Goal: Task Accomplishment & Management: Complete application form

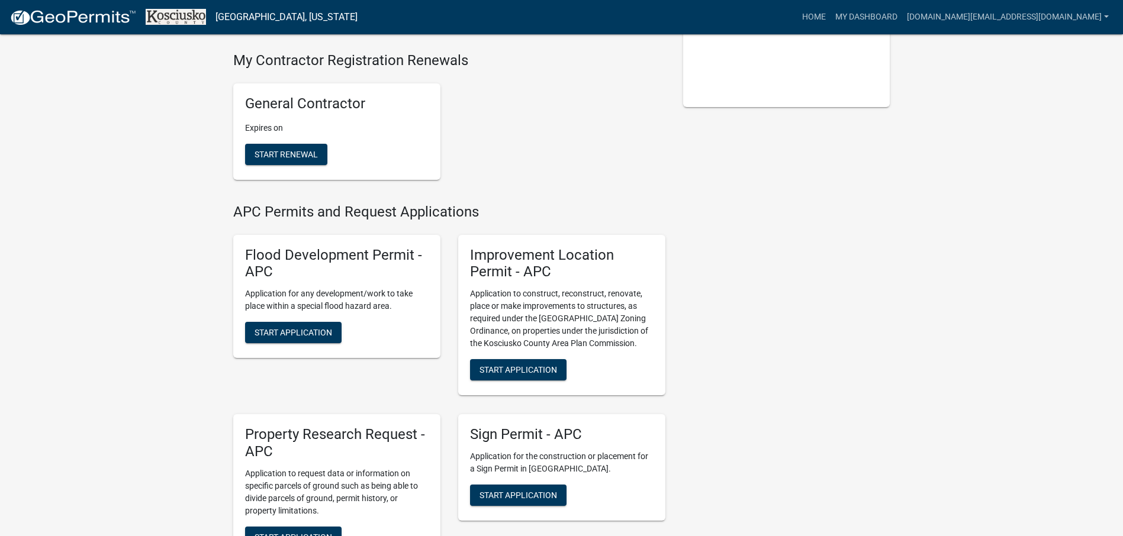
scroll to position [296, 0]
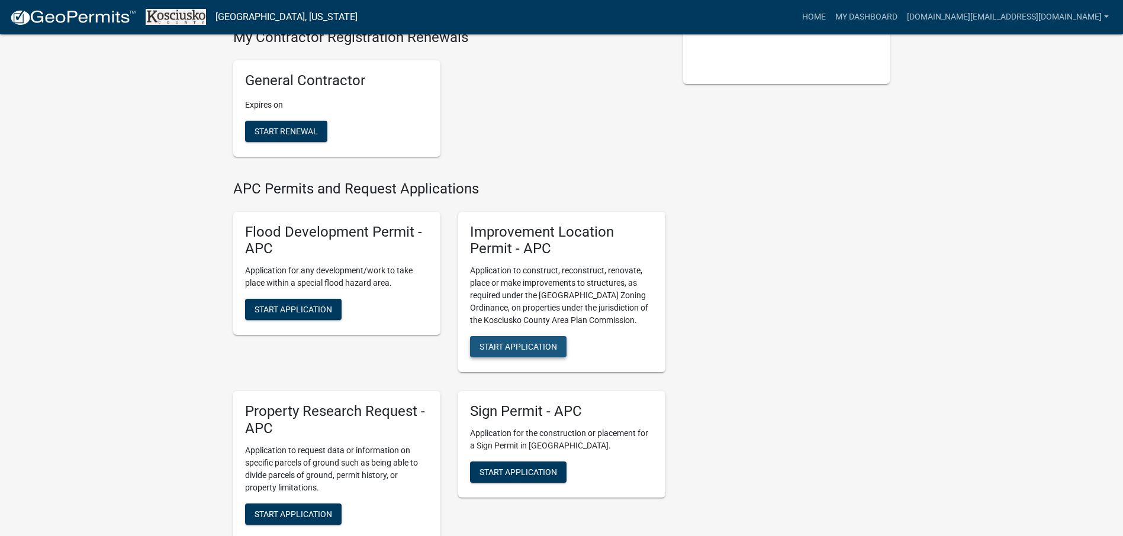
click at [532, 342] on span "Start Application" at bounding box center [519, 346] width 78 height 9
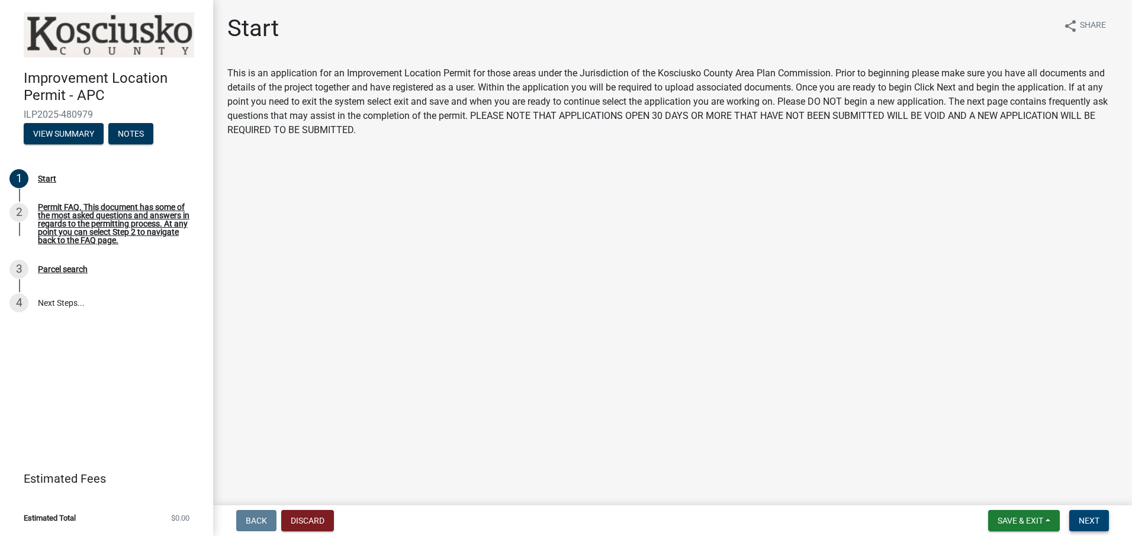
click at [1079, 525] on span "Next" at bounding box center [1089, 520] width 21 height 9
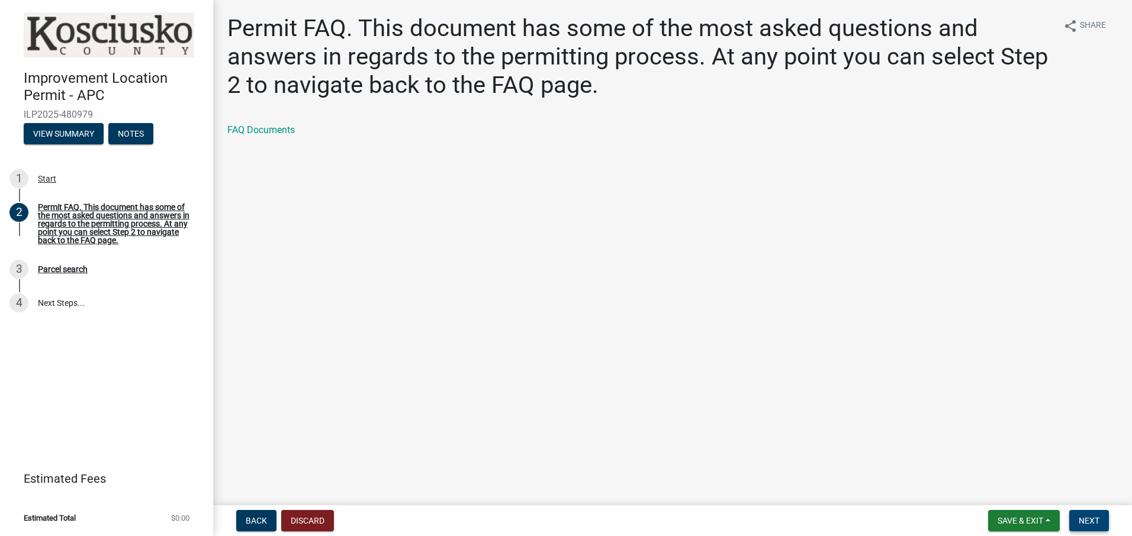
click at [1088, 521] on span "Next" at bounding box center [1089, 520] width 21 height 9
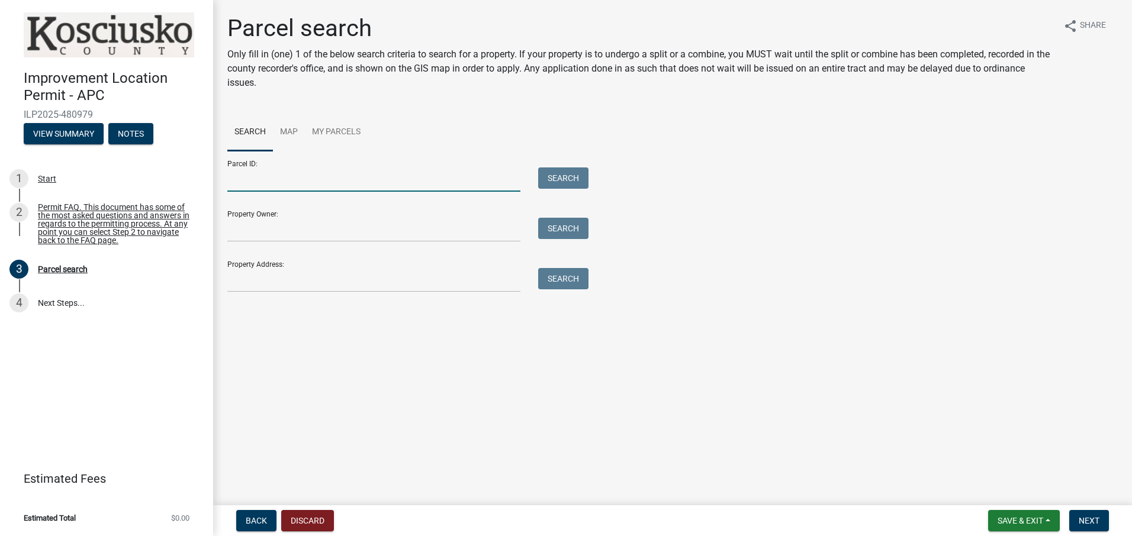
click at [314, 182] on input "Parcel ID:" at bounding box center [373, 180] width 293 height 24
type input "[PHONE_NUMBER]"
click at [555, 181] on button "Search" at bounding box center [563, 178] width 50 height 21
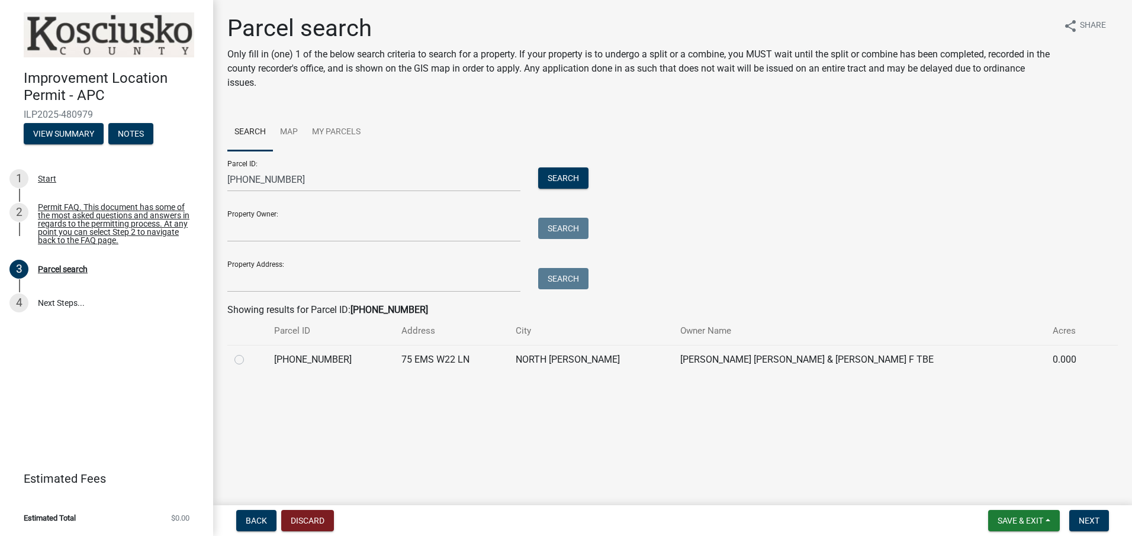
click at [249, 353] on label at bounding box center [249, 353] width 0 height 0
click at [249, 358] on input "radio" at bounding box center [253, 357] width 8 height 8
radio input "true"
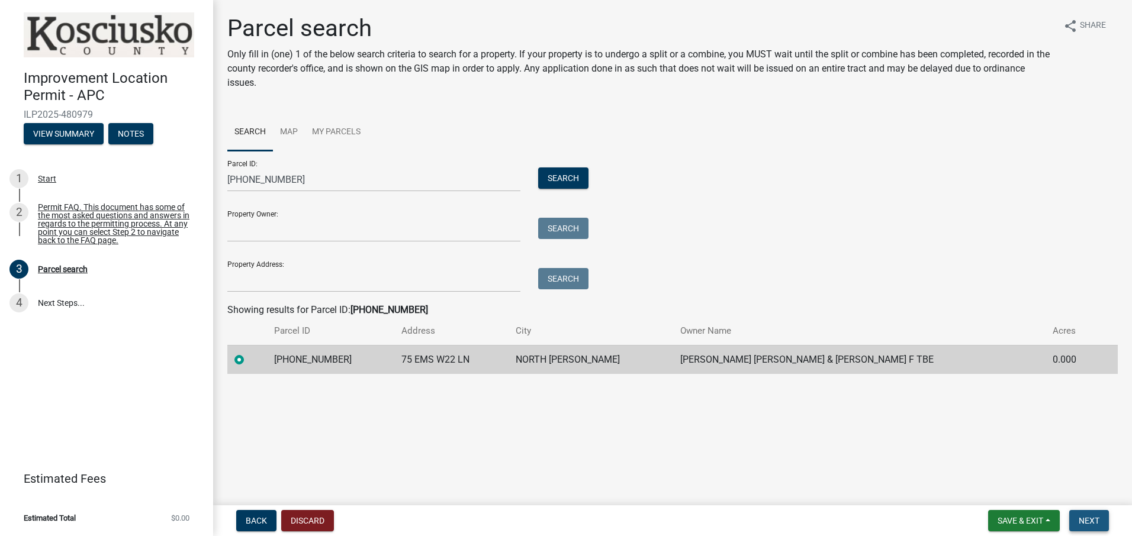
click at [1092, 518] on span "Next" at bounding box center [1089, 520] width 21 height 9
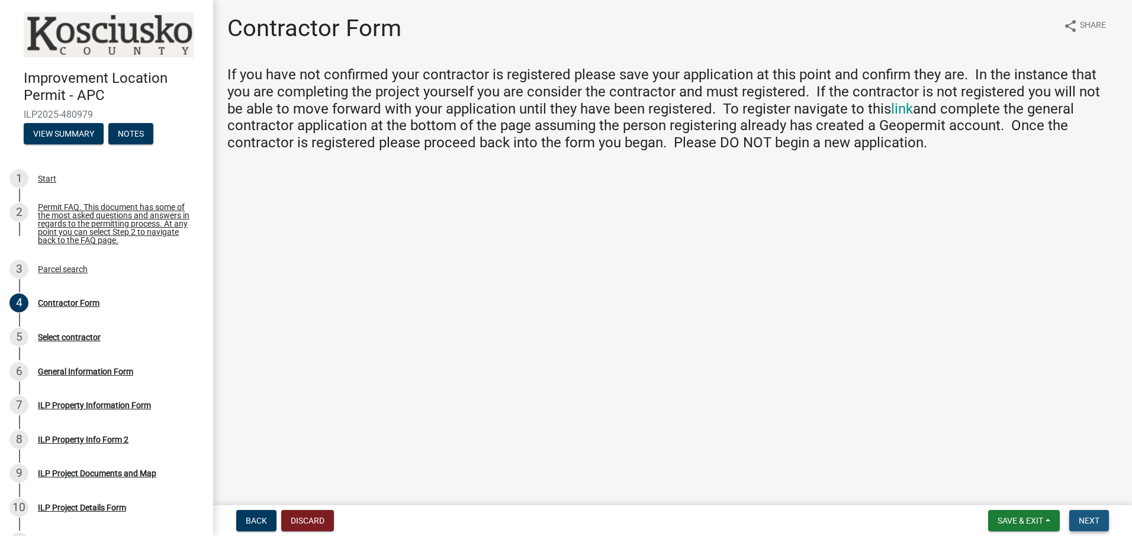
click at [1090, 517] on span "Next" at bounding box center [1089, 520] width 21 height 9
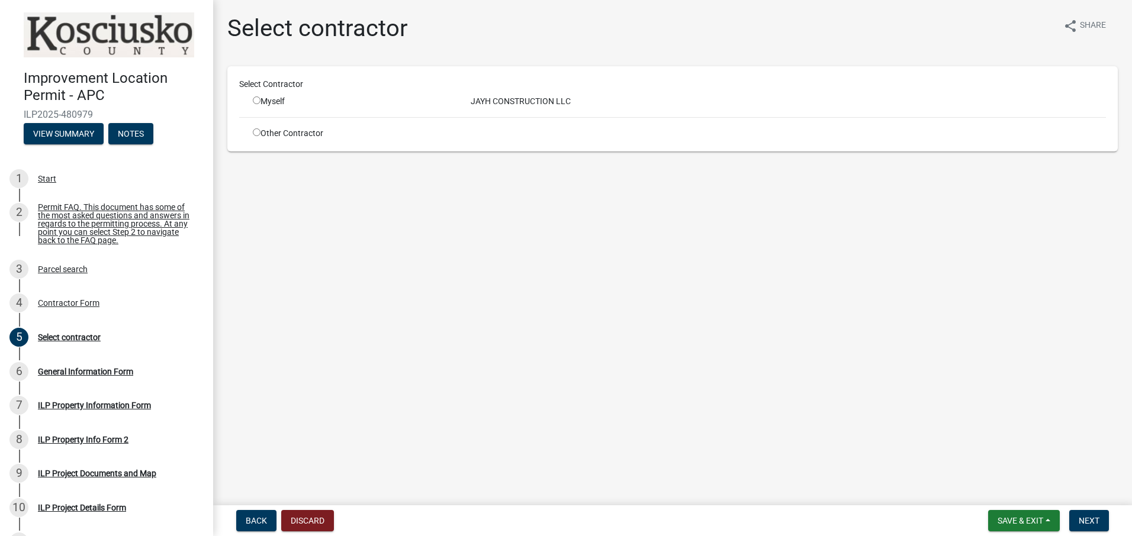
click at [256, 98] on input "radio" at bounding box center [257, 100] width 8 height 8
radio input "true"
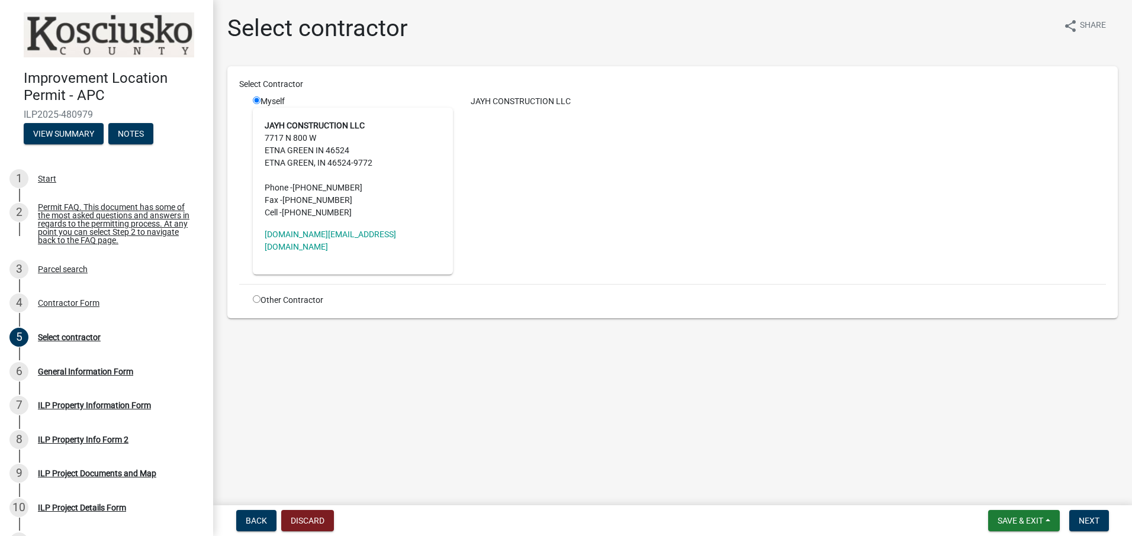
click at [619, 166] on div "JAYH CONSTRUCTION LLC" at bounding box center [788, 184] width 653 height 179
click at [1092, 516] on span "Next" at bounding box center [1089, 520] width 21 height 9
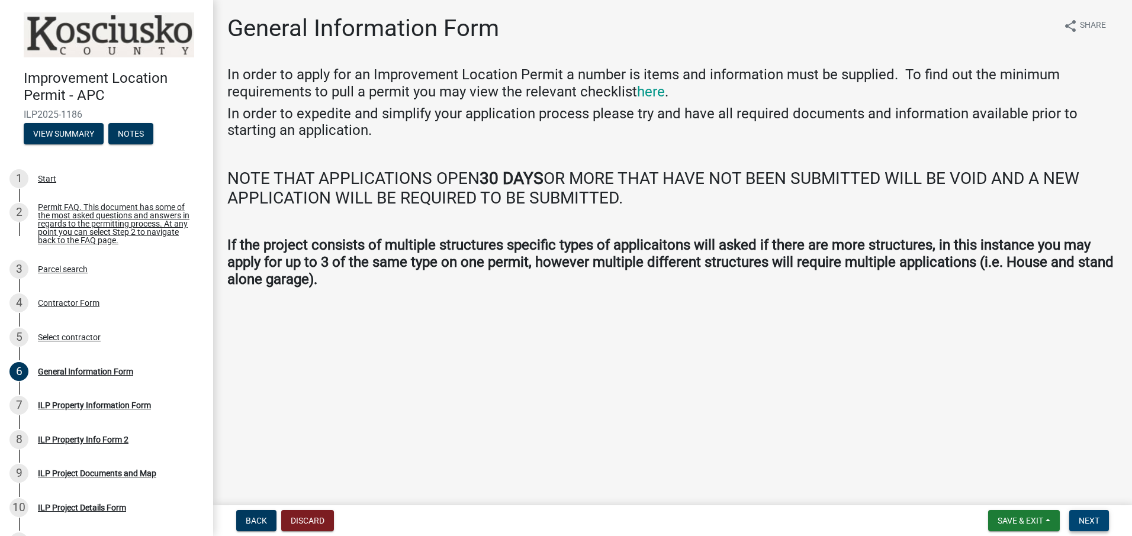
click at [1102, 520] on button "Next" at bounding box center [1089, 520] width 40 height 21
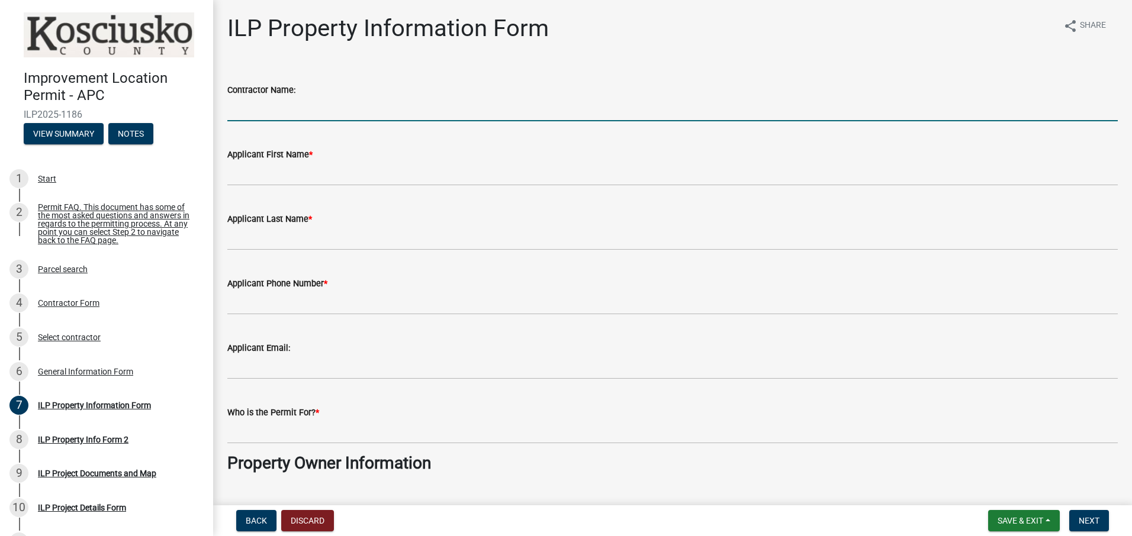
click at [304, 103] on input "Contractor Name:" at bounding box center [672, 109] width 890 height 24
type input "Jayh Construction"
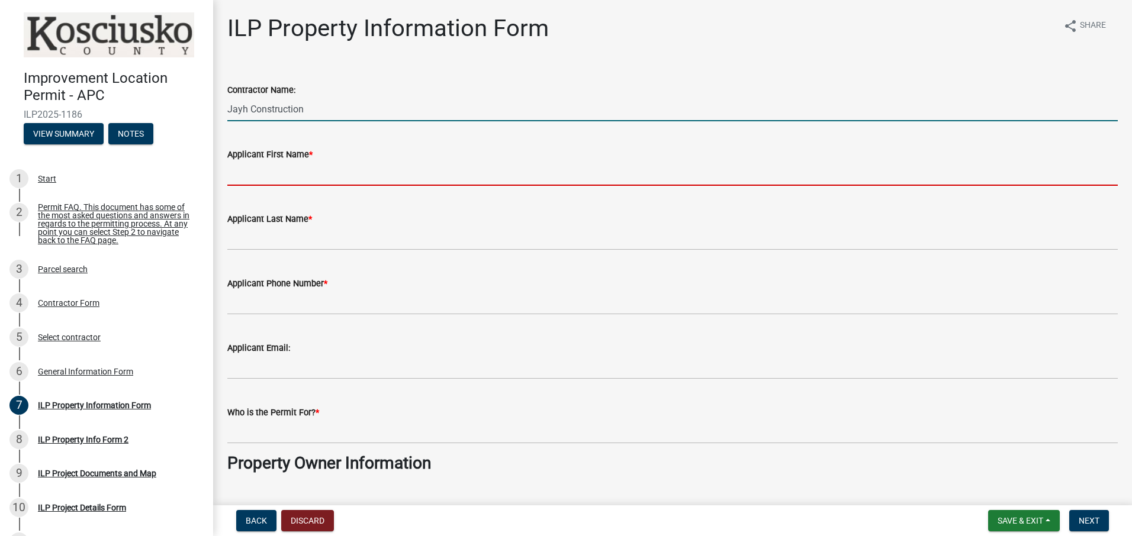
type input "[PERSON_NAME]"
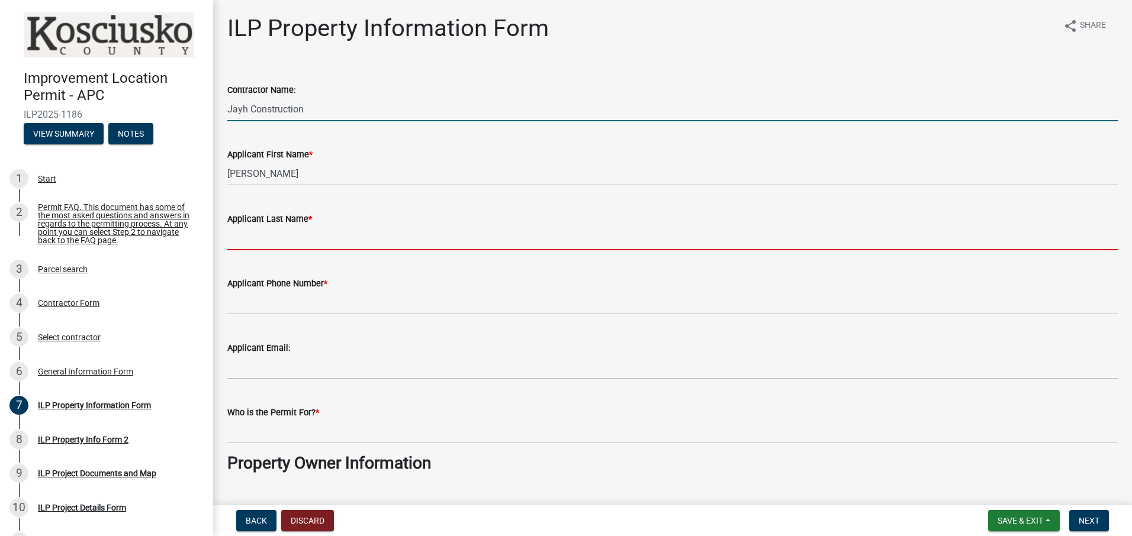
type input "[PERSON_NAME]"
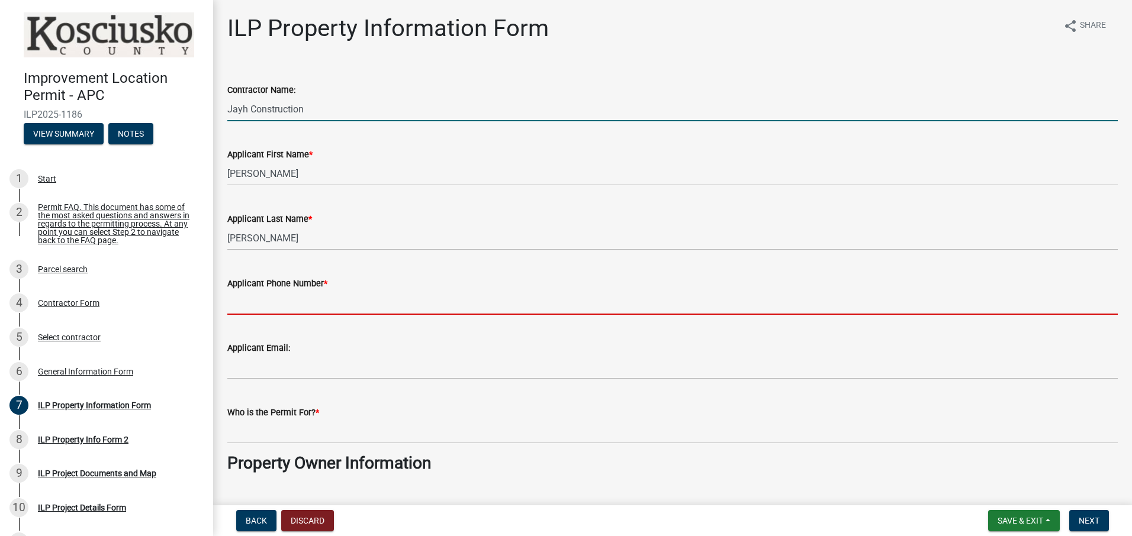
type input "5744537938"
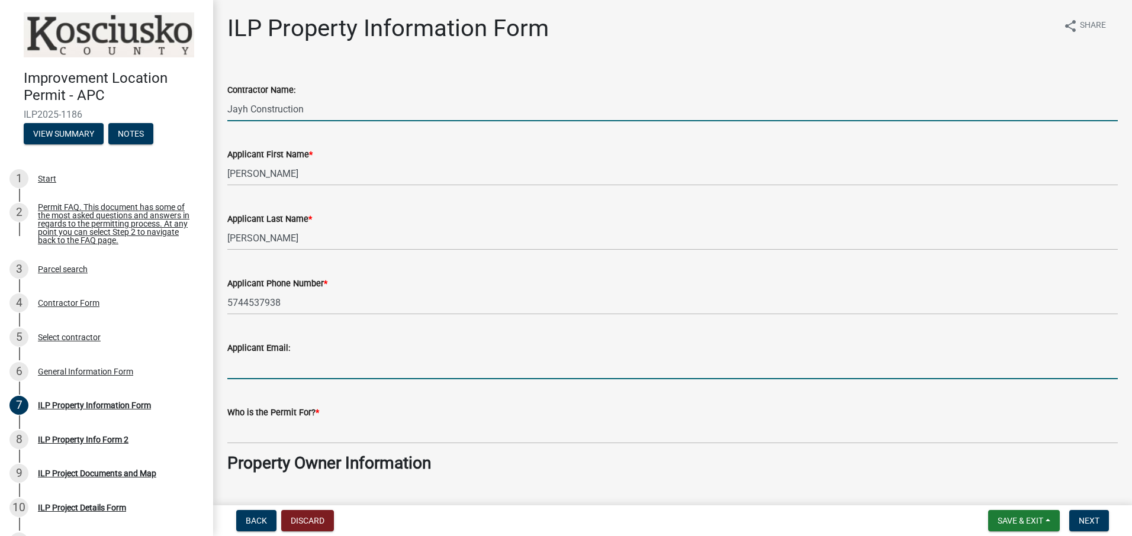
type input "[DOMAIN_NAME][EMAIL_ADDRESS][DOMAIN_NAME]"
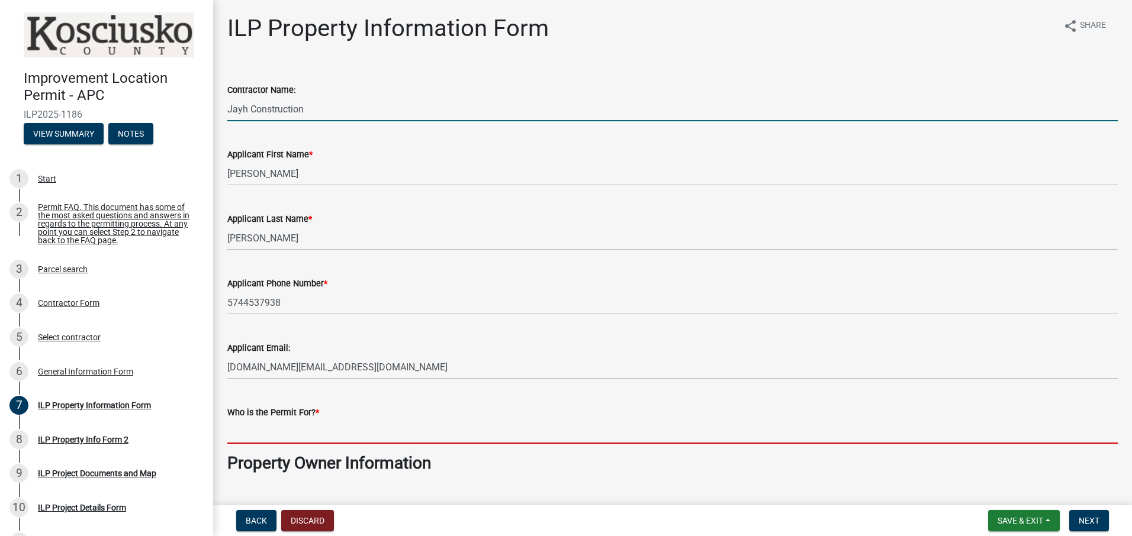
type input "[PERSON_NAME]"
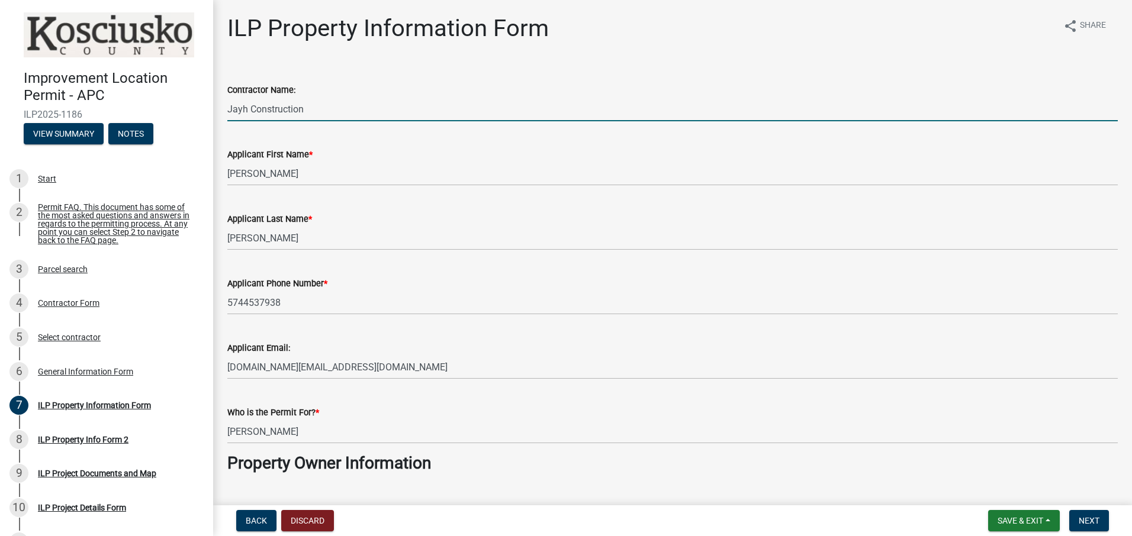
select select "57368d26-defc-477e-a8be-5a23ab554a17"
type input "na"
select select "57368d26-defc-477e-a8be-5a23ab554a17"
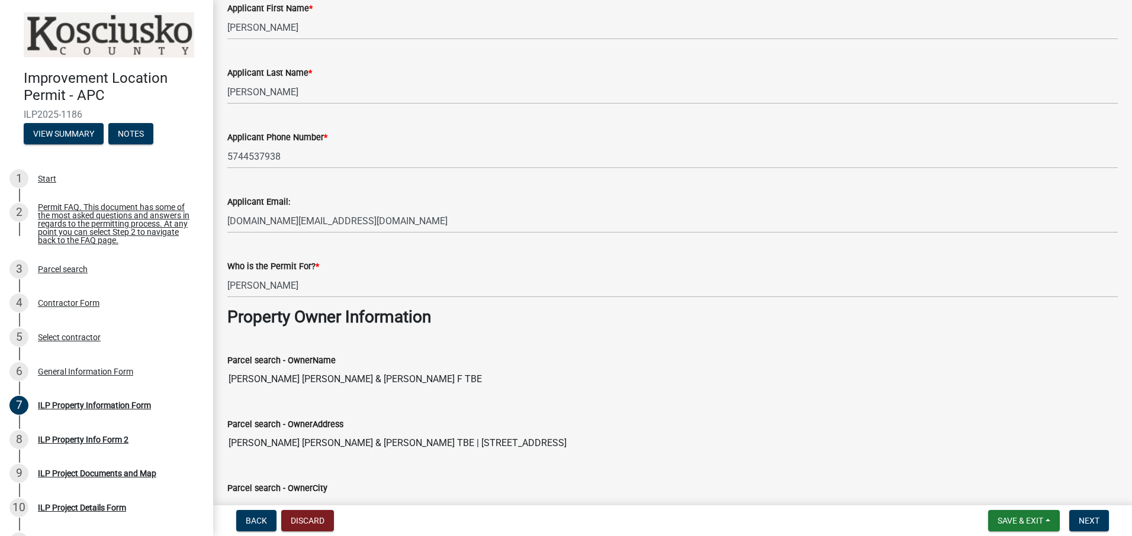
scroll to position [178, 0]
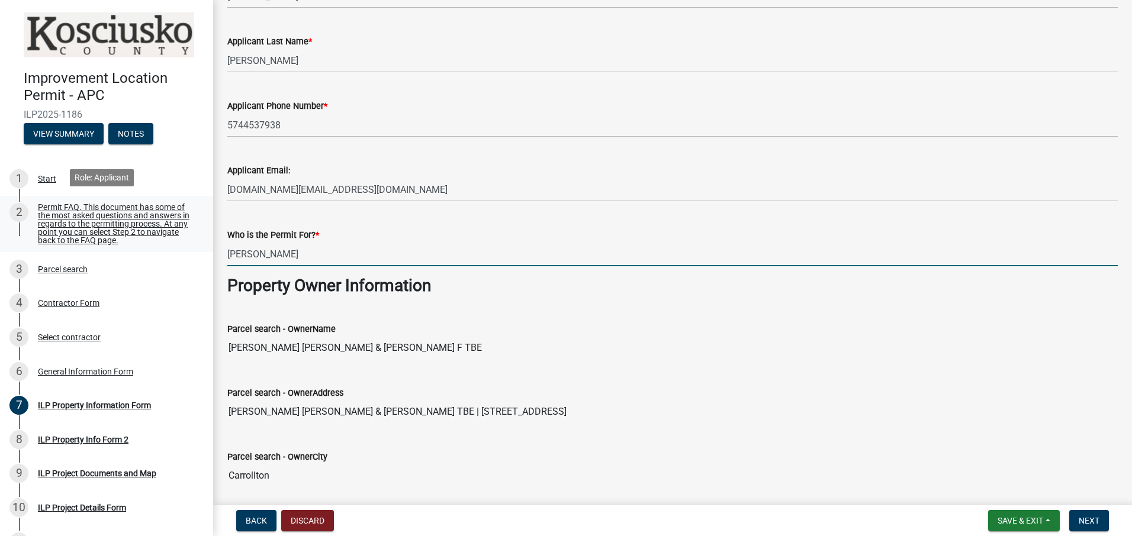
drag, startPoint x: 297, startPoint y: 255, endPoint x: 173, endPoint y: 253, distance: 123.7
click at [173, 253] on div "Improvement Location Permit - APC ILP2025-1186 View Summary Notes 1 Start 2 Per…" at bounding box center [566, 268] width 1132 height 536
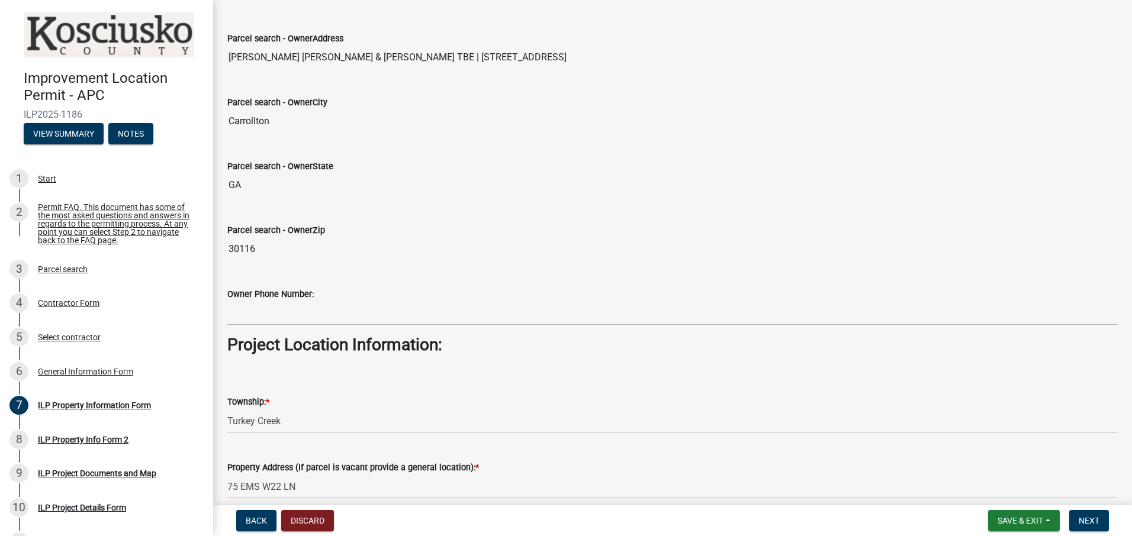
scroll to position [533, 0]
type input "[PERSON_NAME]"
click at [290, 422] on select "Select Item... [PERSON_NAME] - Elkhart Co Clay Etna [GEOGRAPHIC_DATA][PERSON_NA…" at bounding box center [672, 420] width 890 height 24
click at [227, 408] on select "Select Item... [PERSON_NAME] - Elkhart Co Clay Etna [GEOGRAPHIC_DATA][PERSON_NA…" at bounding box center [672, 420] width 890 height 24
select select "8aeb2c27-db4f-4f65-83dd-c512a3678cb2"
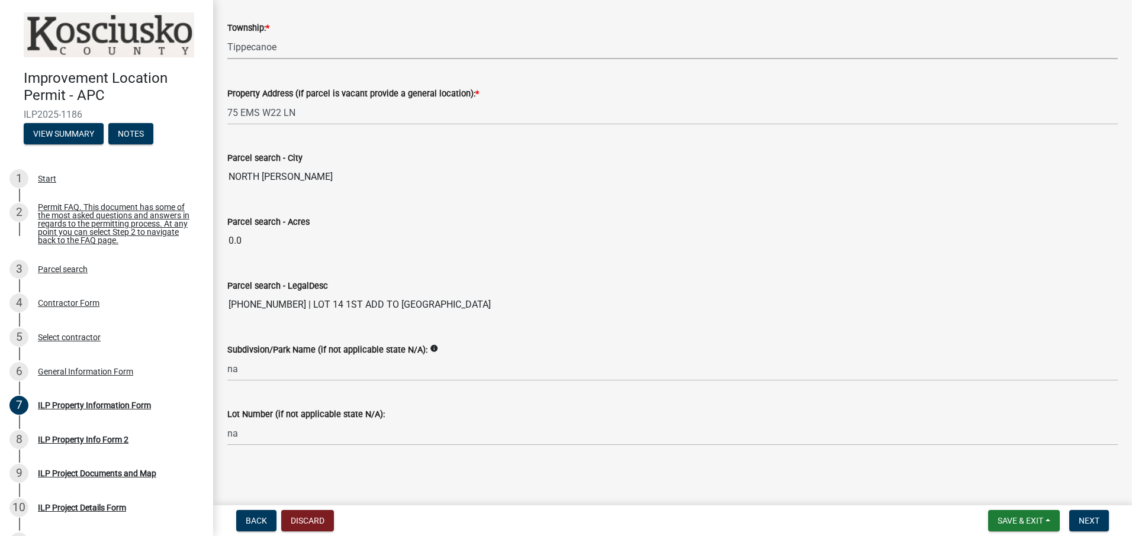
scroll to position [907, 0]
click at [1081, 514] on button "Next" at bounding box center [1089, 520] width 40 height 21
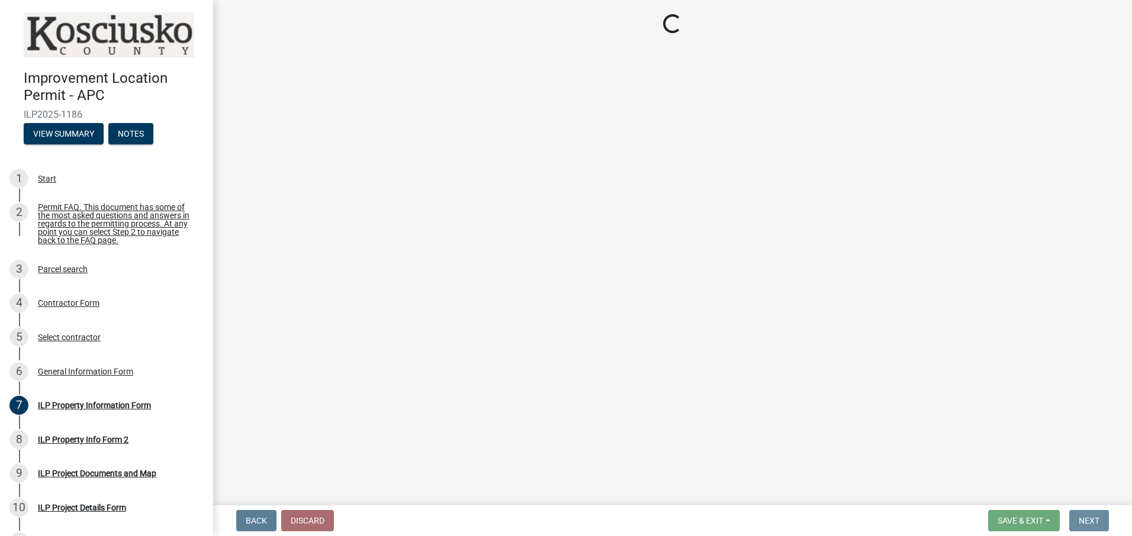
scroll to position [0, 0]
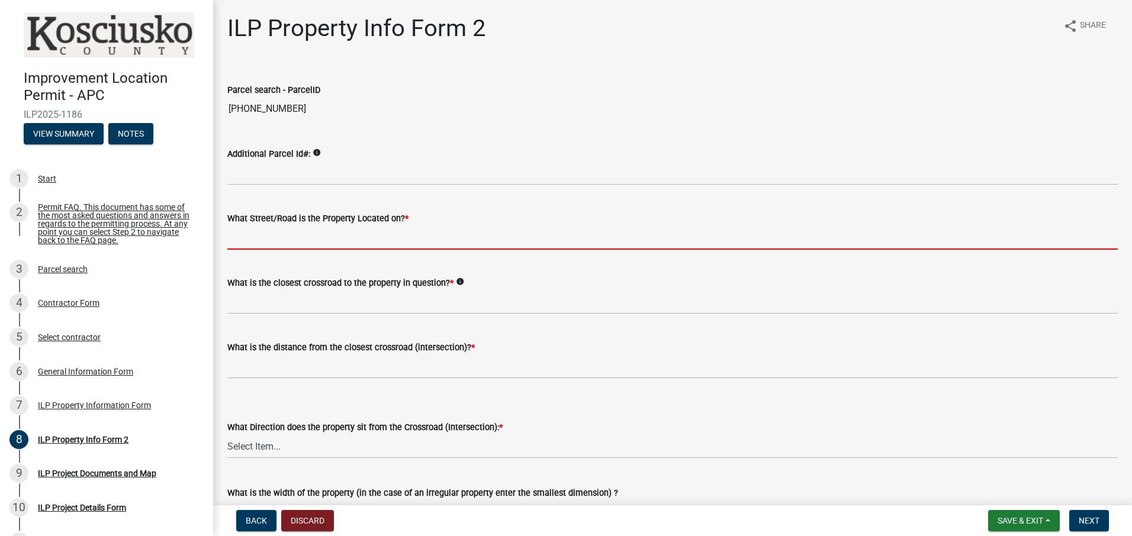
click at [407, 240] on input "What Street/Road is the Property Located on? *" at bounding box center [672, 238] width 890 height 24
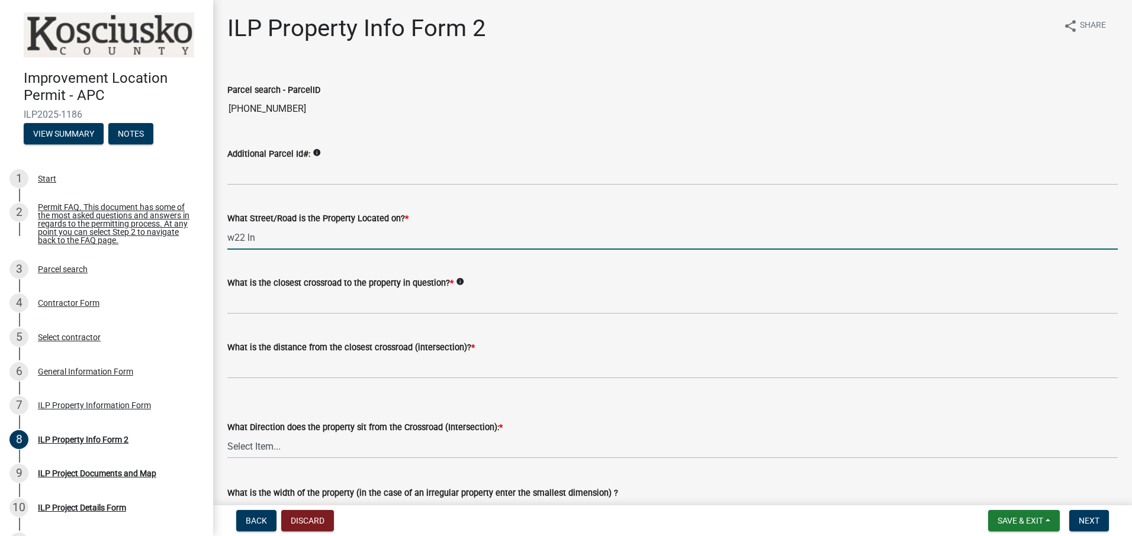
type input "w22 ln"
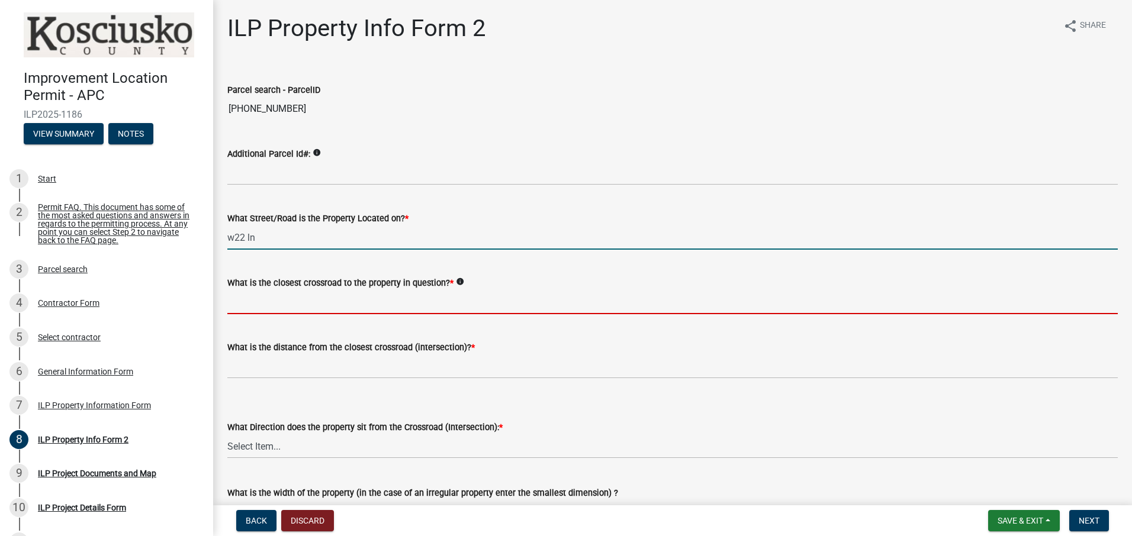
click at [372, 298] on input "What is the closest crossroad to the property in question? *" at bounding box center [672, 302] width 890 height 24
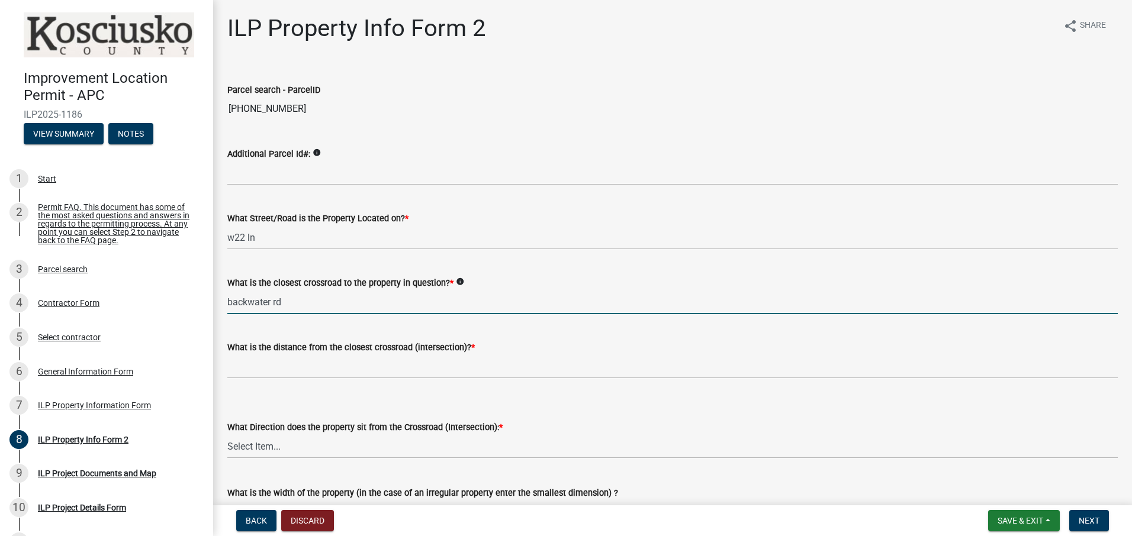
type input "backwater rd"
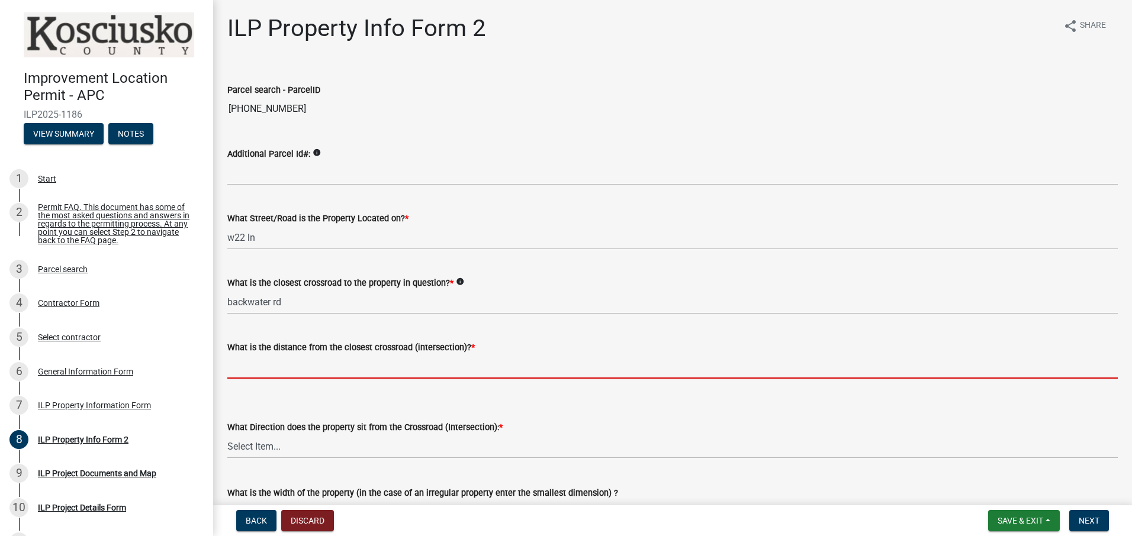
click at [348, 372] on input "text" at bounding box center [672, 367] width 890 height 24
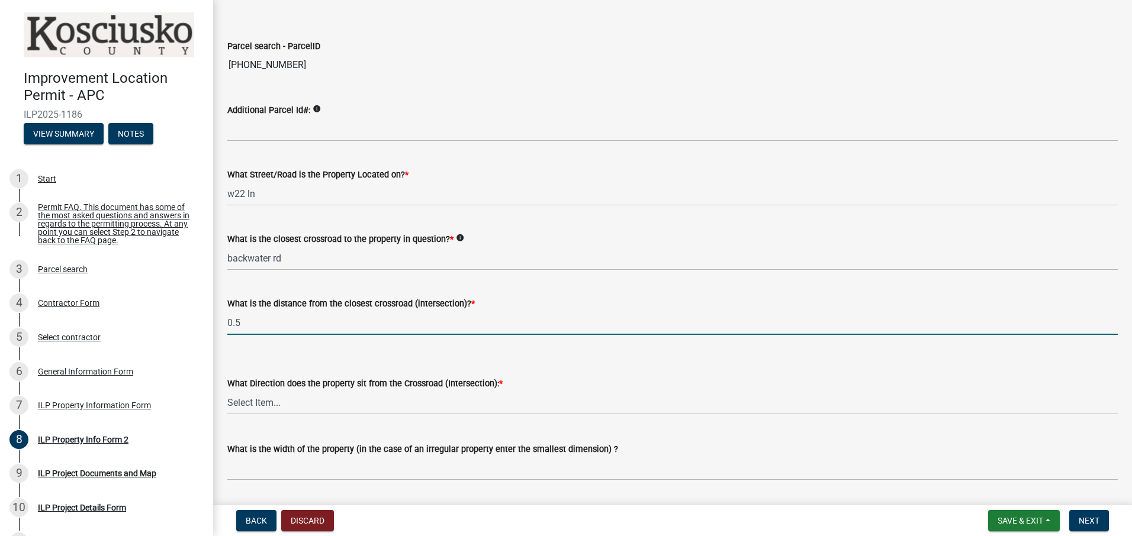
scroll to position [118, 0]
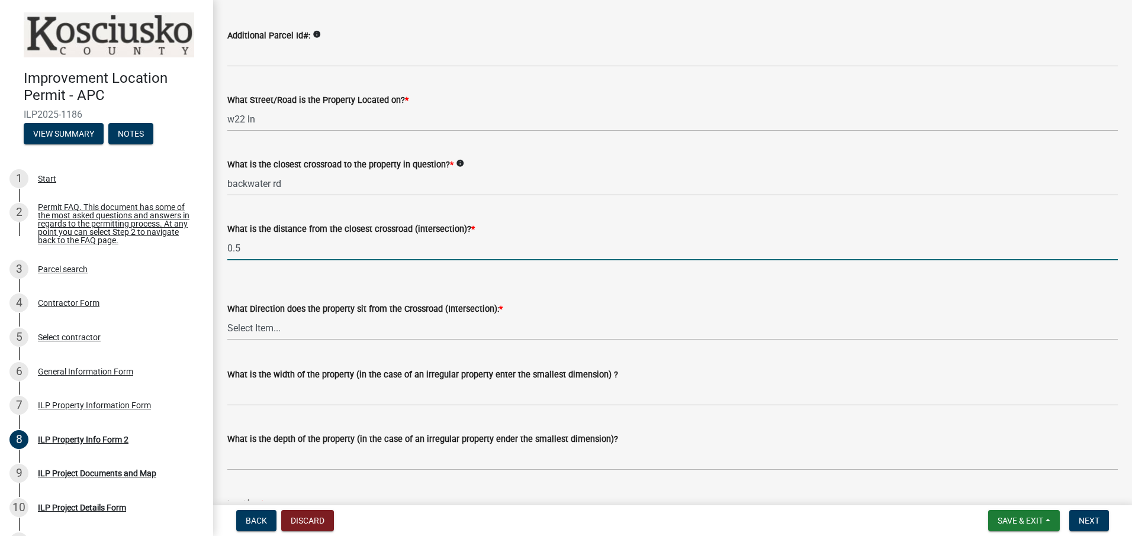
type input "0.5"
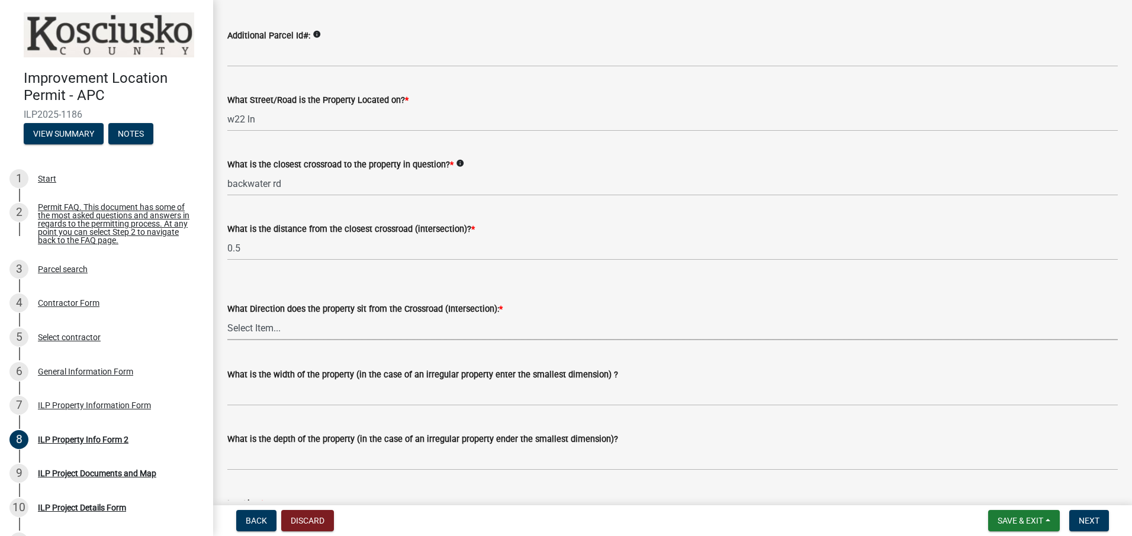
click at [361, 332] on select "Select Item... N NE NW S SE SW E W" at bounding box center [672, 328] width 890 height 24
click at [227, 316] on select "Select Item... N NE NW S SE SW E W" at bounding box center [672, 328] width 890 height 24
select select "0609af41-fe40-4fa2-880d-6f54f567ae8e"
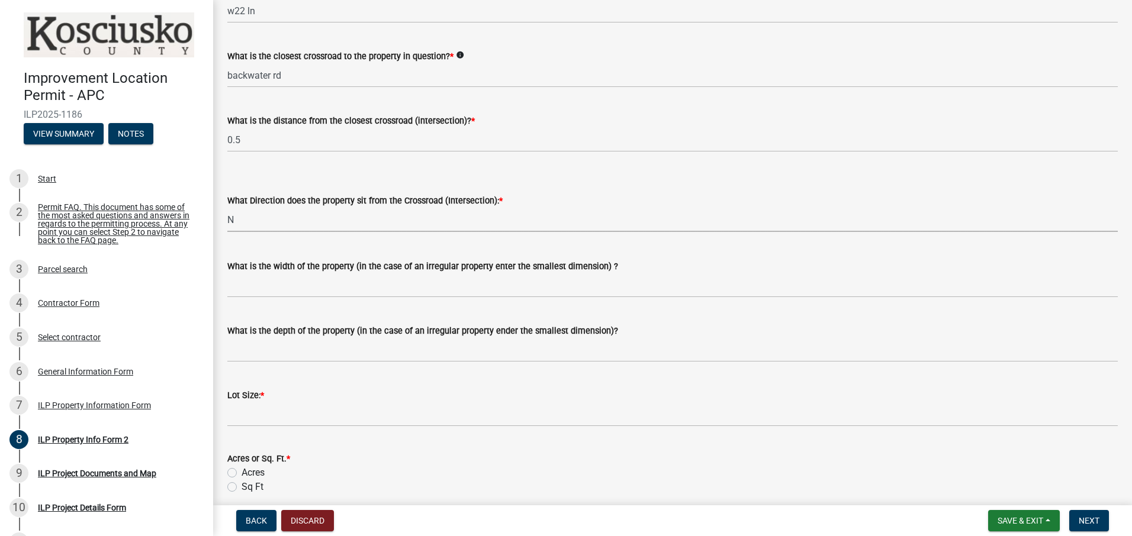
scroll to position [237, 0]
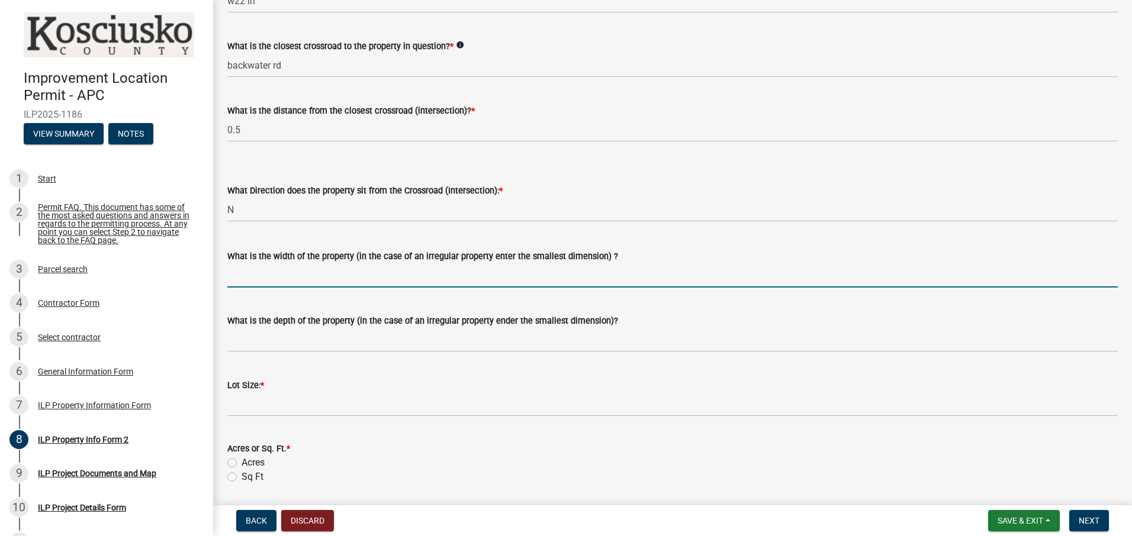
click at [397, 276] on input "What is the width of the property (in the case of an irregular property enter t…" at bounding box center [672, 275] width 890 height 24
type input "98"
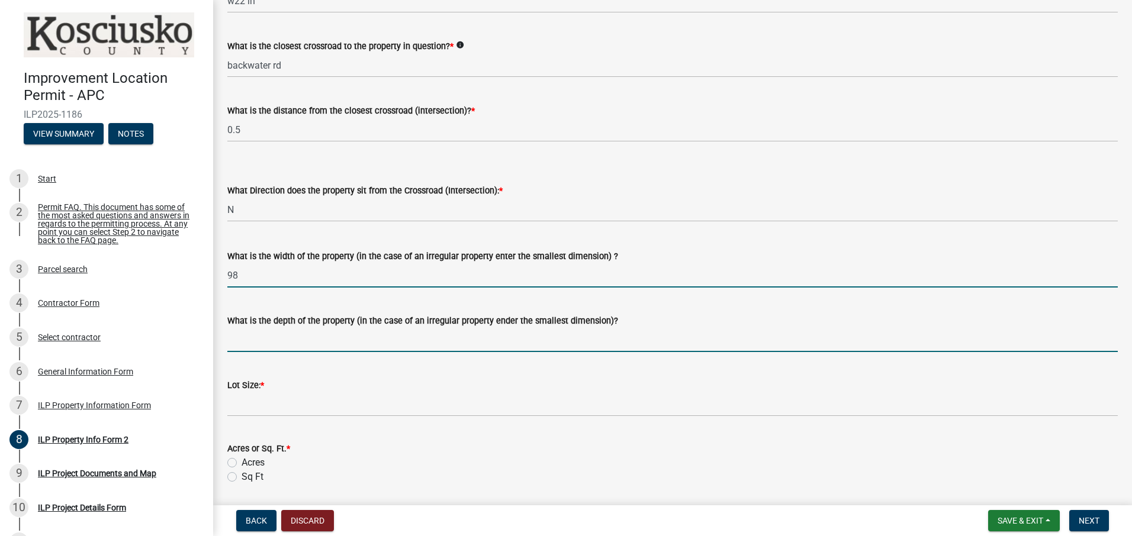
click at [352, 345] on input "What is the depth of the property (in the case of an irregular property ender t…" at bounding box center [672, 340] width 890 height 24
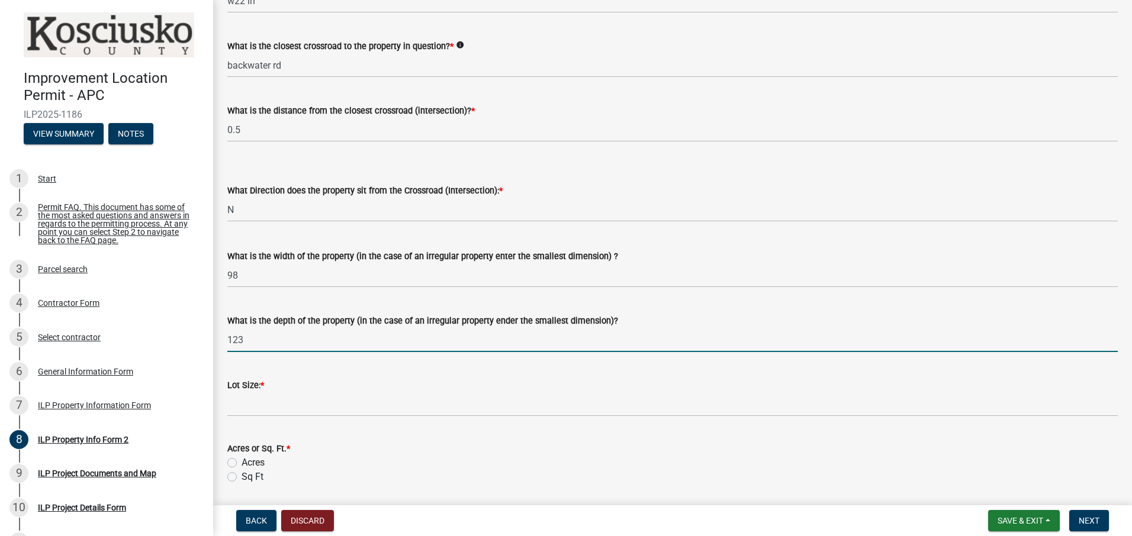
type input "123"
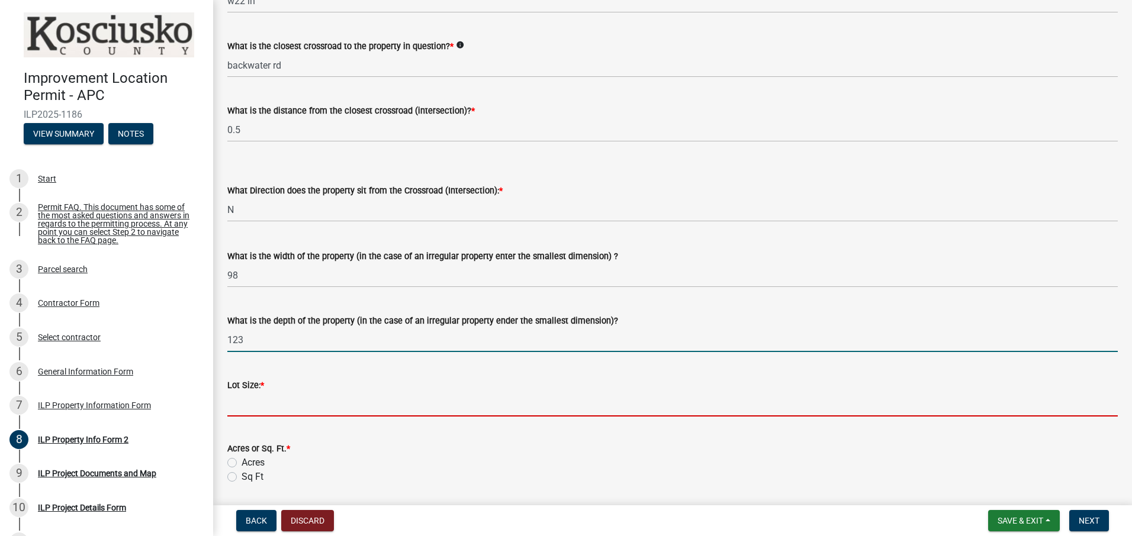
click at [339, 414] on input "text" at bounding box center [672, 405] width 890 height 24
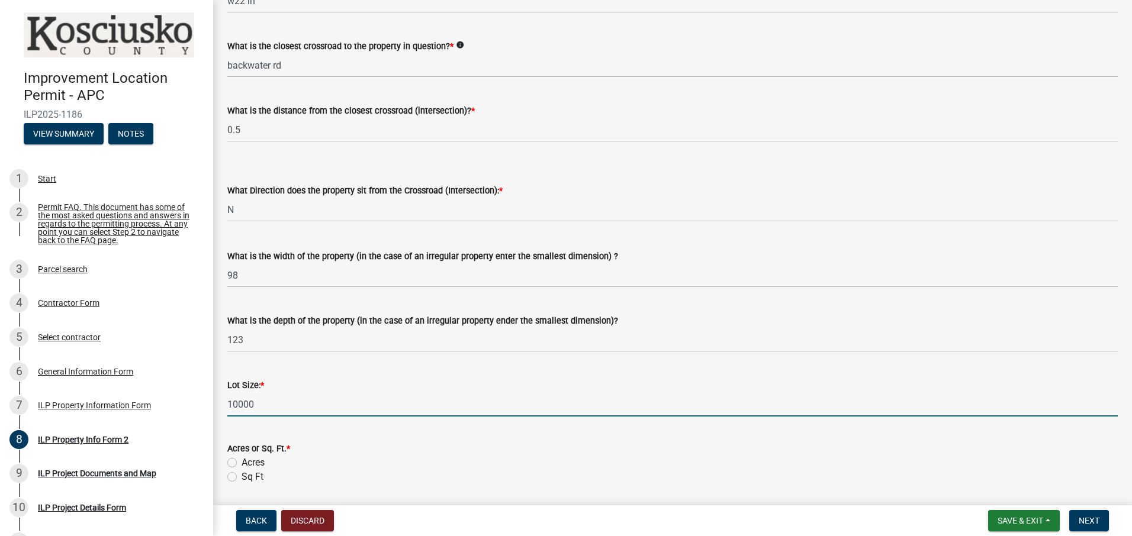
type input "10000"
click at [242, 474] on label "Sq Ft" at bounding box center [253, 477] width 22 height 14
click at [242, 474] on input "Sq Ft" at bounding box center [246, 474] width 8 height 8
radio input "true"
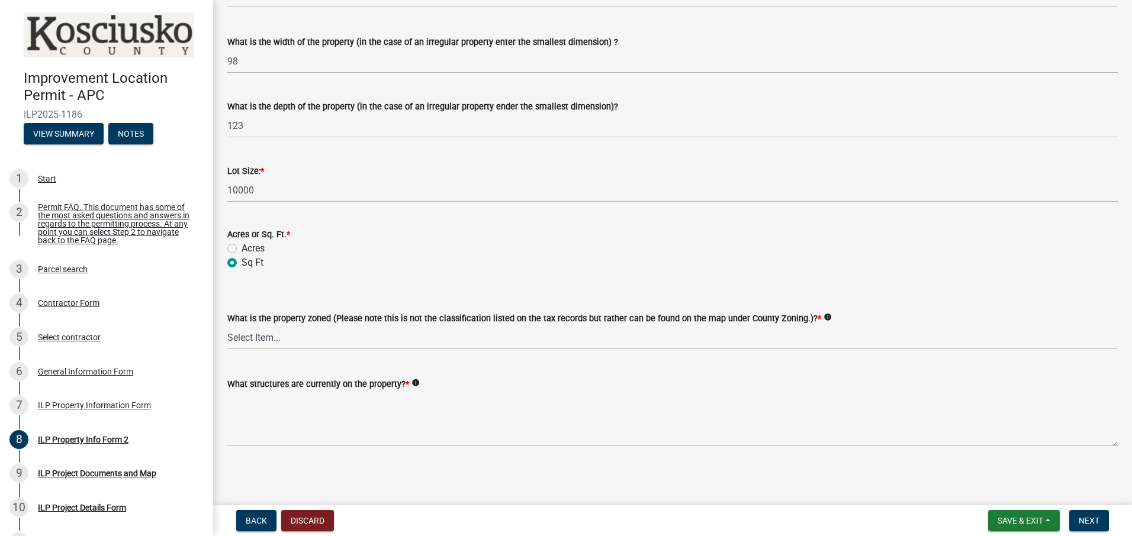
scroll to position [453, 0]
click at [333, 341] on select "Select Item... Agricultural Agricultural 2 Commercial Environmental Industrial …" at bounding box center [672, 336] width 890 height 24
click at [227, 324] on select "Select Item... Agricultural Agricultural 2 Commercial Environmental Industrial …" at bounding box center [672, 336] width 890 height 24
select select "1146270b-2111-4e23-bf7f-74ce85cf7041"
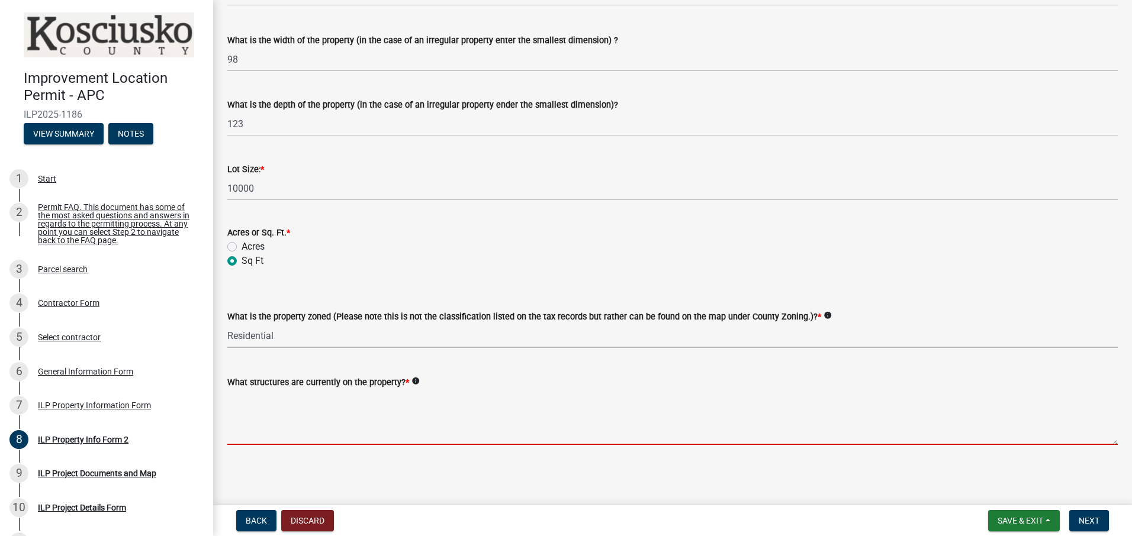
click at [288, 439] on textarea "What structures are currently on the property? *" at bounding box center [672, 418] width 890 height 56
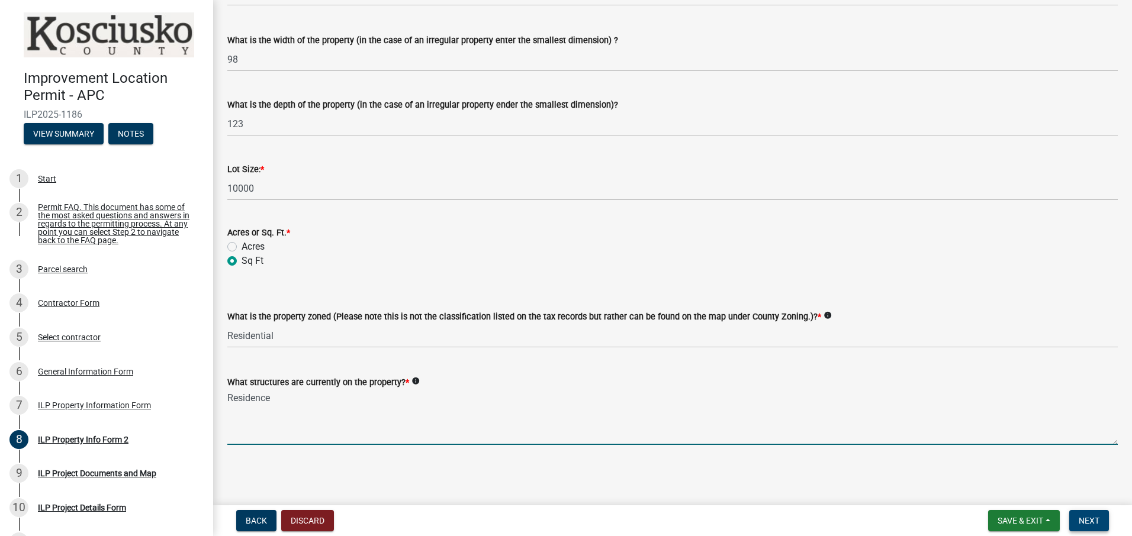
type textarea "Residence"
click at [1093, 518] on span "Next" at bounding box center [1089, 520] width 21 height 9
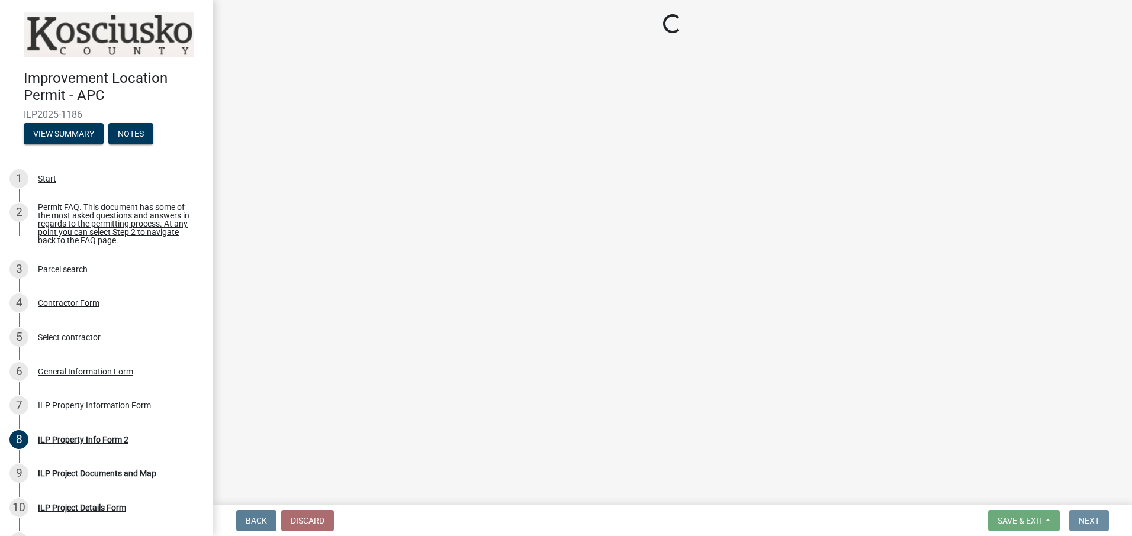
scroll to position [0, 0]
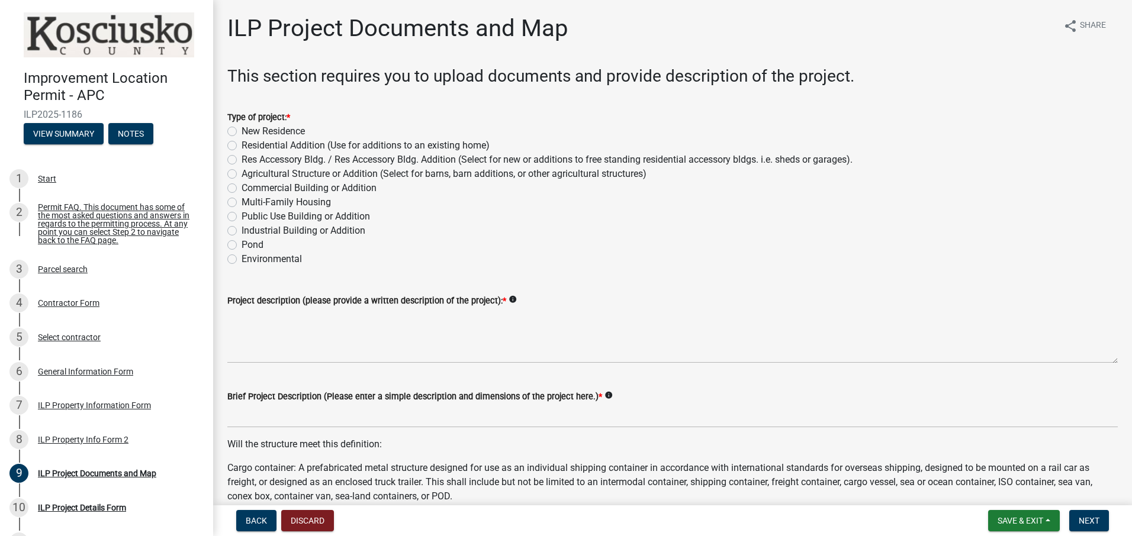
click at [242, 130] on label "New Residence" at bounding box center [273, 131] width 63 height 14
click at [242, 130] on input "New Residence" at bounding box center [246, 128] width 8 height 8
radio input "true"
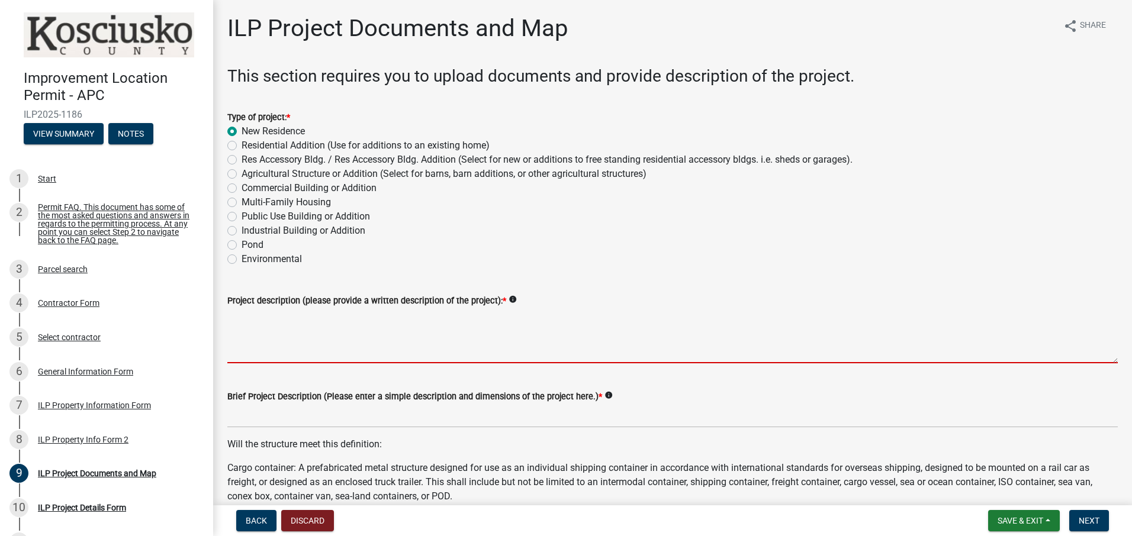
click at [280, 318] on textarea "Project description (please provide a written description of the project): *" at bounding box center [672, 336] width 890 height 56
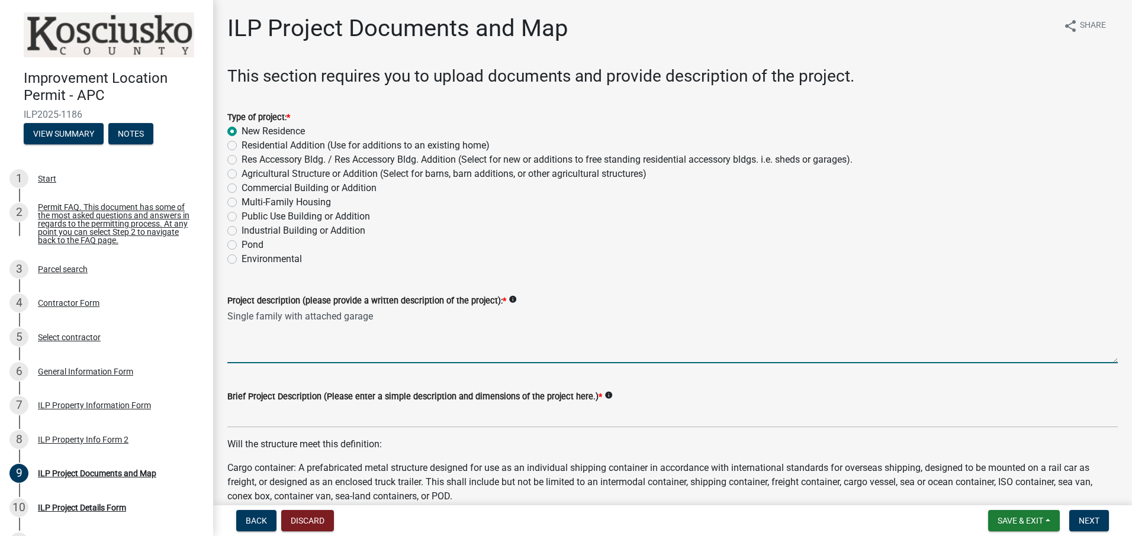
type textarea "Single family with attached garage"
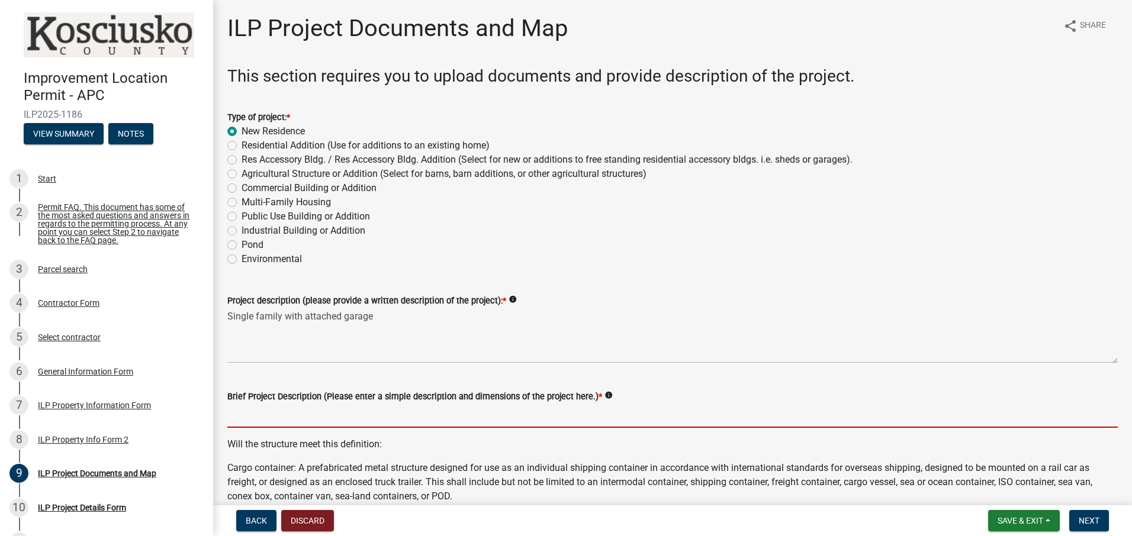
click at [353, 419] on input "Brief Project Description (Please enter a simple description and dimensions of …" at bounding box center [672, 416] width 890 height 24
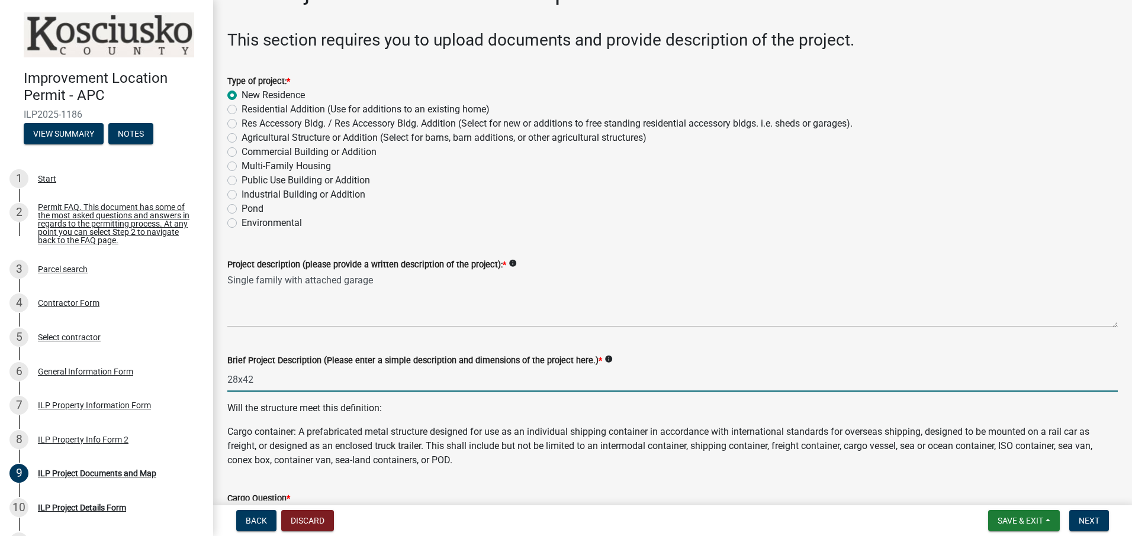
scroll to position [178, 0]
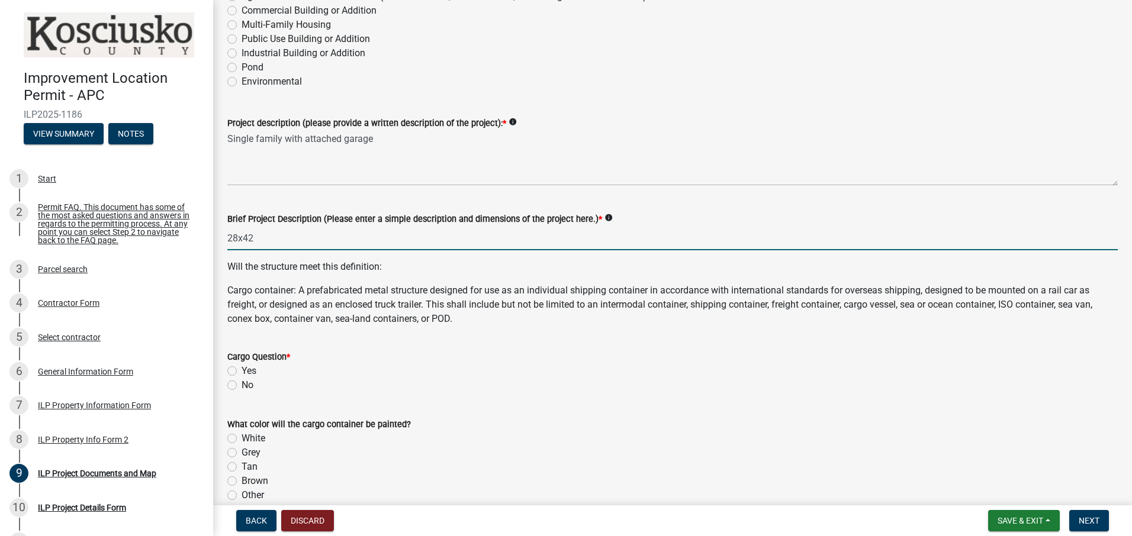
type input "28x42"
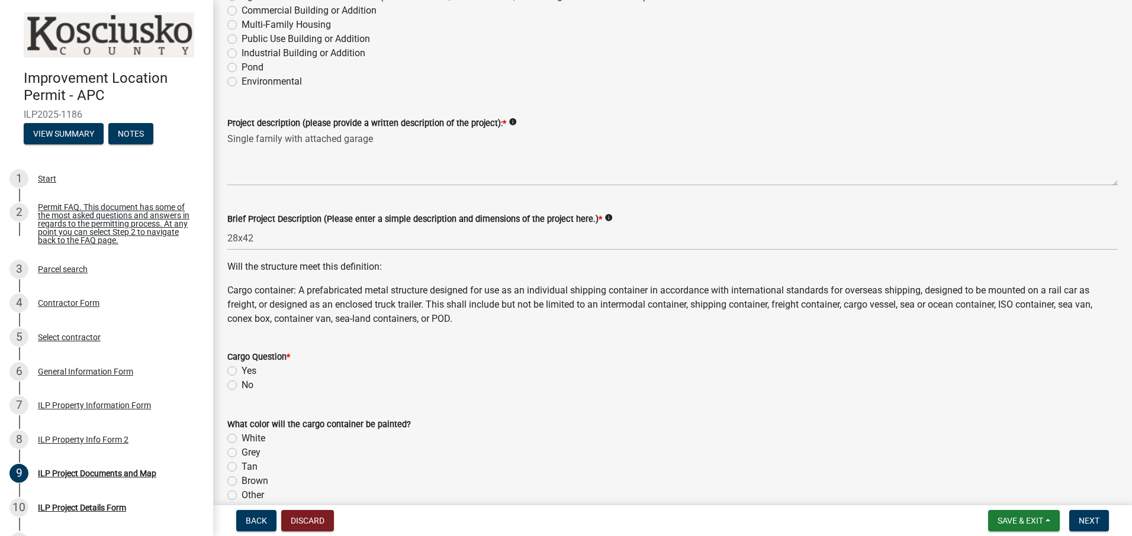
click at [242, 385] on label "No" at bounding box center [248, 385] width 12 height 14
click at [242, 385] on input "No" at bounding box center [246, 382] width 8 height 8
radio input "true"
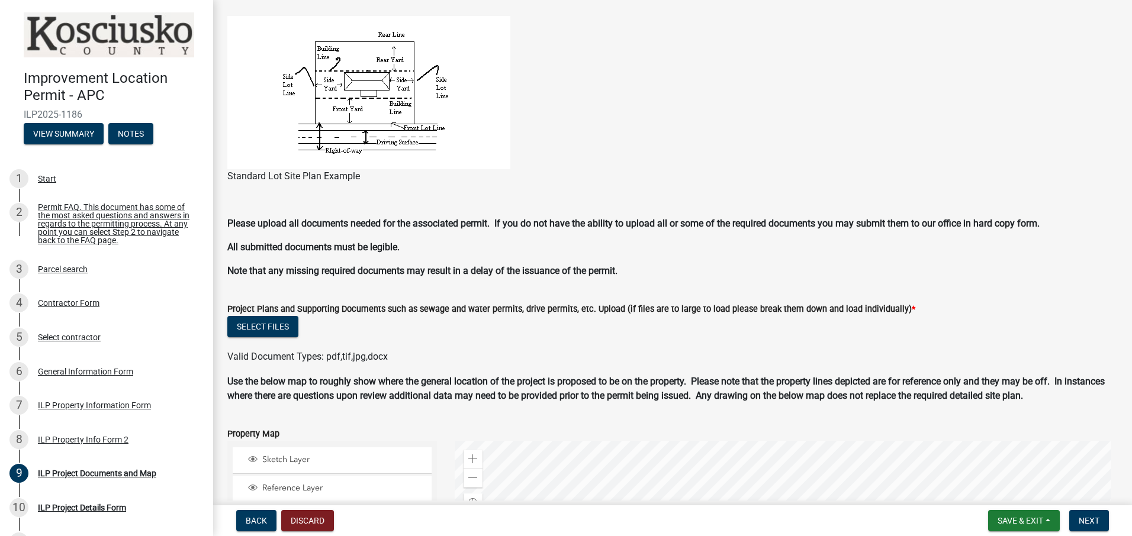
scroll to position [867, 0]
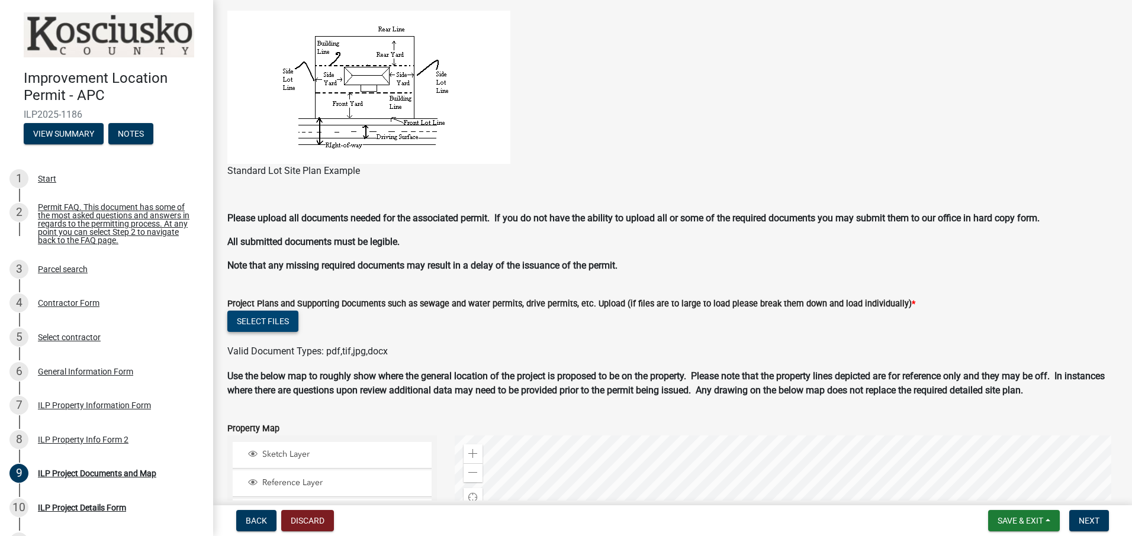
click at [263, 322] on button "Select files" at bounding box center [262, 321] width 71 height 21
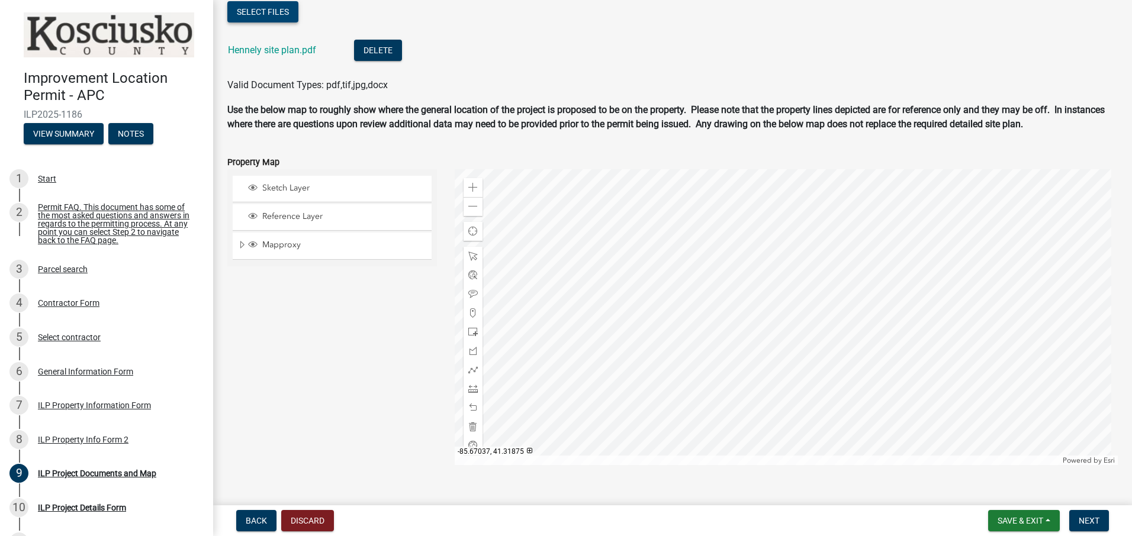
scroll to position [1198, 0]
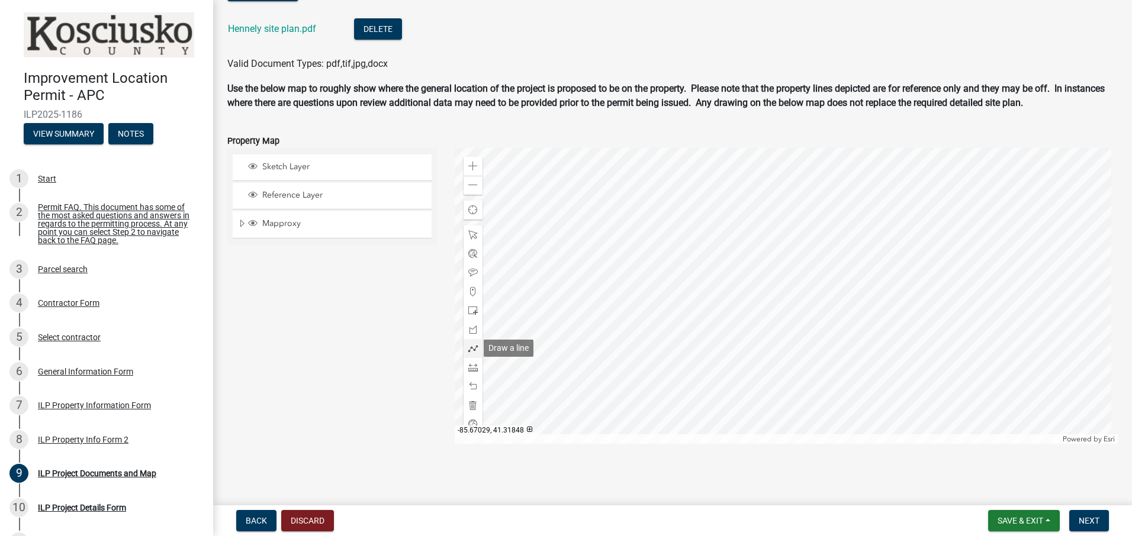
click at [474, 345] on span at bounding box center [472, 348] width 9 height 9
click at [806, 274] on div at bounding box center [787, 296] width 664 height 296
click at [753, 251] on div at bounding box center [787, 296] width 664 height 296
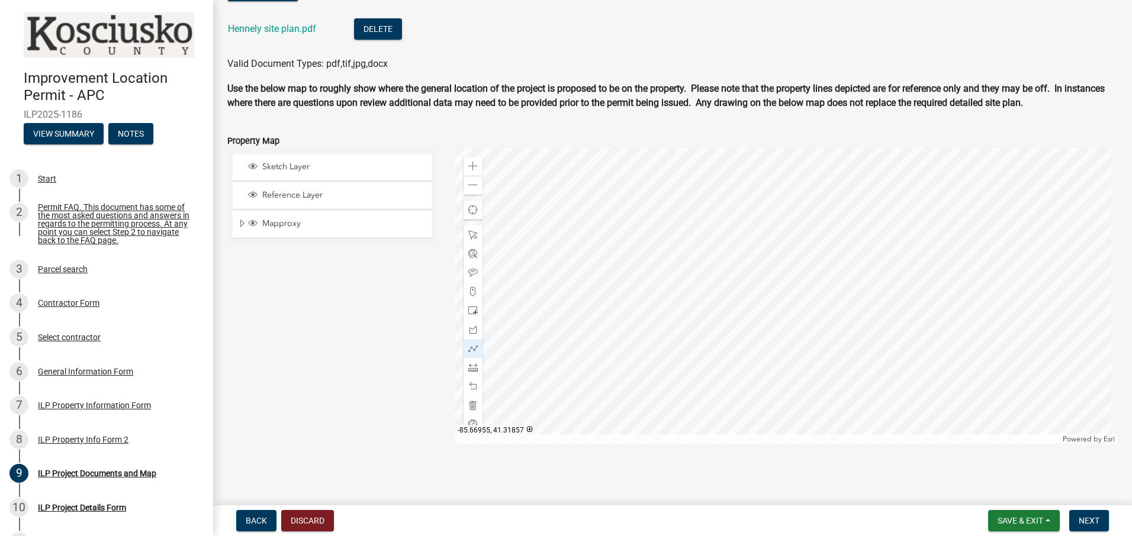
click at [730, 284] on div at bounding box center [787, 296] width 664 height 296
click at [789, 317] on div at bounding box center [787, 296] width 664 height 296
click at [808, 274] on div at bounding box center [787, 296] width 664 height 296
click at [1095, 516] on span "Next" at bounding box center [1089, 520] width 21 height 9
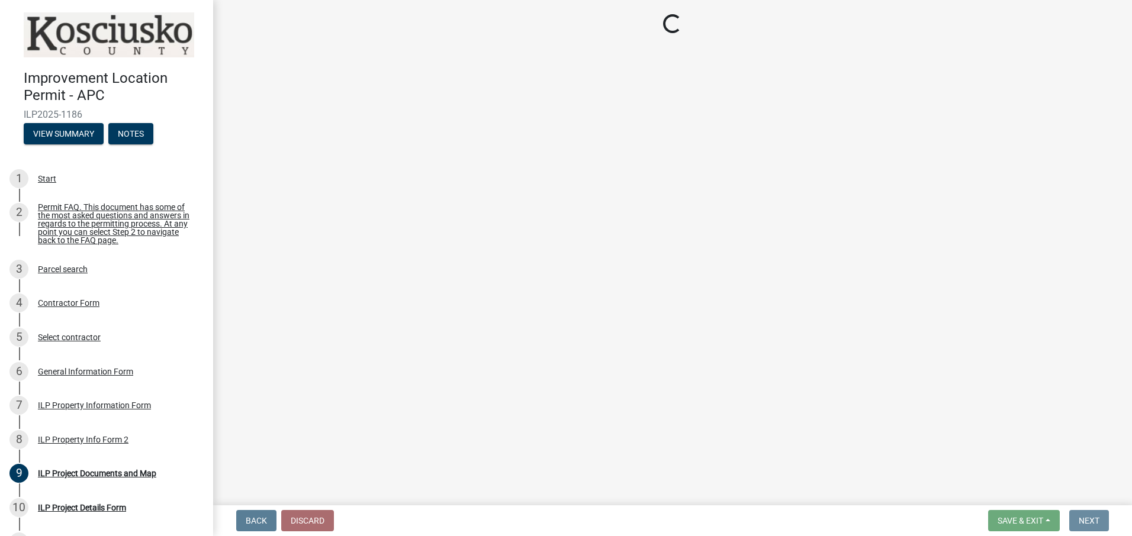
scroll to position [0, 0]
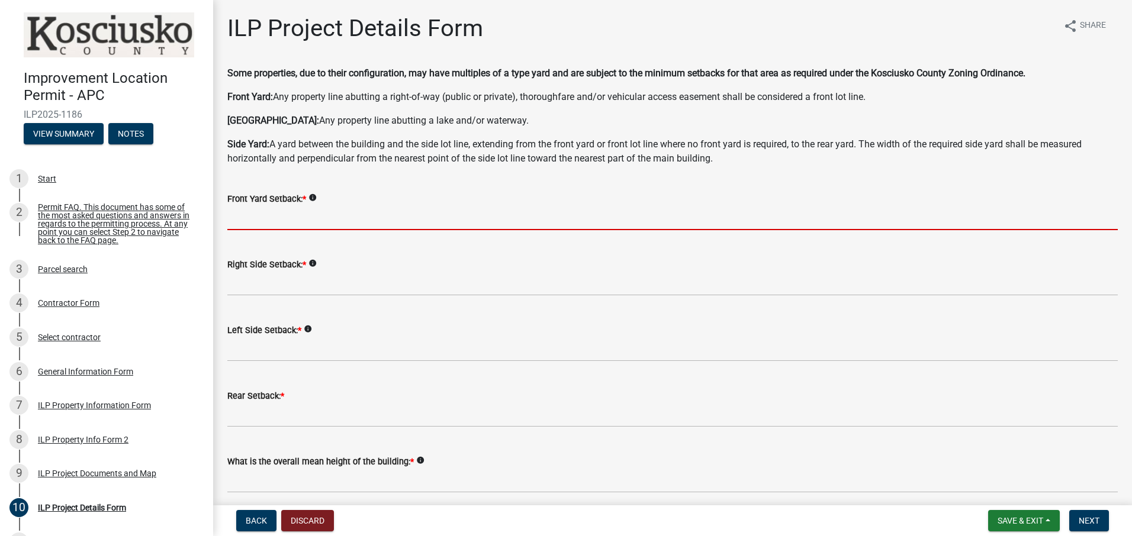
click at [250, 224] on input "text" at bounding box center [672, 218] width 890 height 24
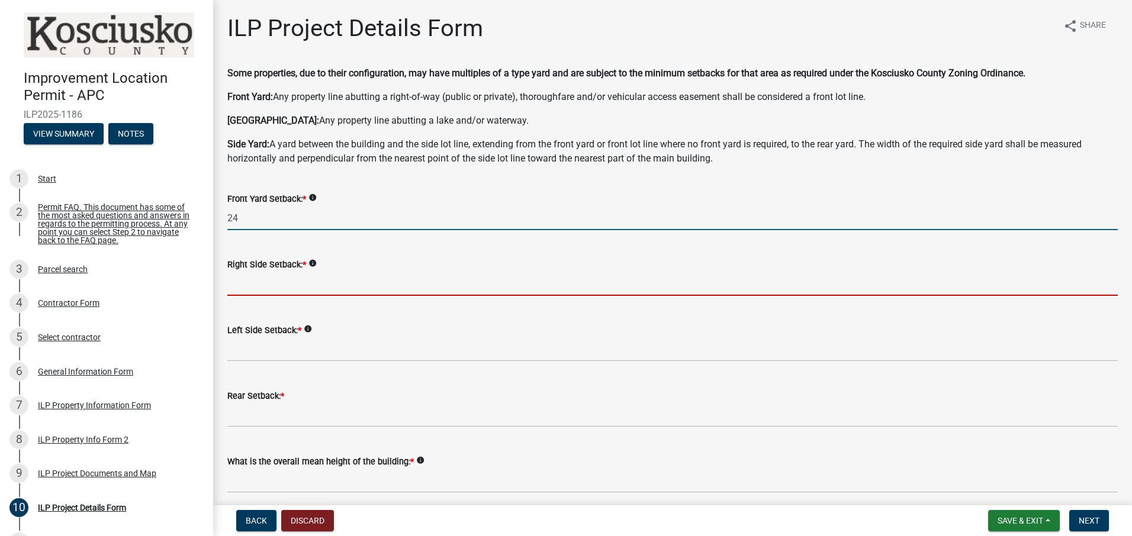
type input "24.0"
click at [283, 286] on input "text" at bounding box center [672, 284] width 890 height 24
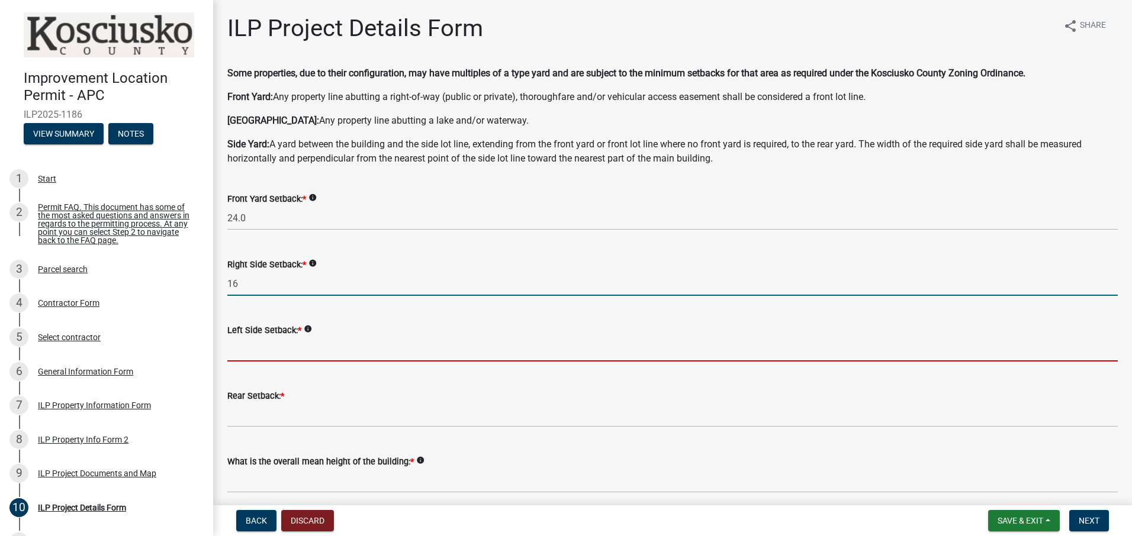
type input "16.0"
click at [304, 348] on input "text" at bounding box center [672, 349] width 890 height 24
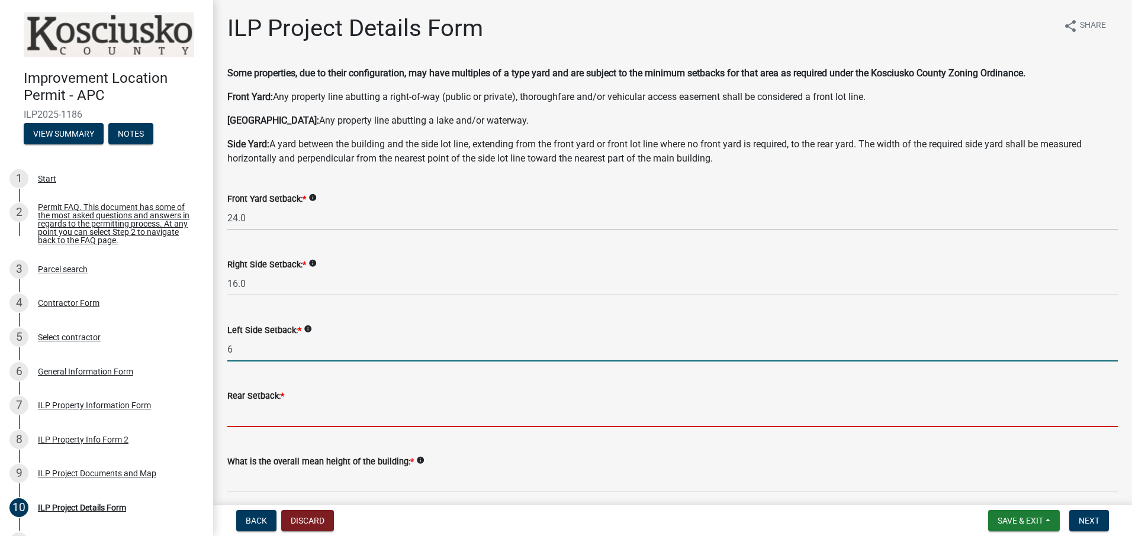
type input "6.0"
click at [272, 413] on input "text" at bounding box center [672, 415] width 890 height 24
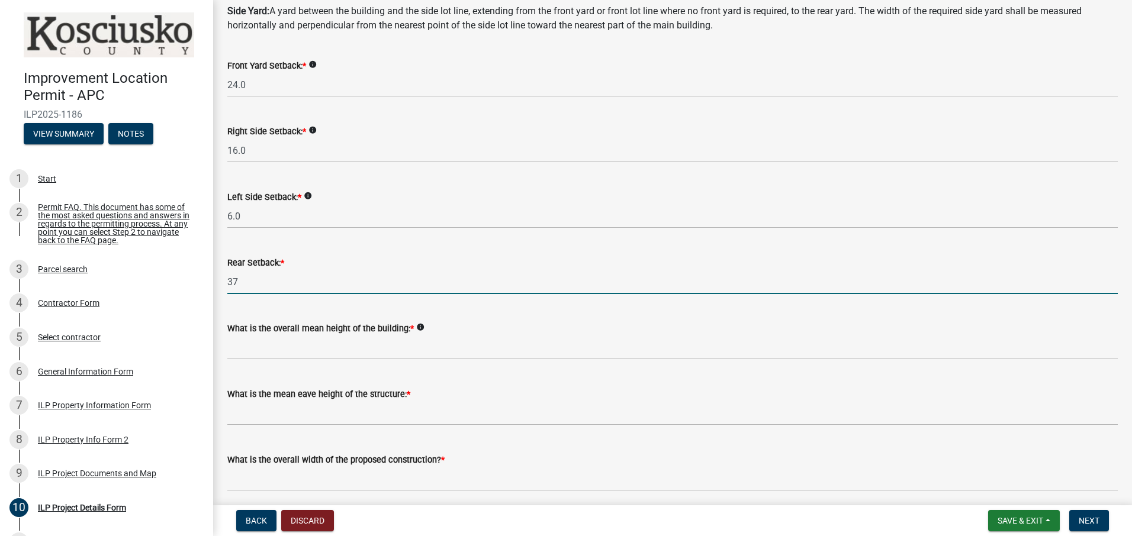
scroll to position [178, 0]
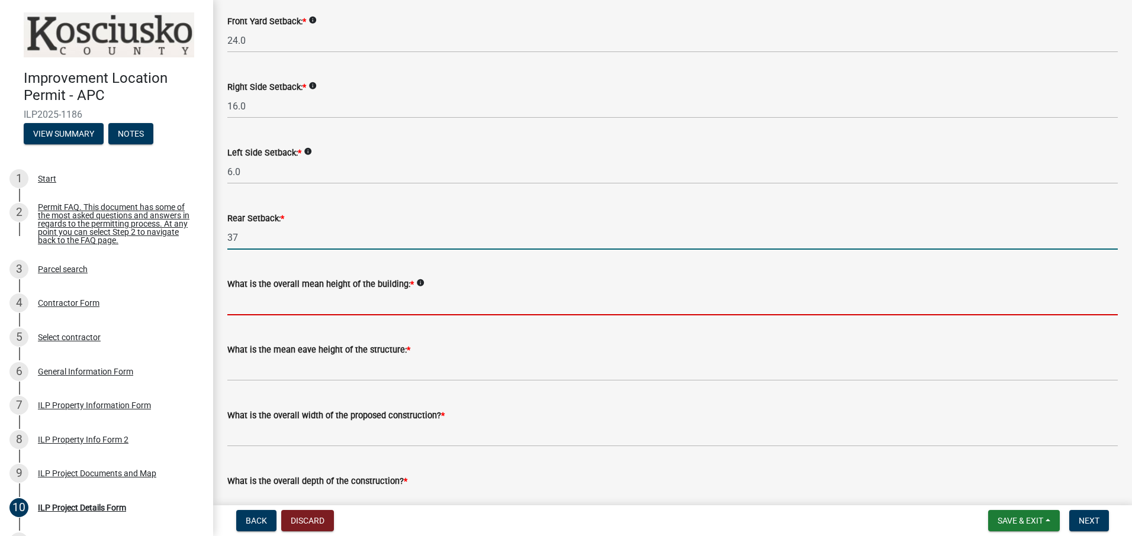
type input "37.0"
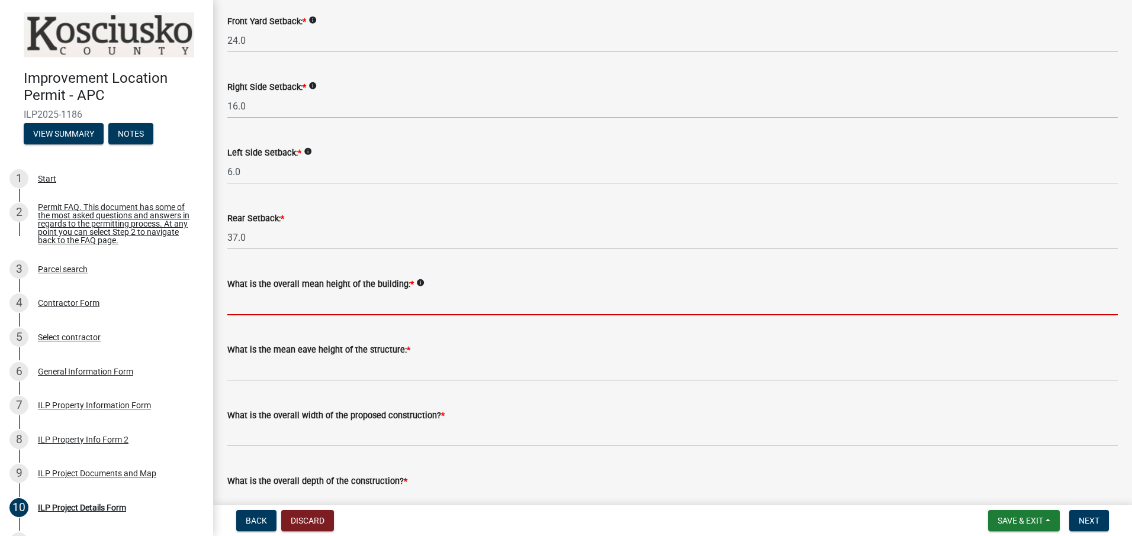
click at [429, 302] on input "text" at bounding box center [672, 303] width 890 height 24
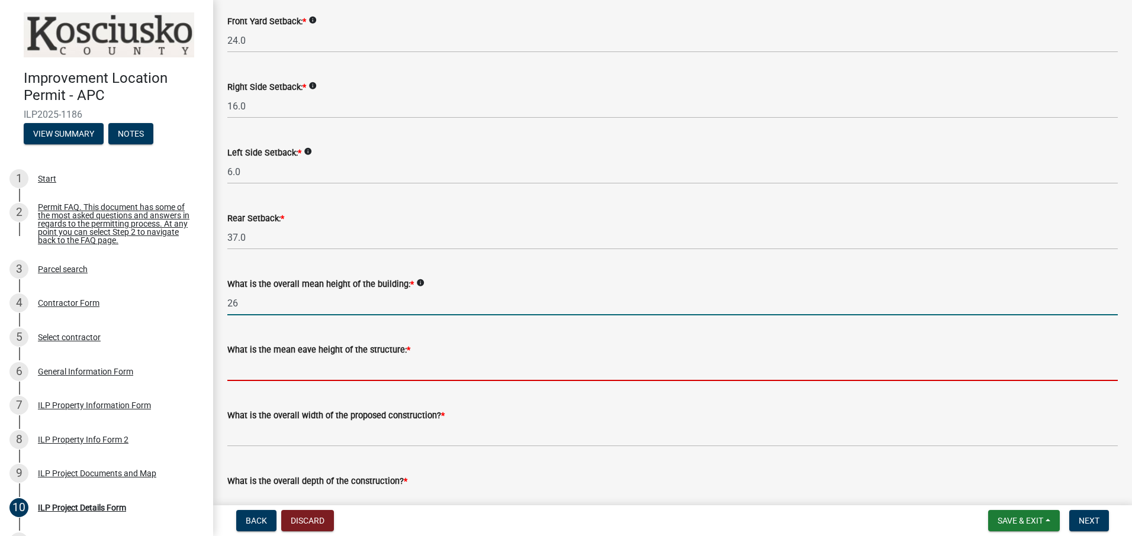
type input "26.0"
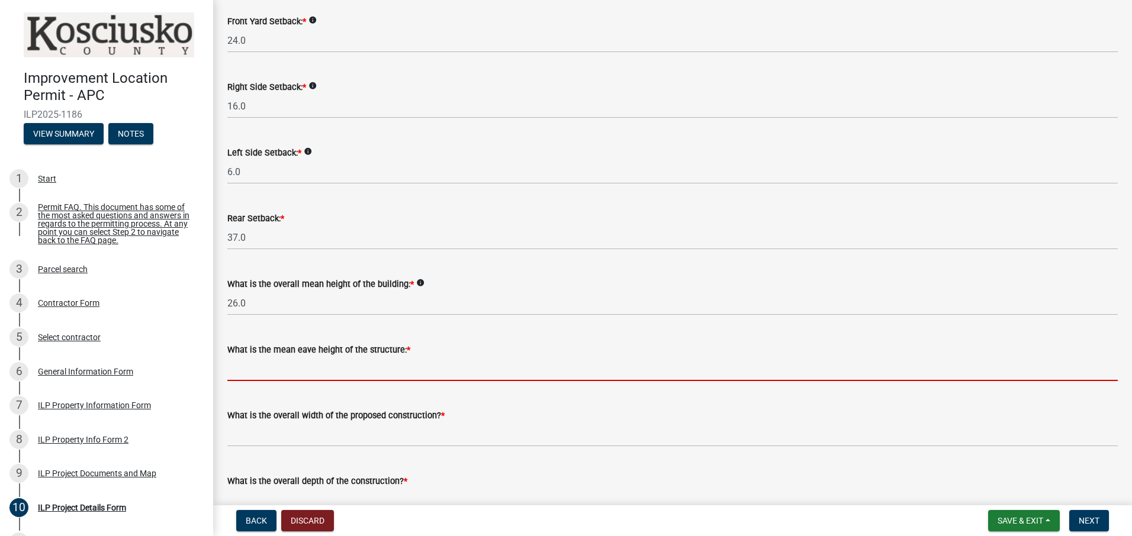
click at [414, 377] on input "text" at bounding box center [672, 369] width 890 height 24
click at [594, 373] on input "text" at bounding box center [672, 369] width 890 height 24
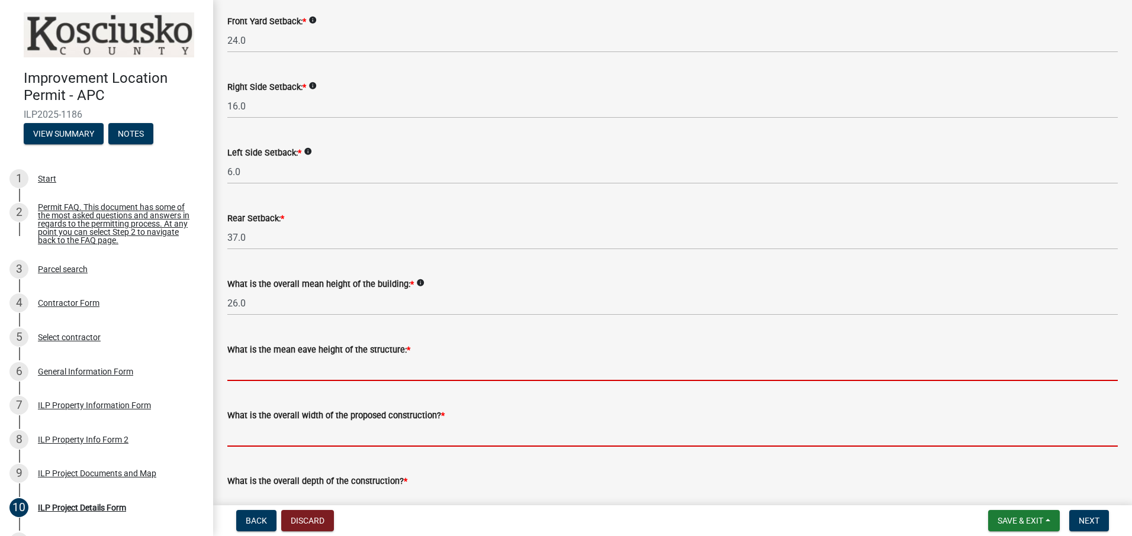
click at [677, 431] on div "What is the overall width of the proposed construction? *" at bounding box center [672, 419] width 890 height 55
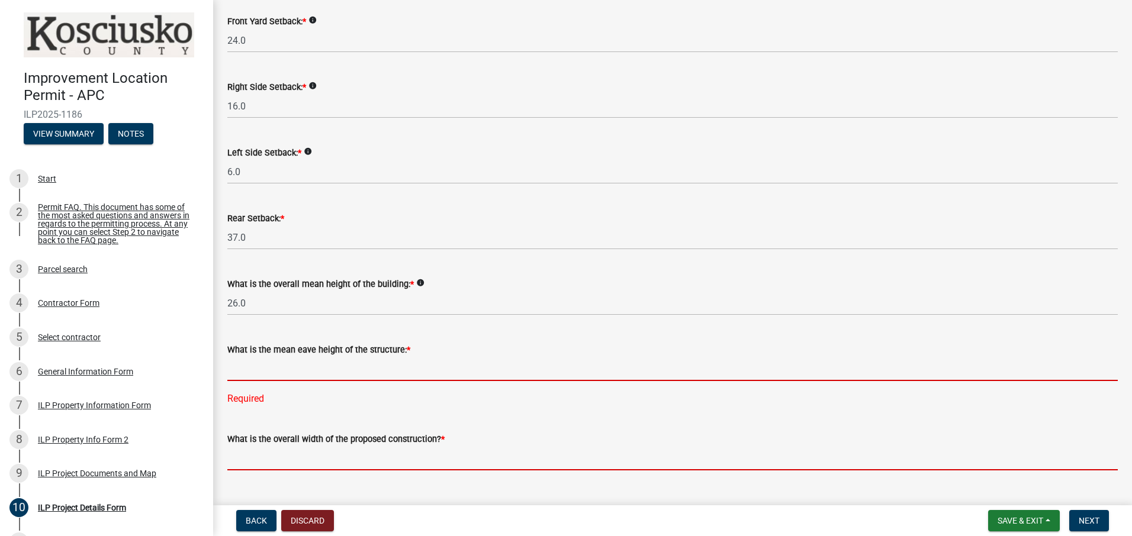
click at [598, 375] on input "text" at bounding box center [672, 369] width 890 height 24
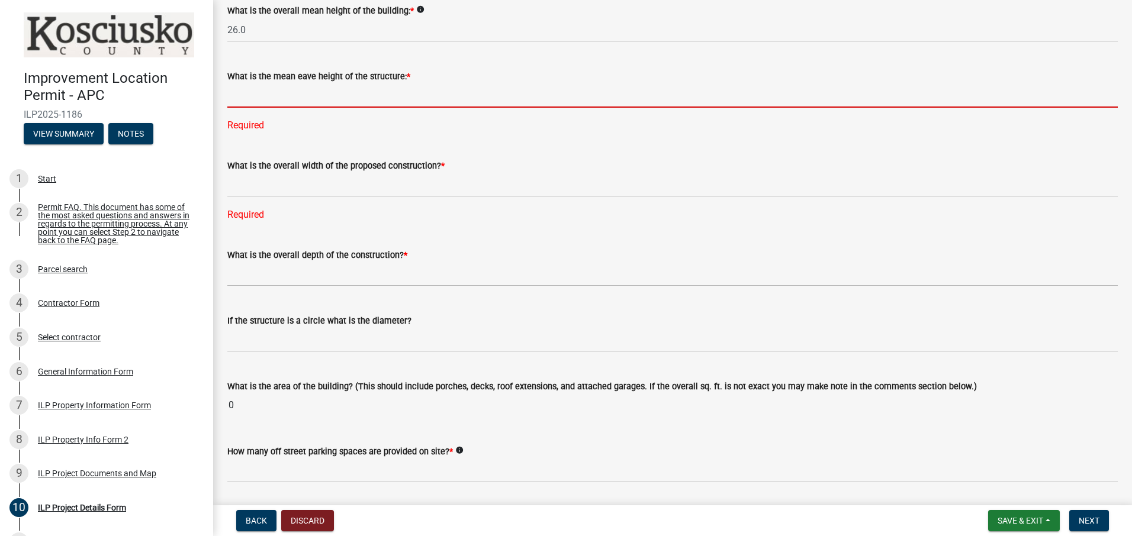
scroll to position [474, 0]
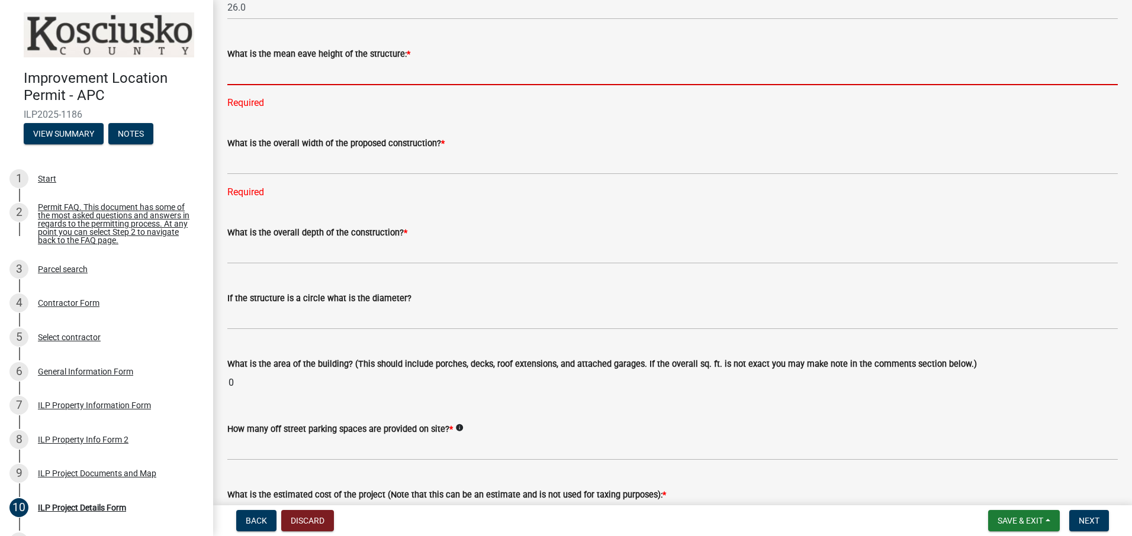
click at [369, 79] on input "text" at bounding box center [672, 73] width 890 height 24
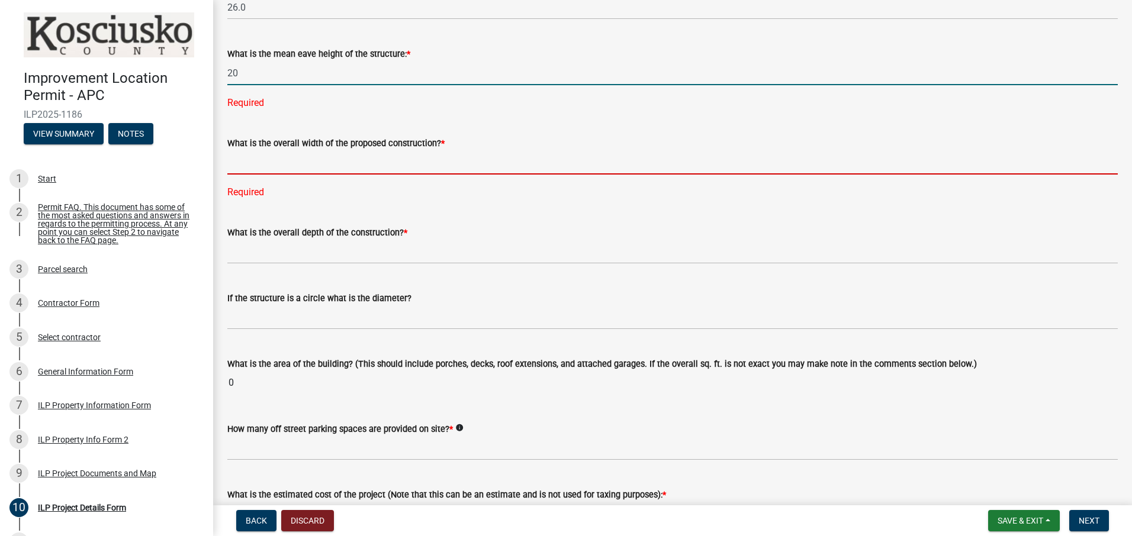
type input "20.0"
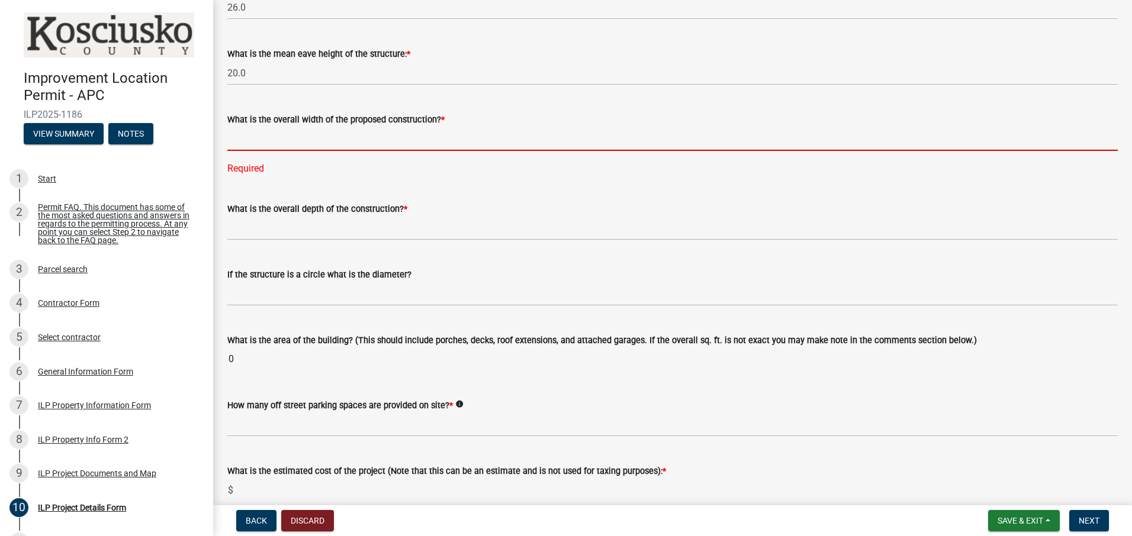
click at [514, 159] on div "What is the overall width of the proposed construction? * Required" at bounding box center [672, 136] width 890 height 80
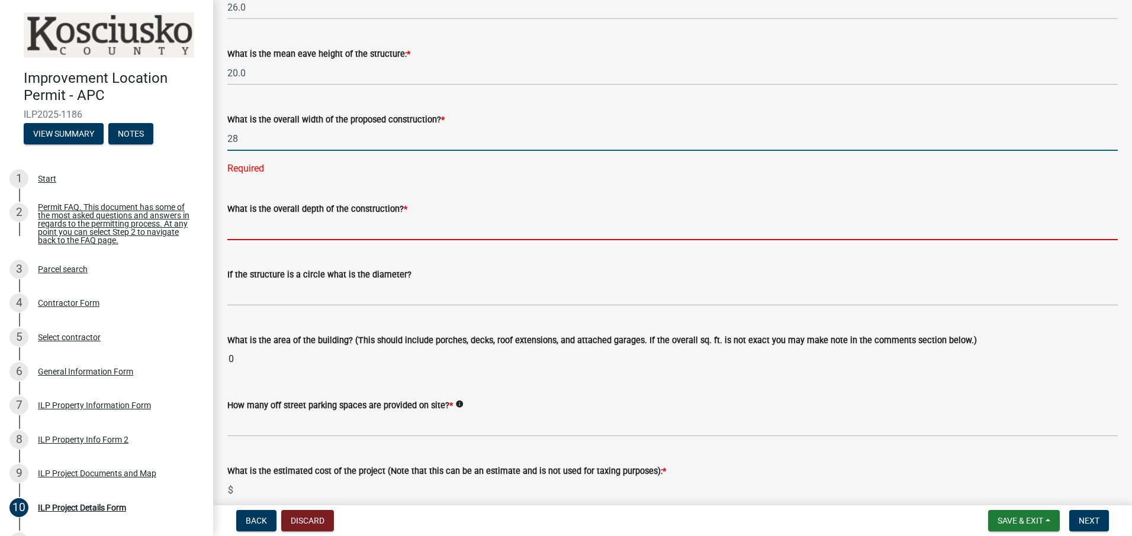
type input "28.00"
click at [413, 226] on wm-data-entity-input "What is the overall depth of the construction? *" at bounding box center [672, 218] width 890 height 66
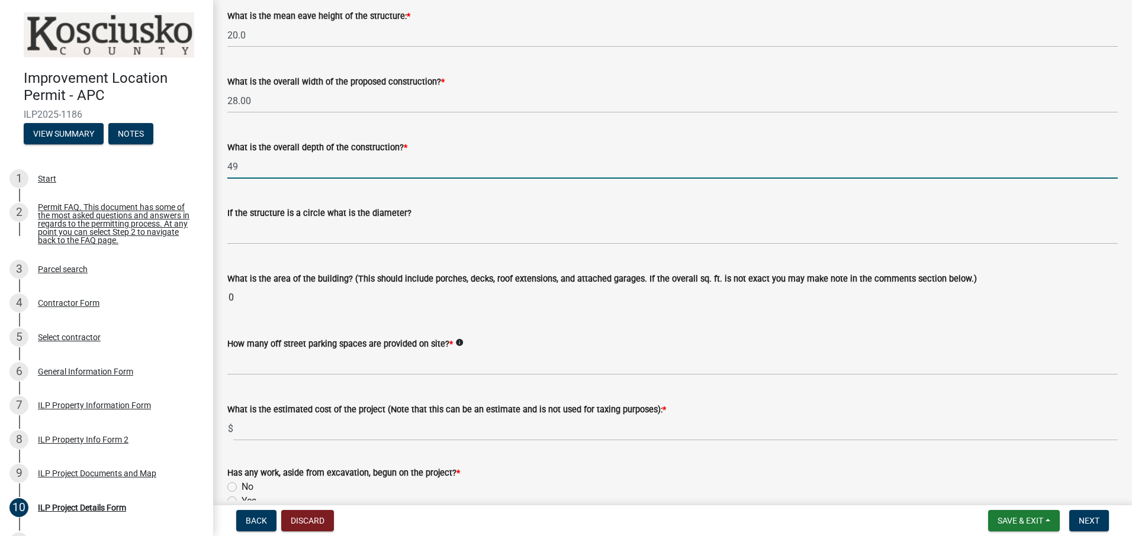
scroll to position [533, 0]
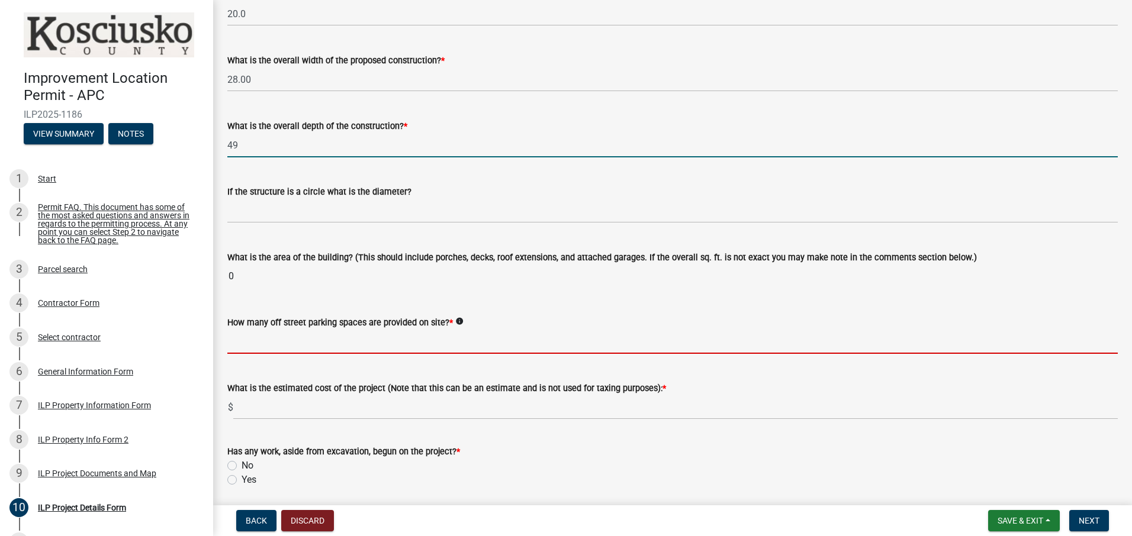
type input "49.00"
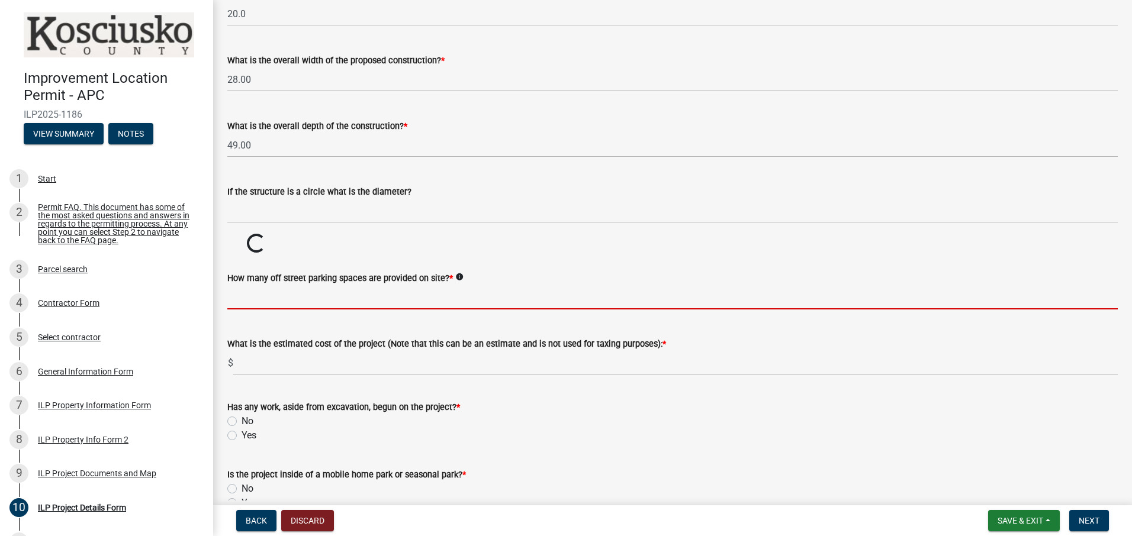
click at [378, 349] on wm-data-entity-input-list "Some properties, due to their configuration, may have multiples of a type yard …" at bounding box center [672, 126] width 890 height 1187
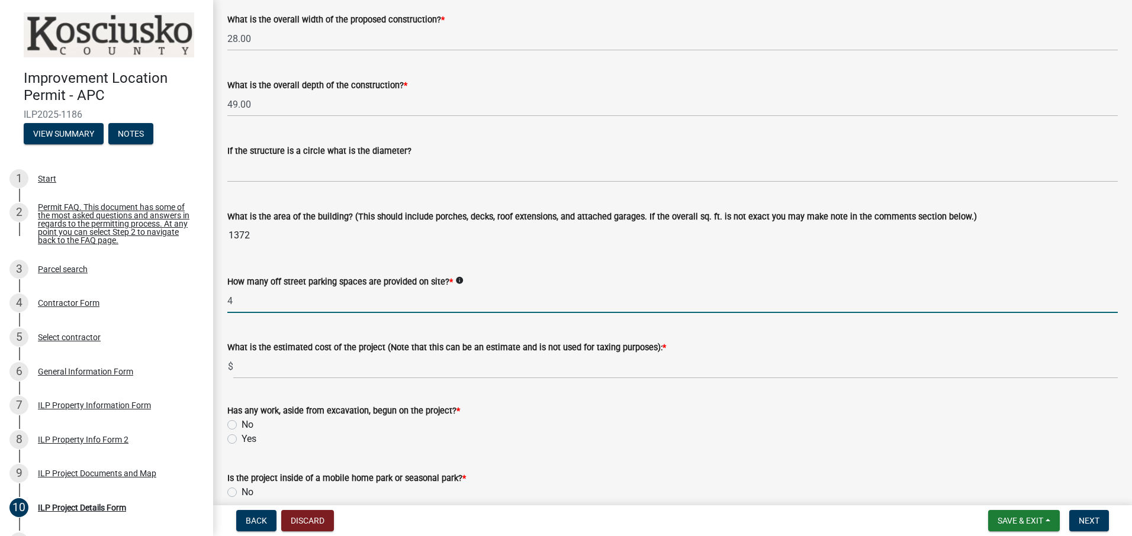
scroll to position [592, 0]
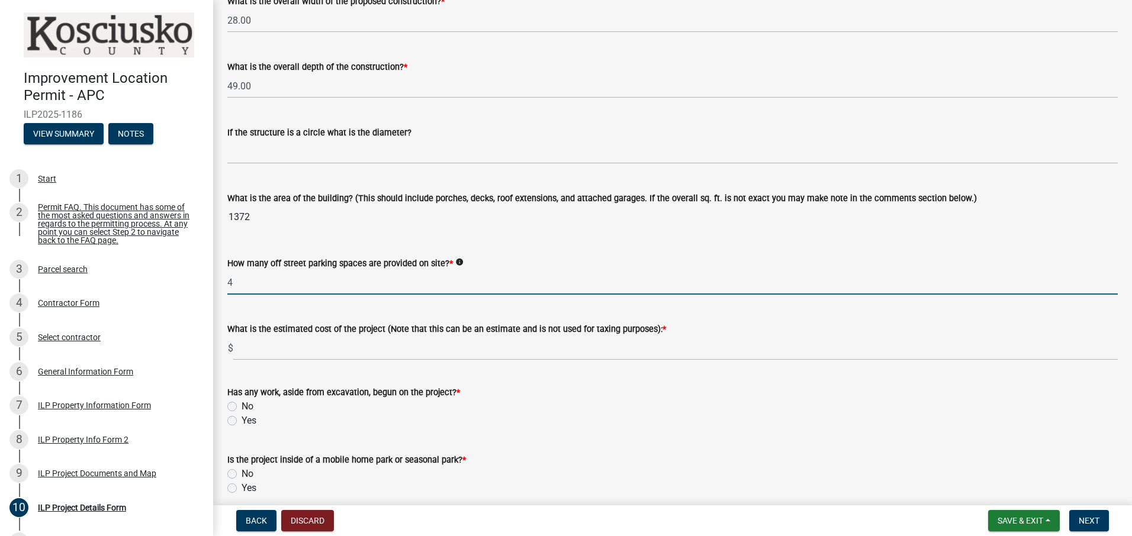
type input "4"
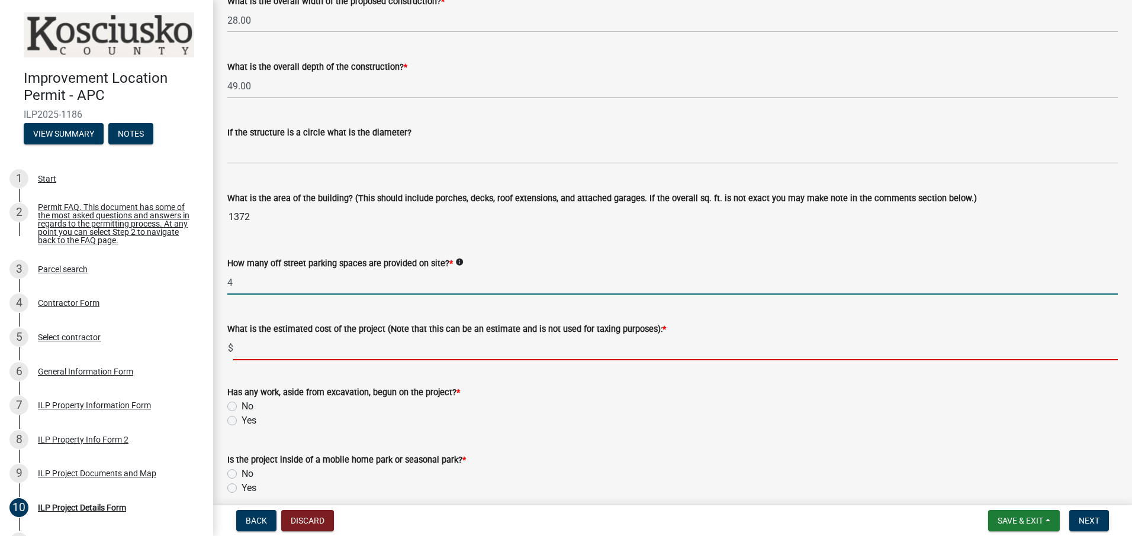
click at [570, 345] on input "text" at bounding box center [675, 348] width 884 height 24
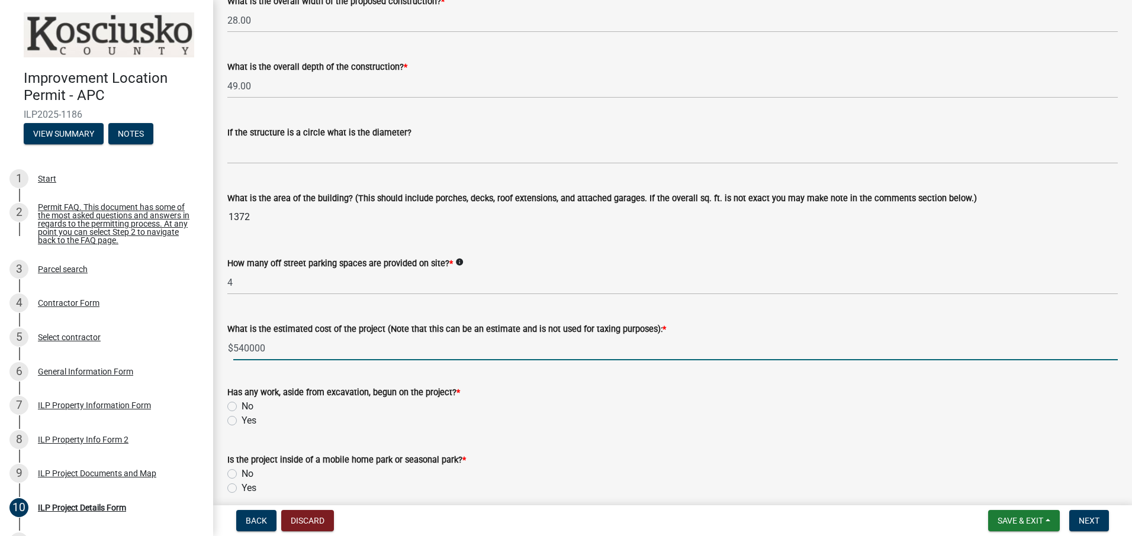
scroll to position [710, 0]
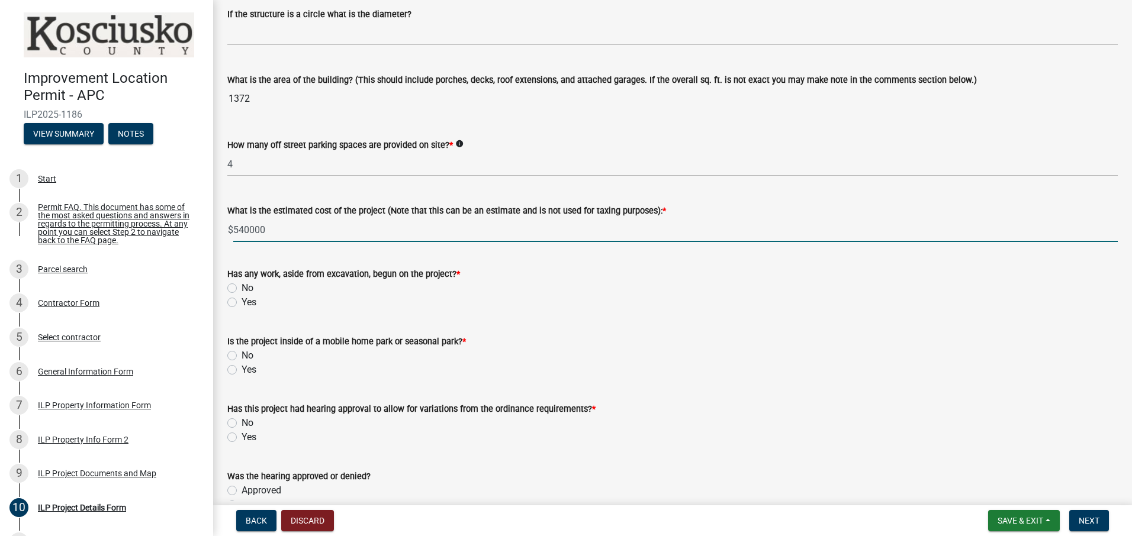
type input "540000"
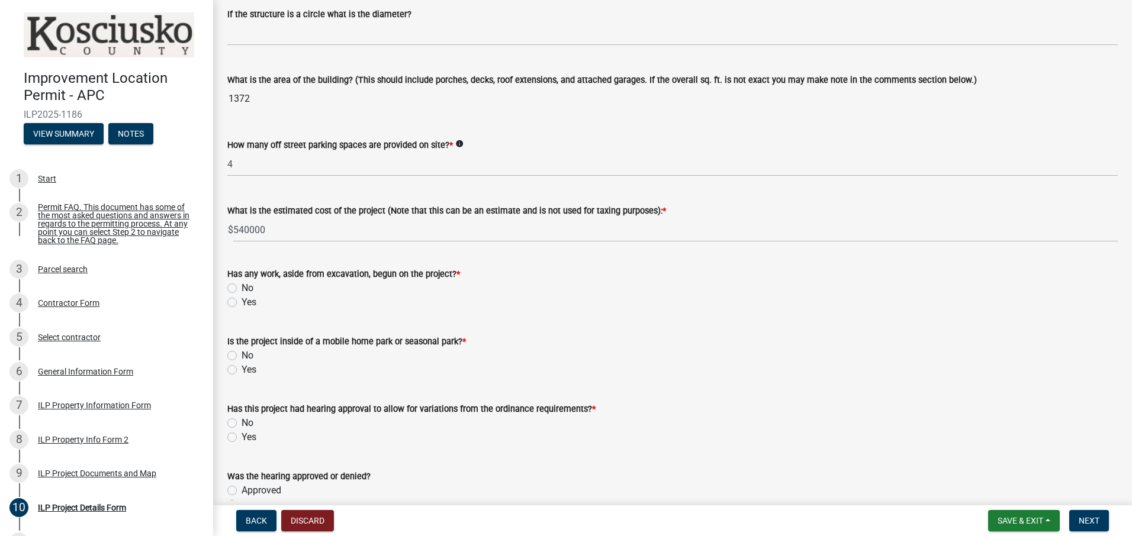
click at [242, 284] on label "No" at bounding box center [248, 288] width 12 height 14
click at [242, 284] on input "No" at bounding box center [246, 285] width 8 height 8
radio input "true"
click at [242, 358] on label "No" at bounding box center [248, 356] width 12 height 14
click at [242, 356] on input "No" at bounding box center [246, 353] width 8 height 8
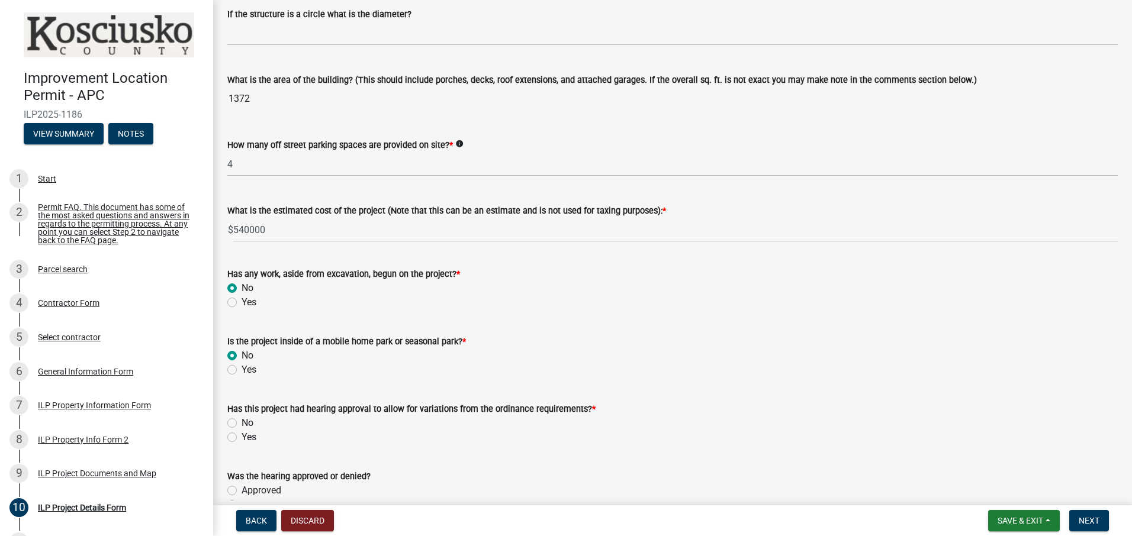
radio input "true"
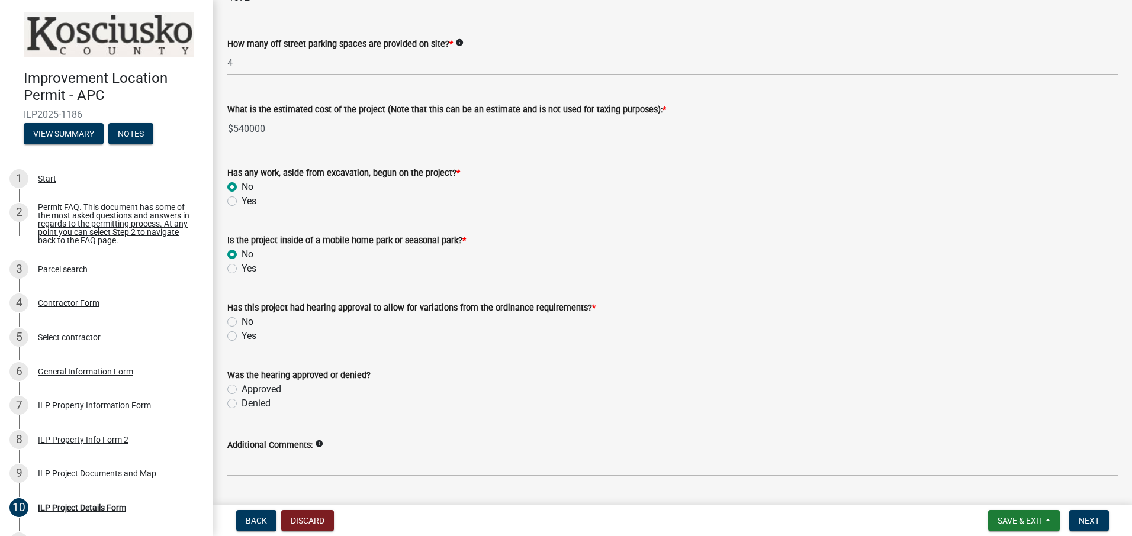
scroll to position [843, 0]
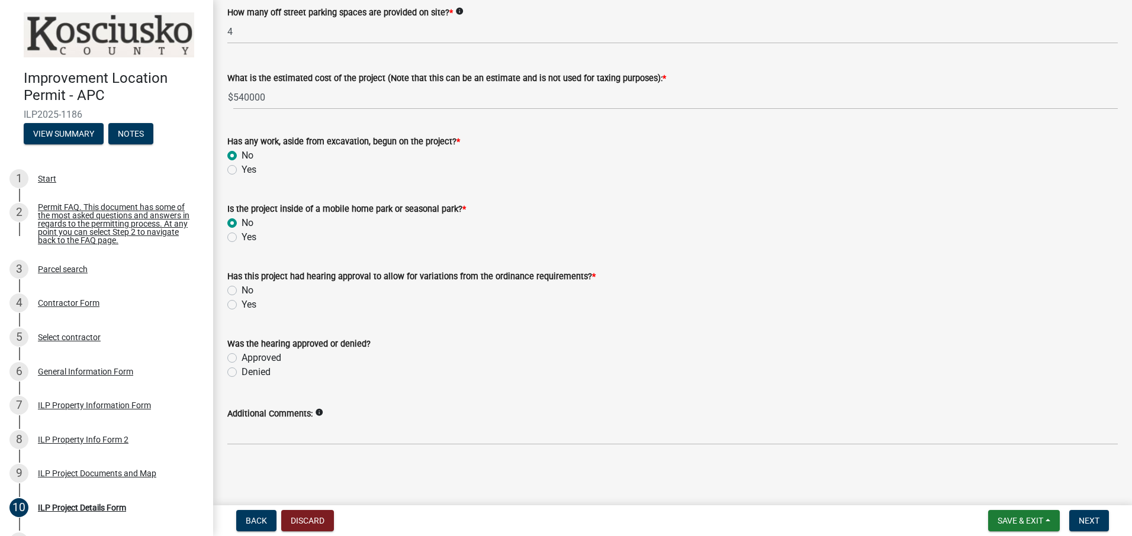
click at [242, 304] on label "Yes" at bounding box center [249, 305] width 15 height 14
click at [242, 304] on input "Yes" at bounding box center [246, 302] width 8 height 8
radio input "true"
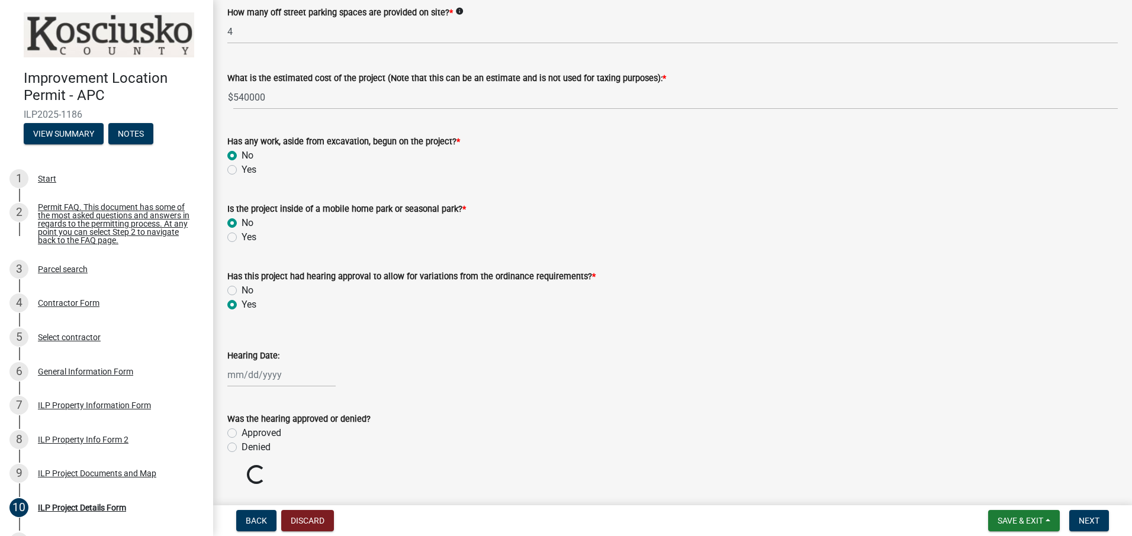
scroll to position [918, 0]
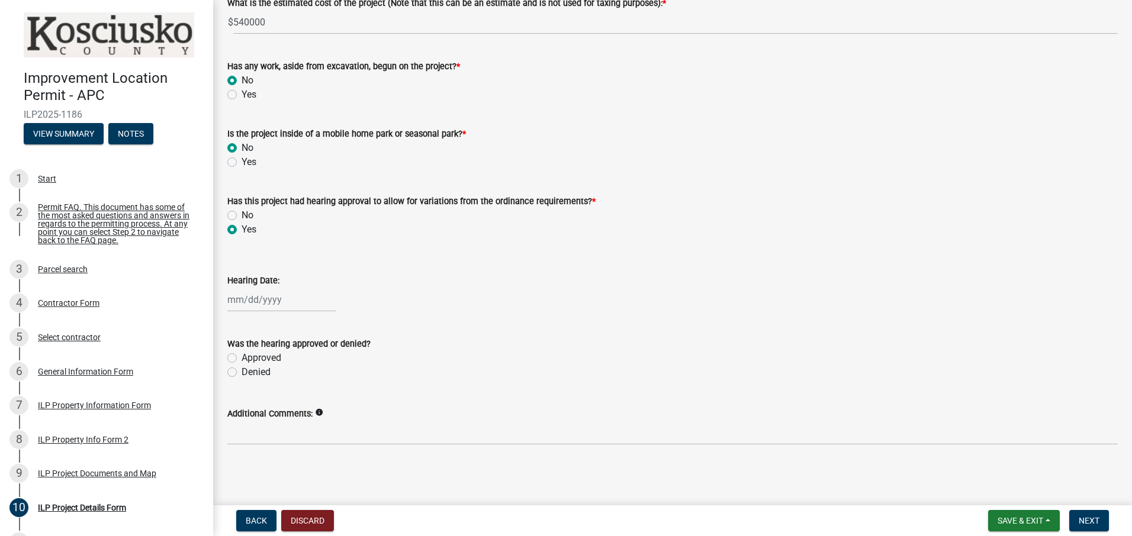
click at [242, 357] on label "Approved" at bounding box center [262, 358] width 40 height 14
click at [242, 357] on input "Approved" at bounding box center [246, 355] width 8 height 8
radio input "true"
select select "9"
select select "2025"
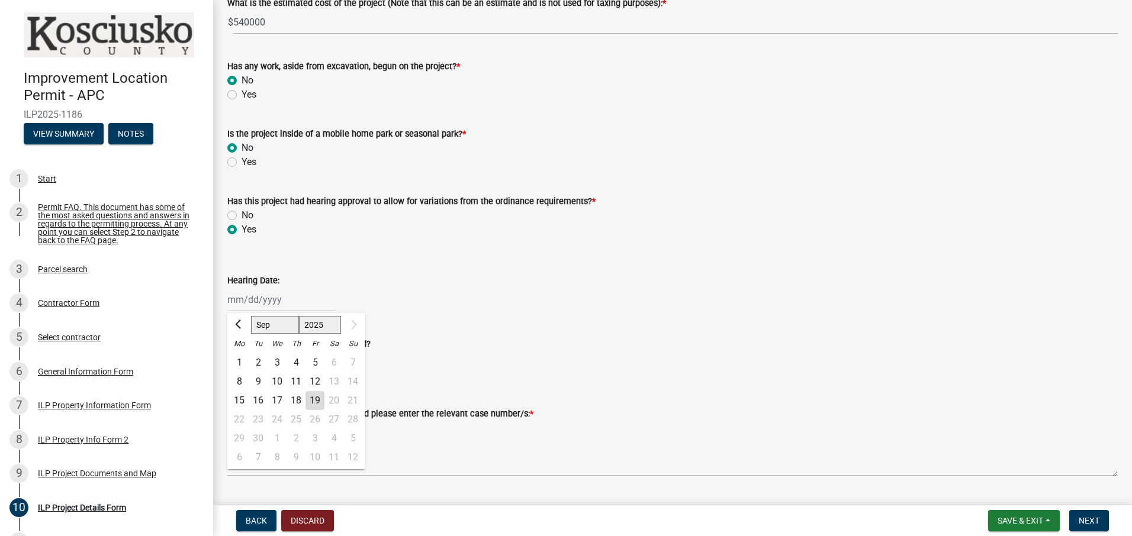
drag, startPoint x: 308, startPoint y: 298, endPoint x: 317, endPoint y: 296, distance: 9.2
click at [308, 298] on div "[PERSON_NAME] Feb Mar Apr [PERSON_NAME][DATE] [DATE] 1526 1527 1528 1529 1530 1…" at bounding box center [281, 300] width 108 height 24
click at [570, 344] on div "Was the hearing approved or denied?" at bounding box center [672, 344] width 890 height 14
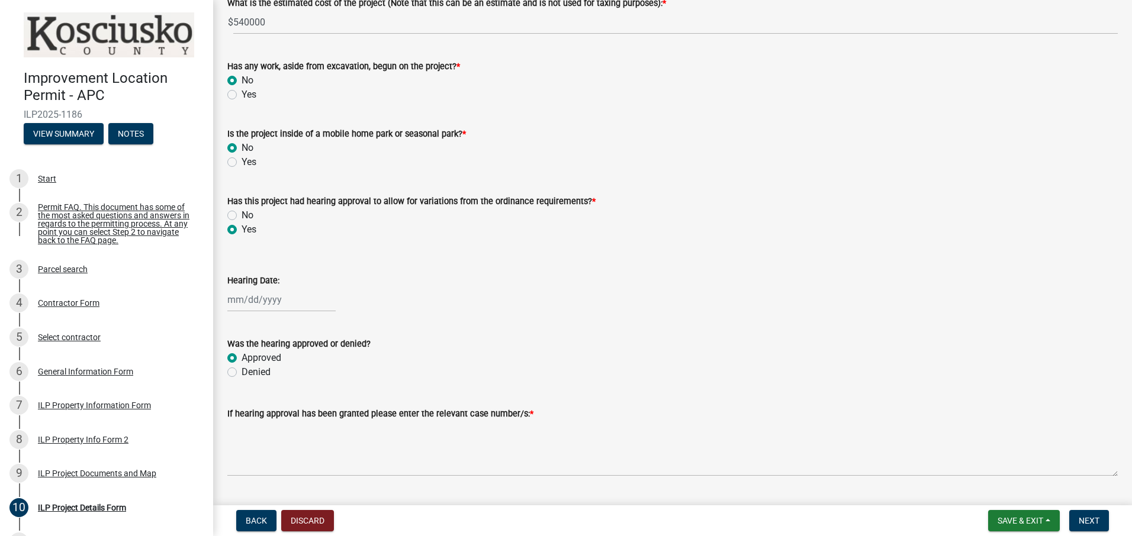
click at [296, 297] on div at bounding box center [281, 300] width 108 height 24
select select "9"
select select "2025"
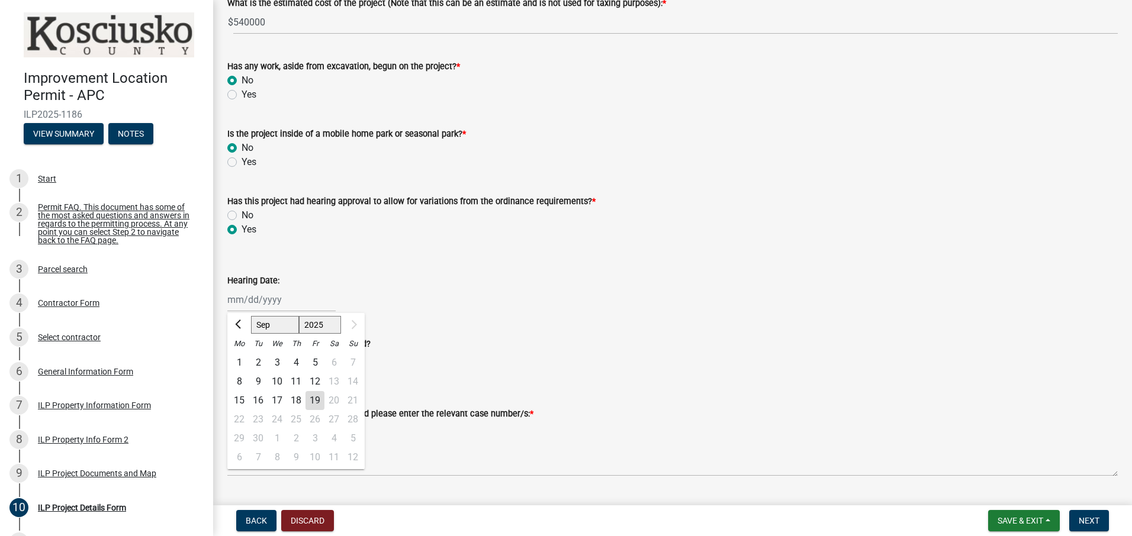
click at [241, 381] on div "8" at bounding box center [239, 381] width 19 height 19
type input "[DATE]"
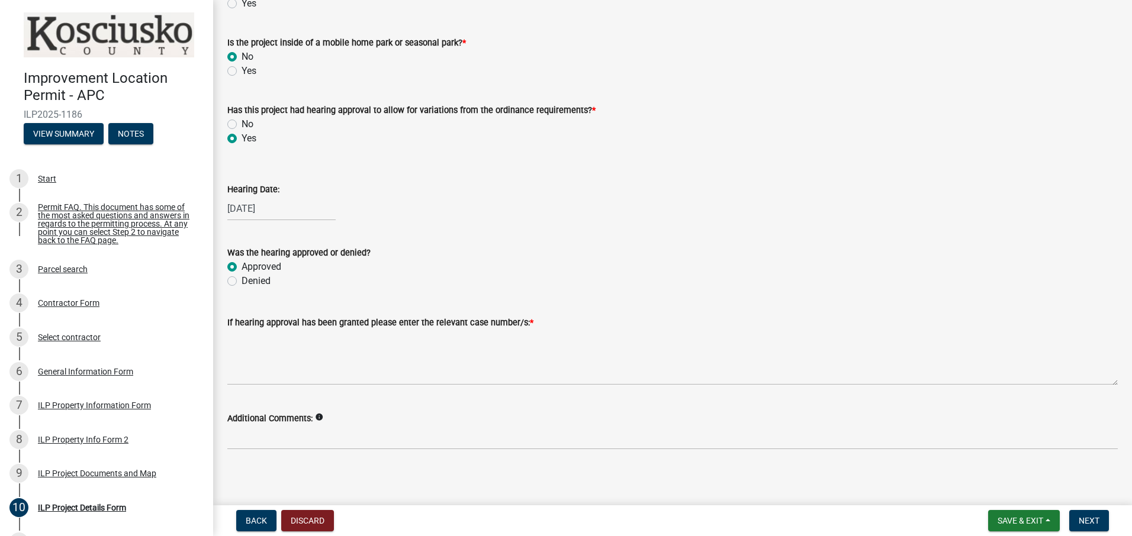
scroll to position [1014, 0]
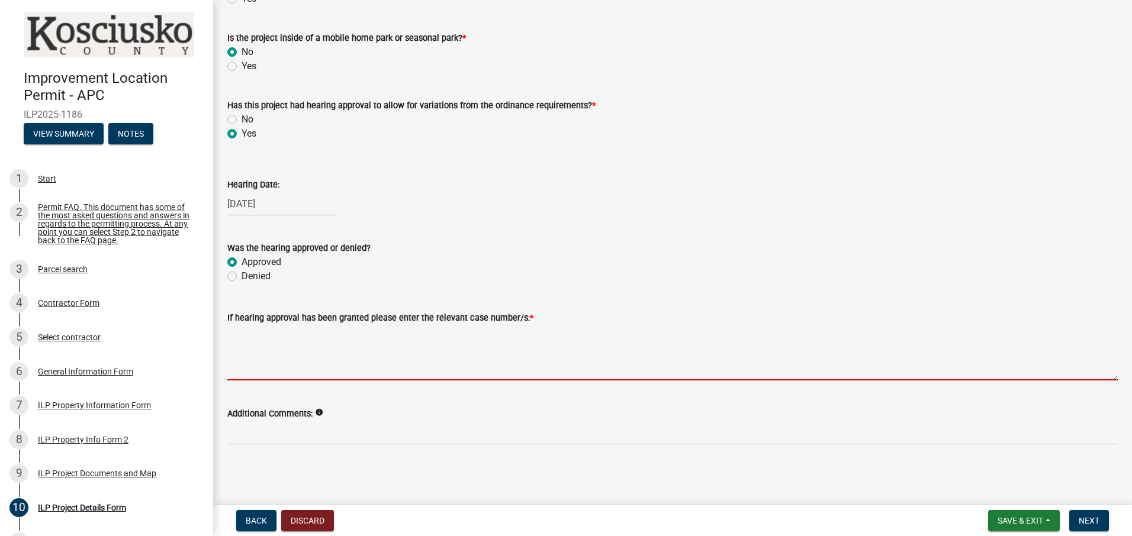
click at [567, 364] on textarea "If hearing approval has been granted please enter the relevant case number/s: *" at bounding box center [672, 353] width 890 height 56
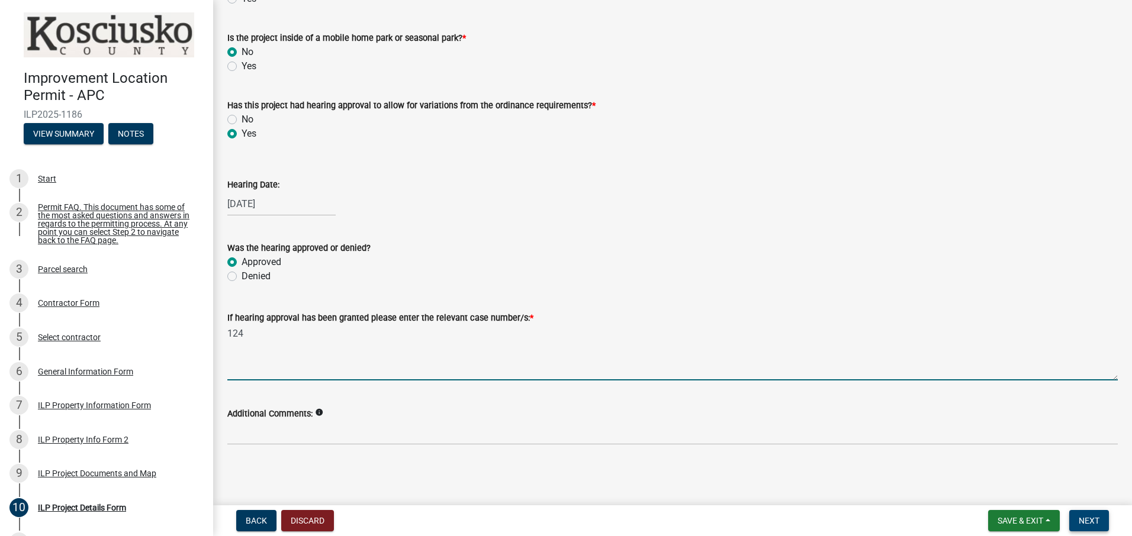
type textarea "124"
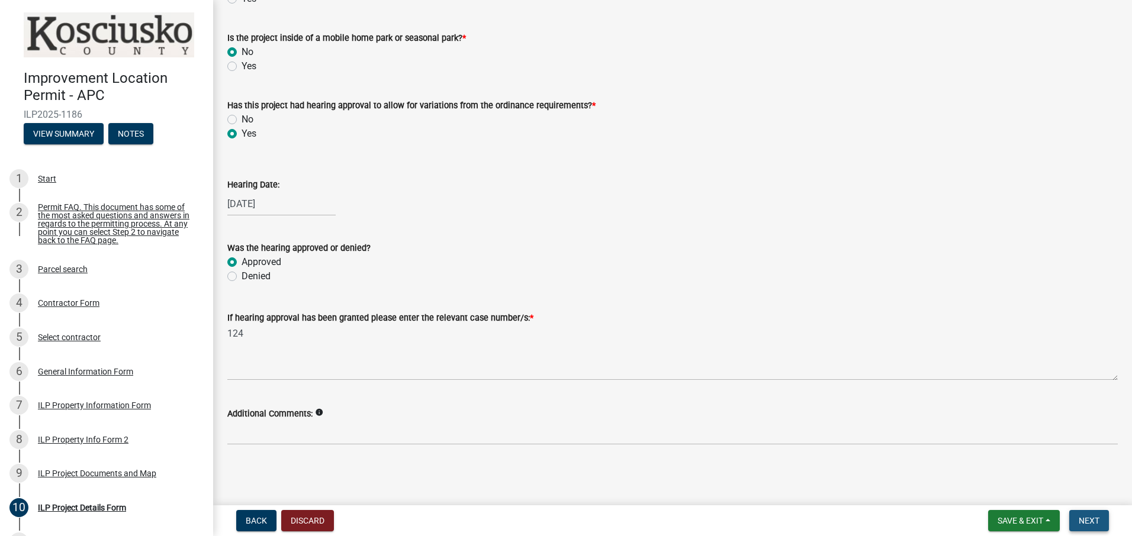
drag, startPoint x: 1092, startPoint y: 519, endPoint x: 1084, endPoint y: 522, distance: 8.8
click at [1092, 522] on span "Next" at bounding box center [1089, 520] width 21 height 9
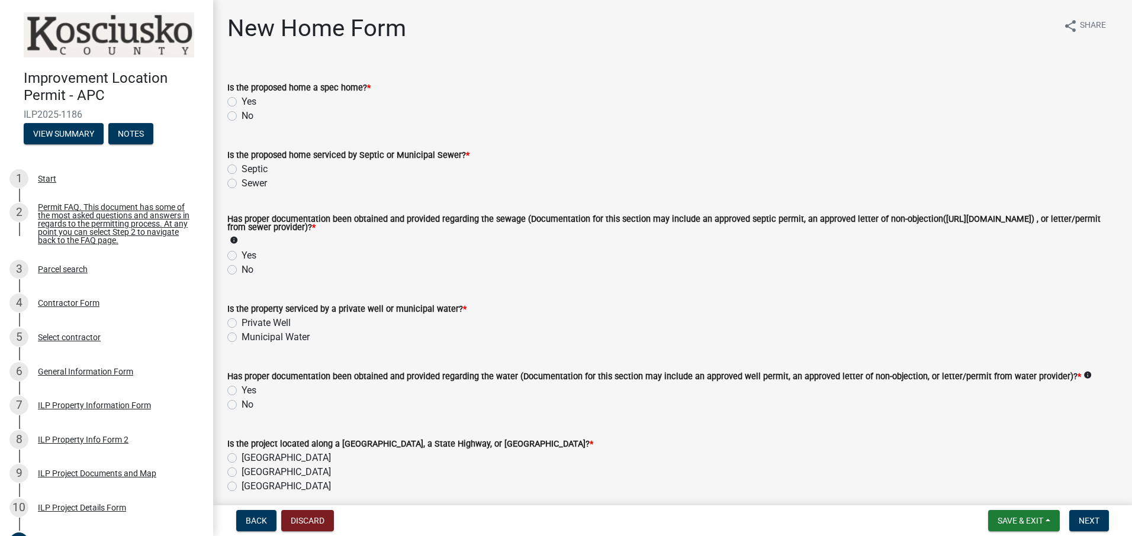
click at [242, 116] on label "No" at bounding box center [248, 116] width 12 height 14
click at [242, 116] on input "No" at bounding box center [246, 113] width 8 height 8
radio input "true"
click at [242, 168] on label "Septic" at bounding box center [255, 169] width 26 height 14
click at [242, 168] on input "Septic" at bounding box center [246, 166] width 8 height 8
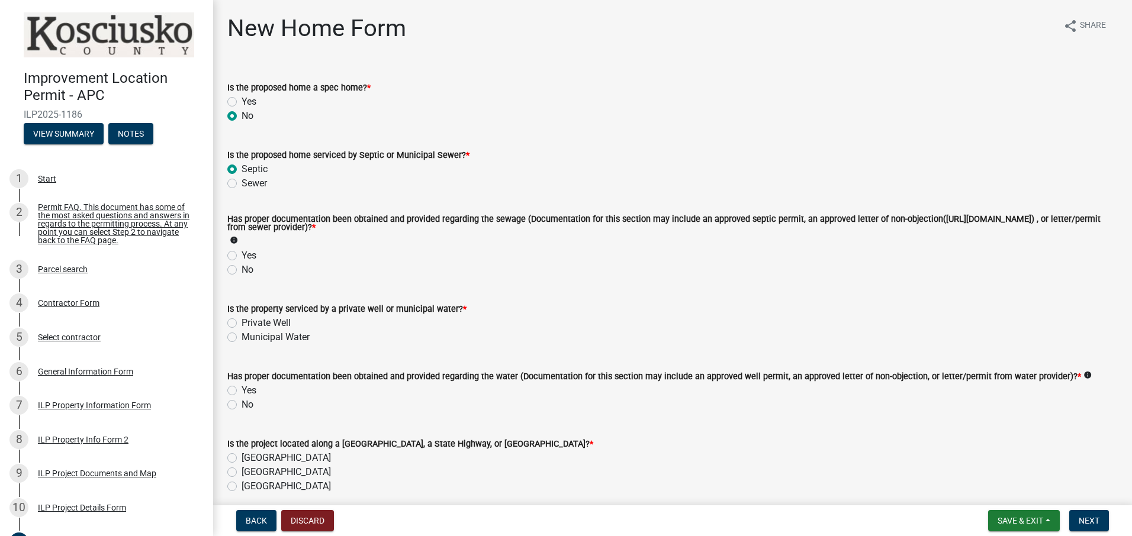
radio input "true"
click at [242, 255] on label "Yes" at bounding box center [249, 256] width 15 height 14
click at [242, 255] on input "Yes" at bounding box center [246, 253] width 8 height 8
radio input "true"
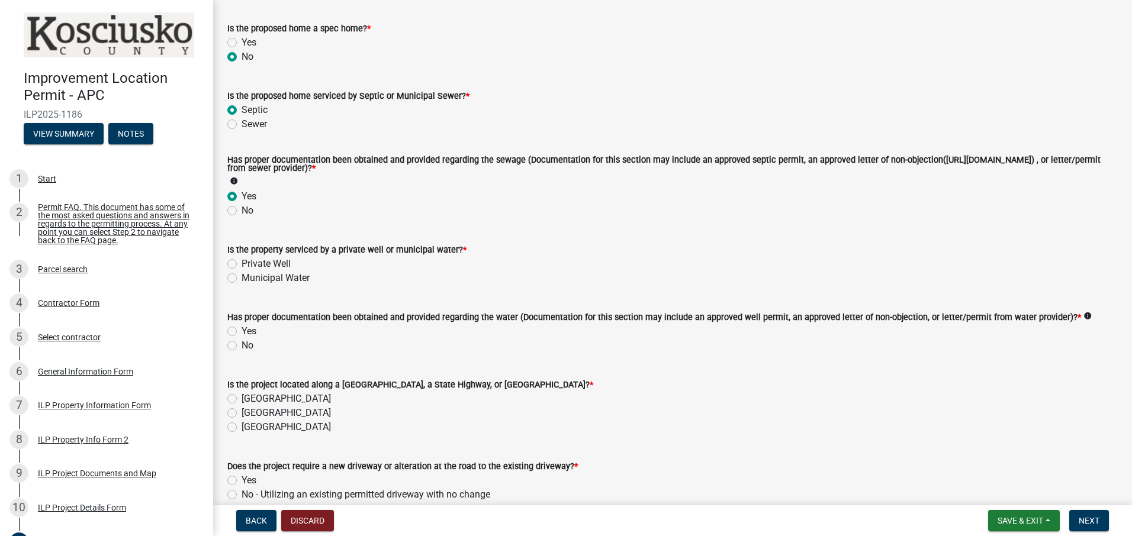
click at [242, 262] on label "Private Well" at bounding box center [266, 264] width 49 height 14
click at [242, 262] on input "Private Well" at bounding box center [246, 261] width 8 height 8
radio input "true"
click at [242, 330] on label "Yes" at bounding box center [249, 331] width 15 height 14
click at [242, 330] on input "Yes" at bounding box center [246, 328] width 8 height 8
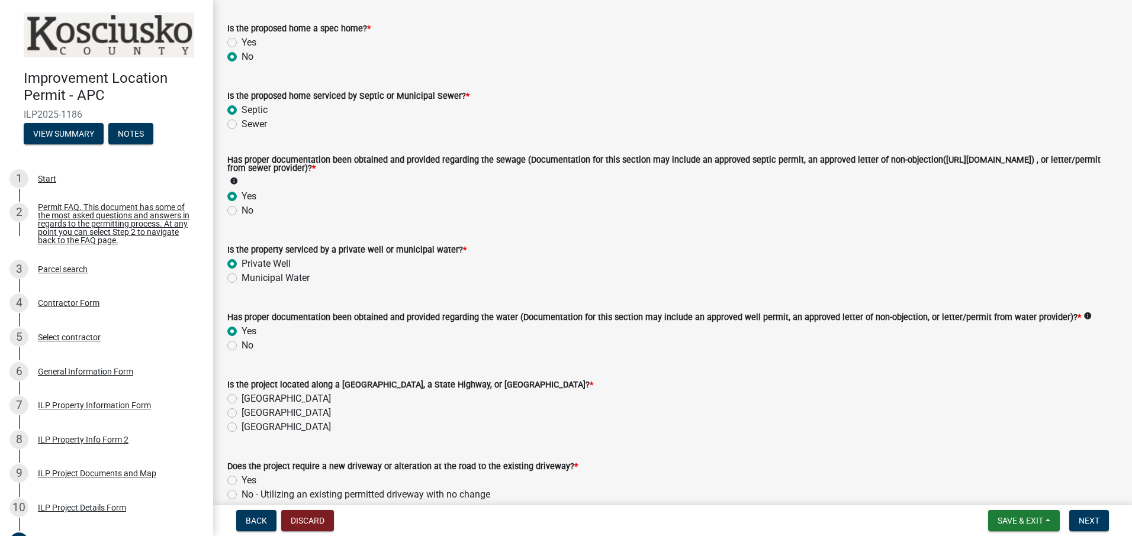
radio input "true"
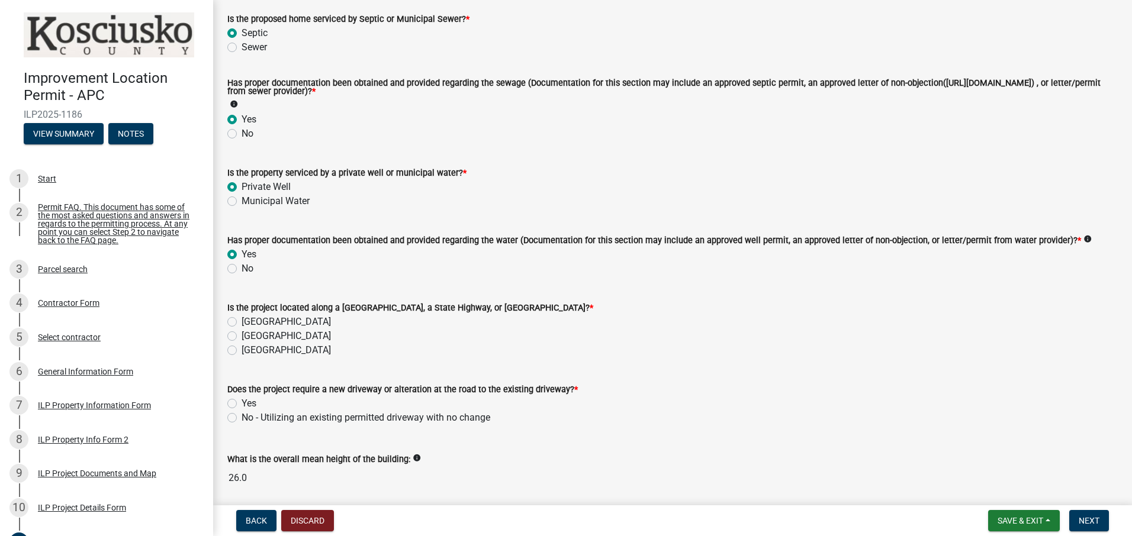
scroll to position [178, 0]
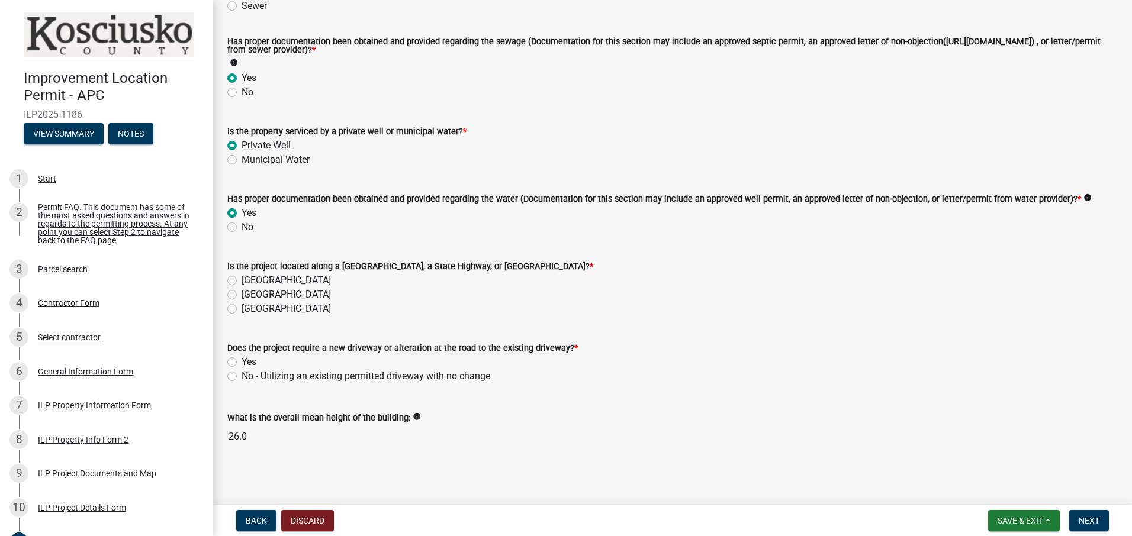
click at [242, 280] on label "[GEOGRAPHIC_DATA]" at bounding box center [286, 281] width 89 height 14
click at [242, 280] on input "[GEOGRAPHIC_DATA]" at bounding box center [246, 278] width 8 height 8
radio input "true"
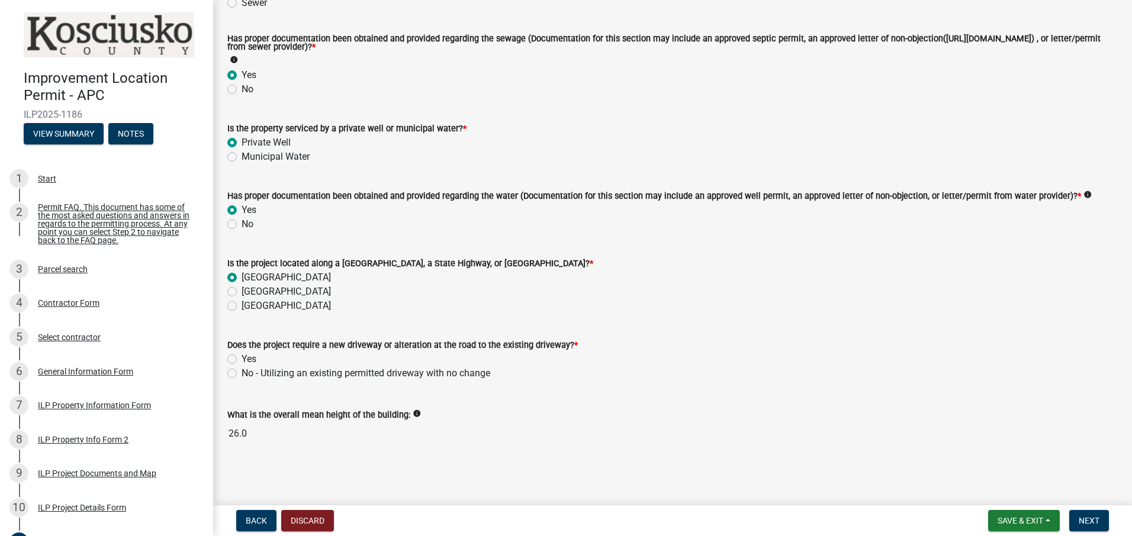
scroll to position [182, 0]
click at [242, 371] on label "No - Utilizing an existing permitted driveway with no change" at bounding box center [366, 373] width 249 height 14
click at [242, 371] on input "No - Utilizing an existing permitted driveway with no change" at bounding box center [246, 370] width 8 height 8
radio input "true"
click at [1091, 519] on span "Next" at bounding box center [1089, 520] width 21 height 9
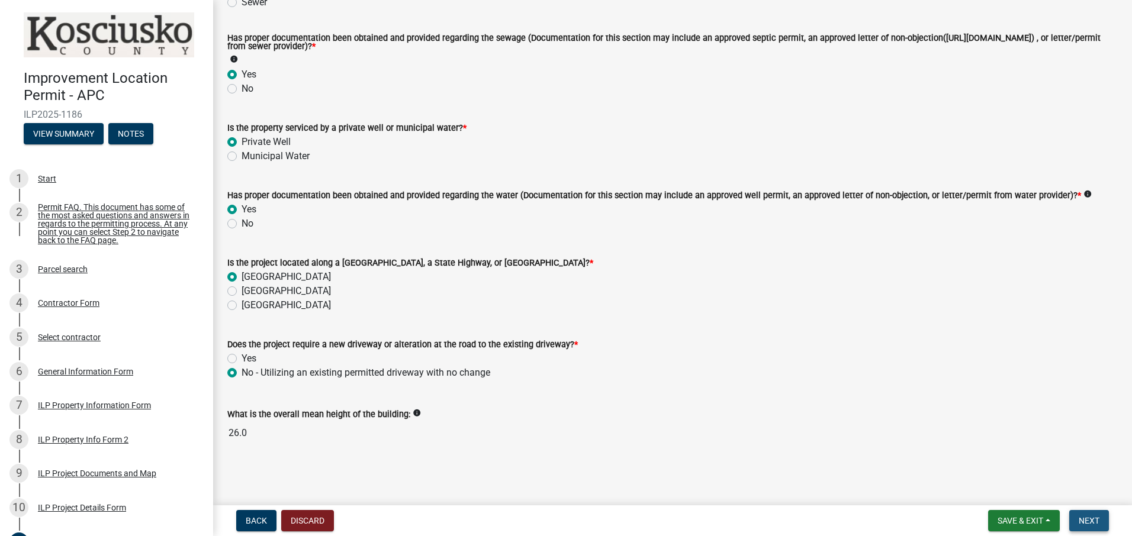
scroll to position [0, 0]
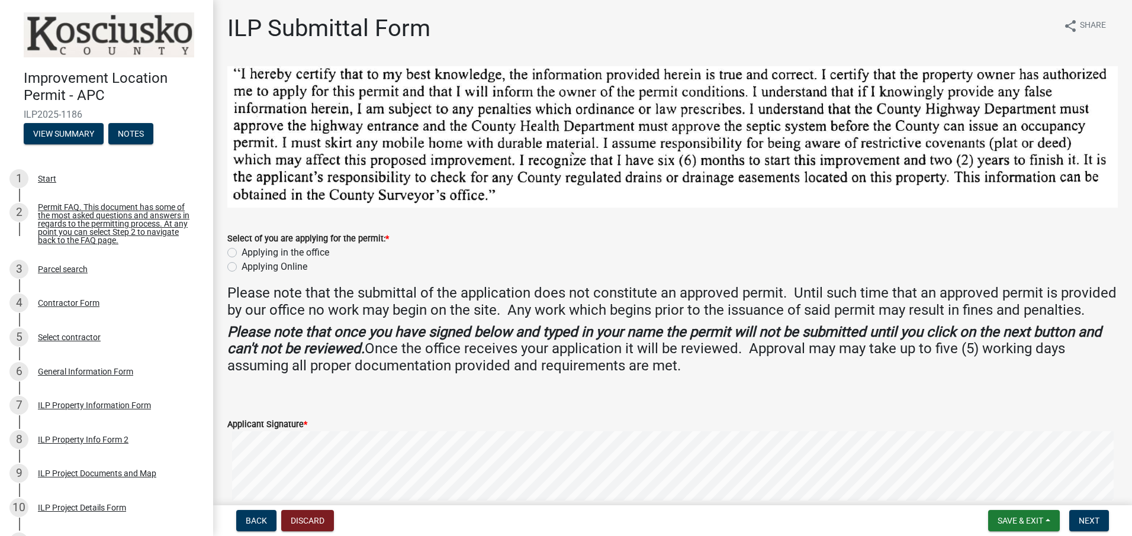
click at [242, 266] on label "Applying Online" at bounding box center [275, 267] width 66 height 14
click at [242, 266] on input "Applying Online" at bounding box center [246, 264] width 8 height 8
radio input "true"
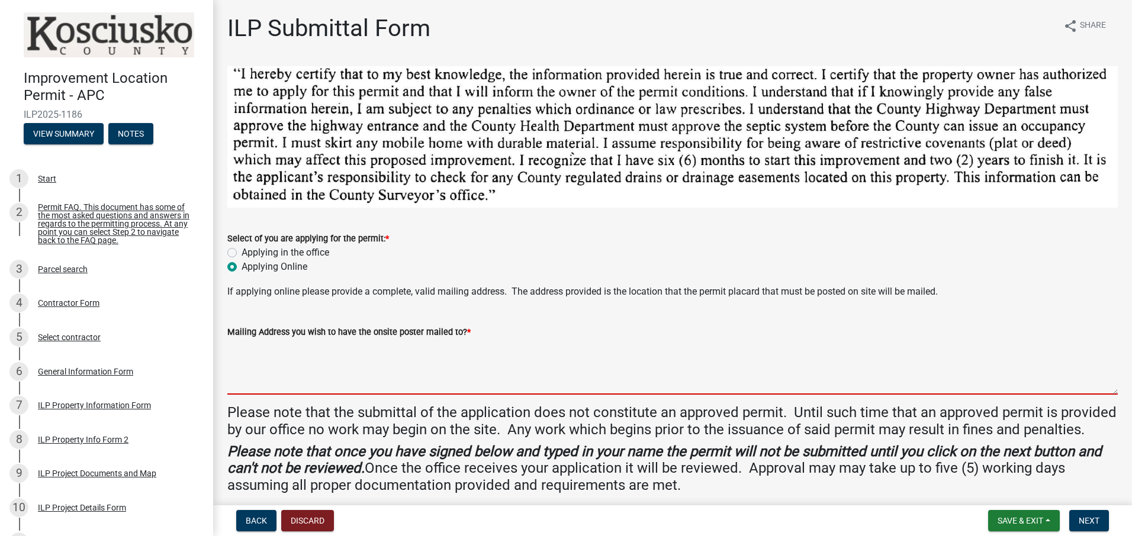
click at [297, 363] on textarea "Mailing Address you wish to have the onsite poster mailed to? *" at bounding box center [672, 367] width 890 height 56
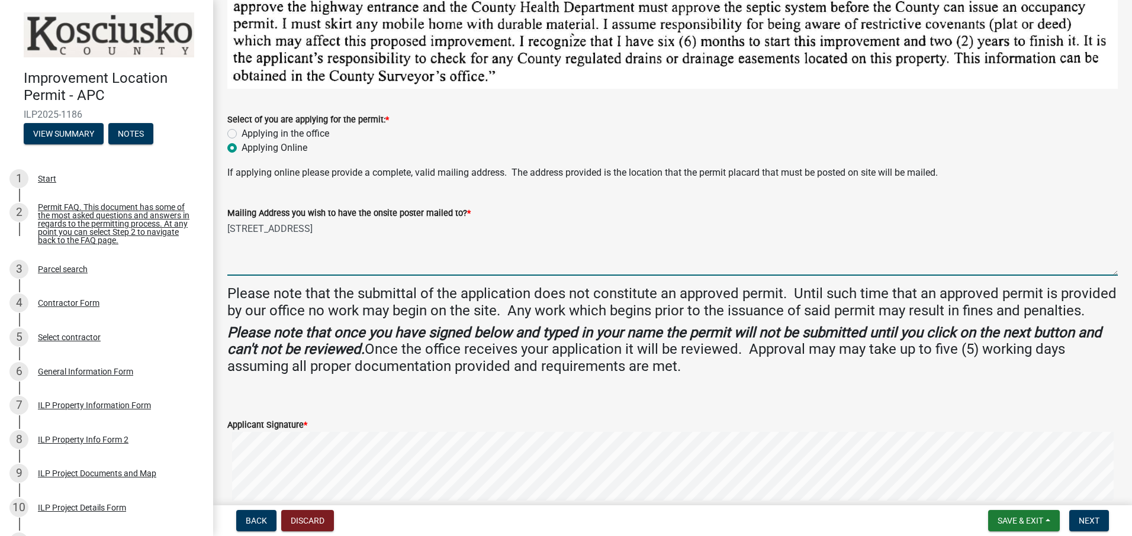
scroll to position [237, 0]
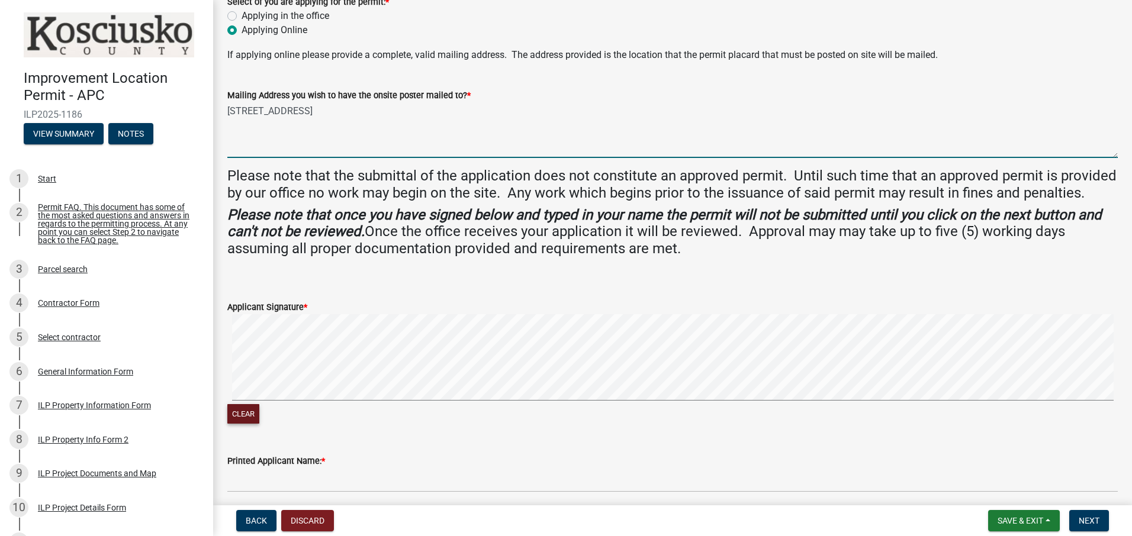
type textarea "[STREET_ADDRESS]"
click at [248, 424] on button "Clear" at bounding box center [243, 414] width 32 height 20
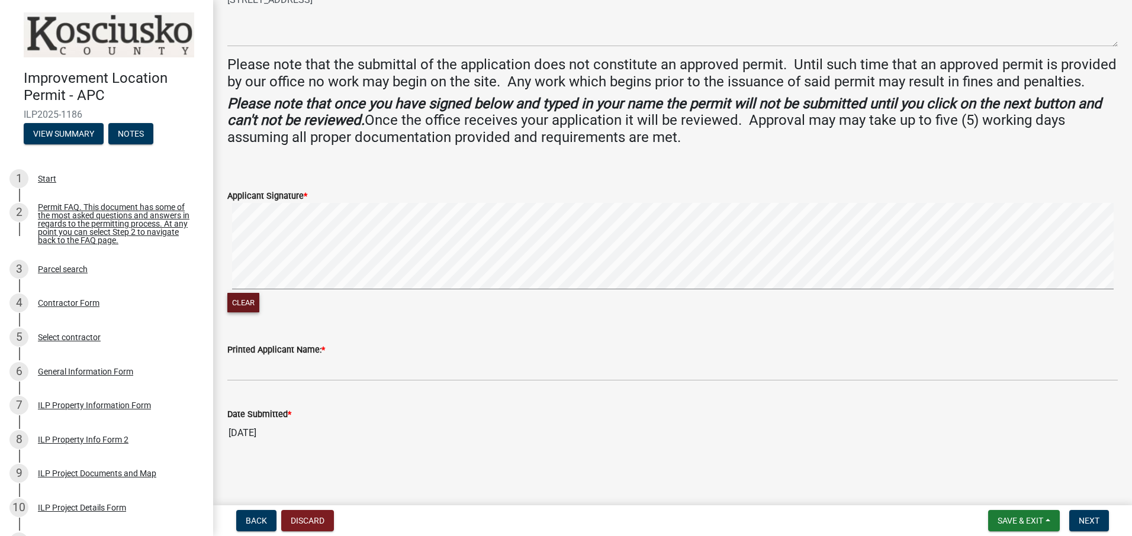
scroll to position [364, 0]
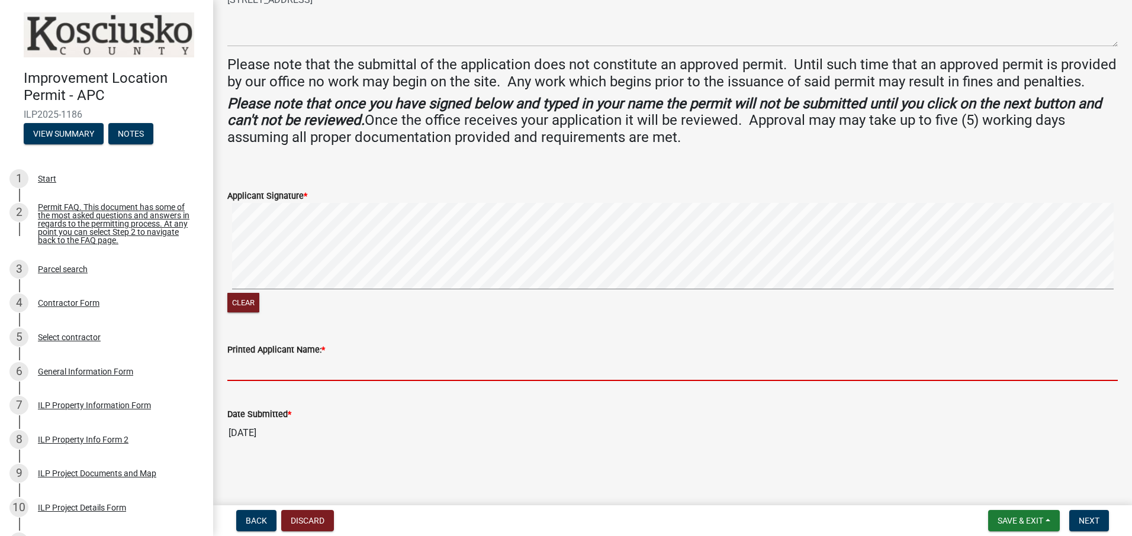
click at [299, 369] on input "Printed Applicant Name: *" at bounding box center [672, 369] width 890 height 24
type input "[PERSON_NAME] [PERSON_NAME]"
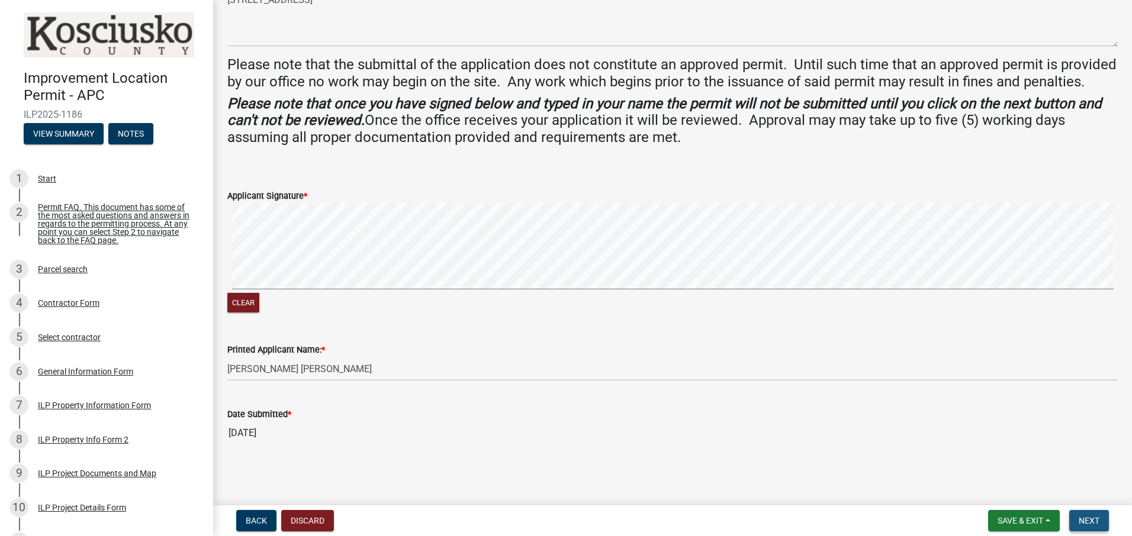
click at [1094, 521] on span "Next" at bounding box center [1089, 520] width 21 height 9
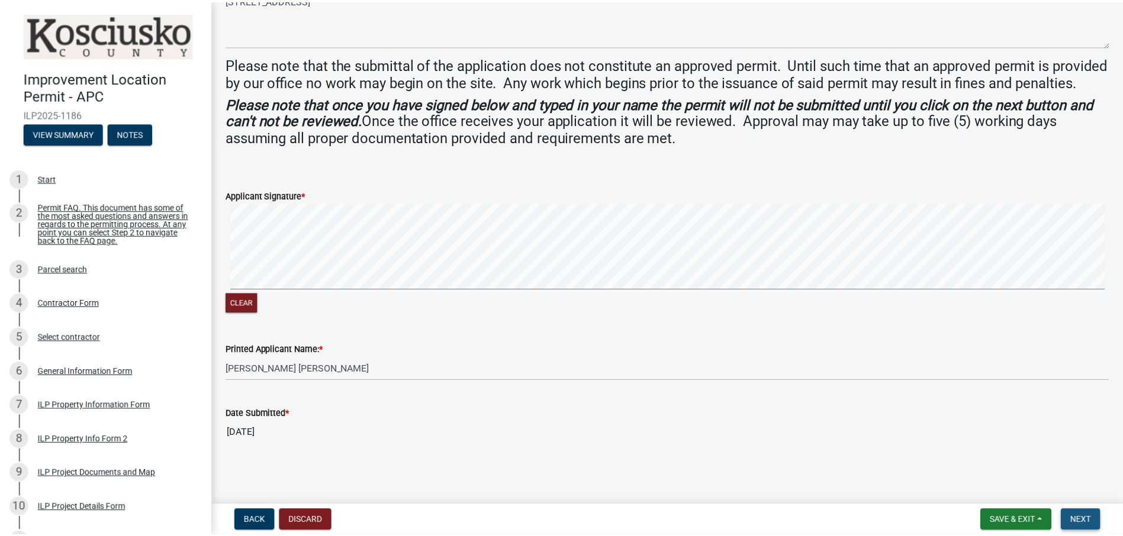
scroll to position [0, 0]
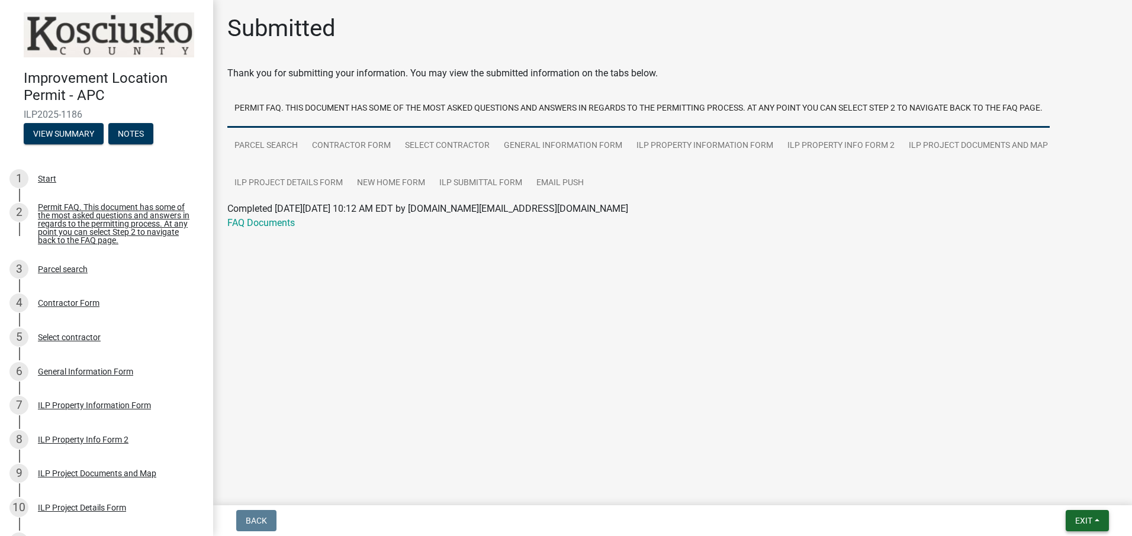
click at [1086, 520] on span "Exit" at bounding box center [1083, 520] width 17 height 9
click at [1057, 490] on button "Save & Exit" at bounding box center [1061, 490] width 95 height 28
